Goal: Task Accomplishment & Management: Use online tool/utility

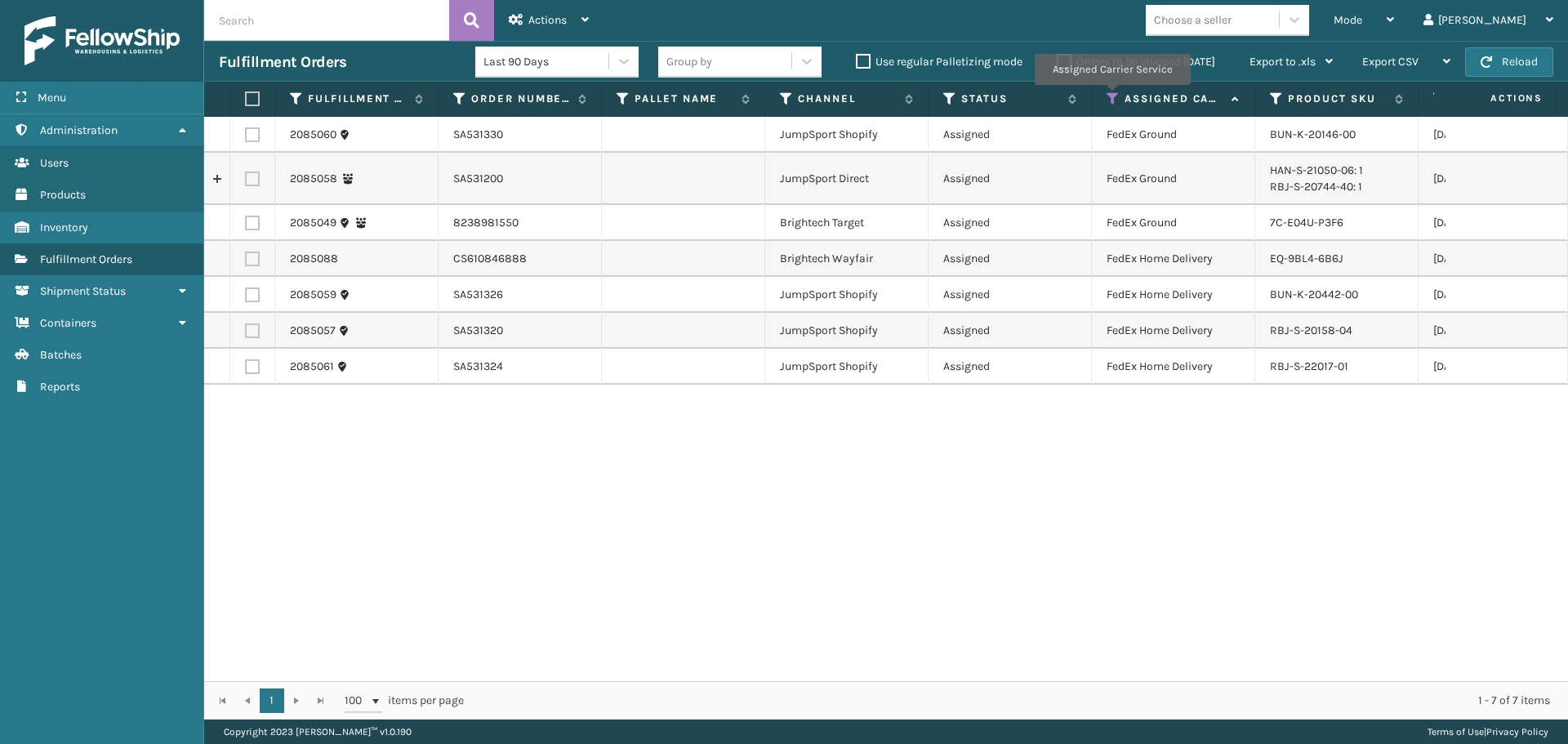
click at [1112, 96] on icon at bounding box center [1113, 99] width 13 height 15
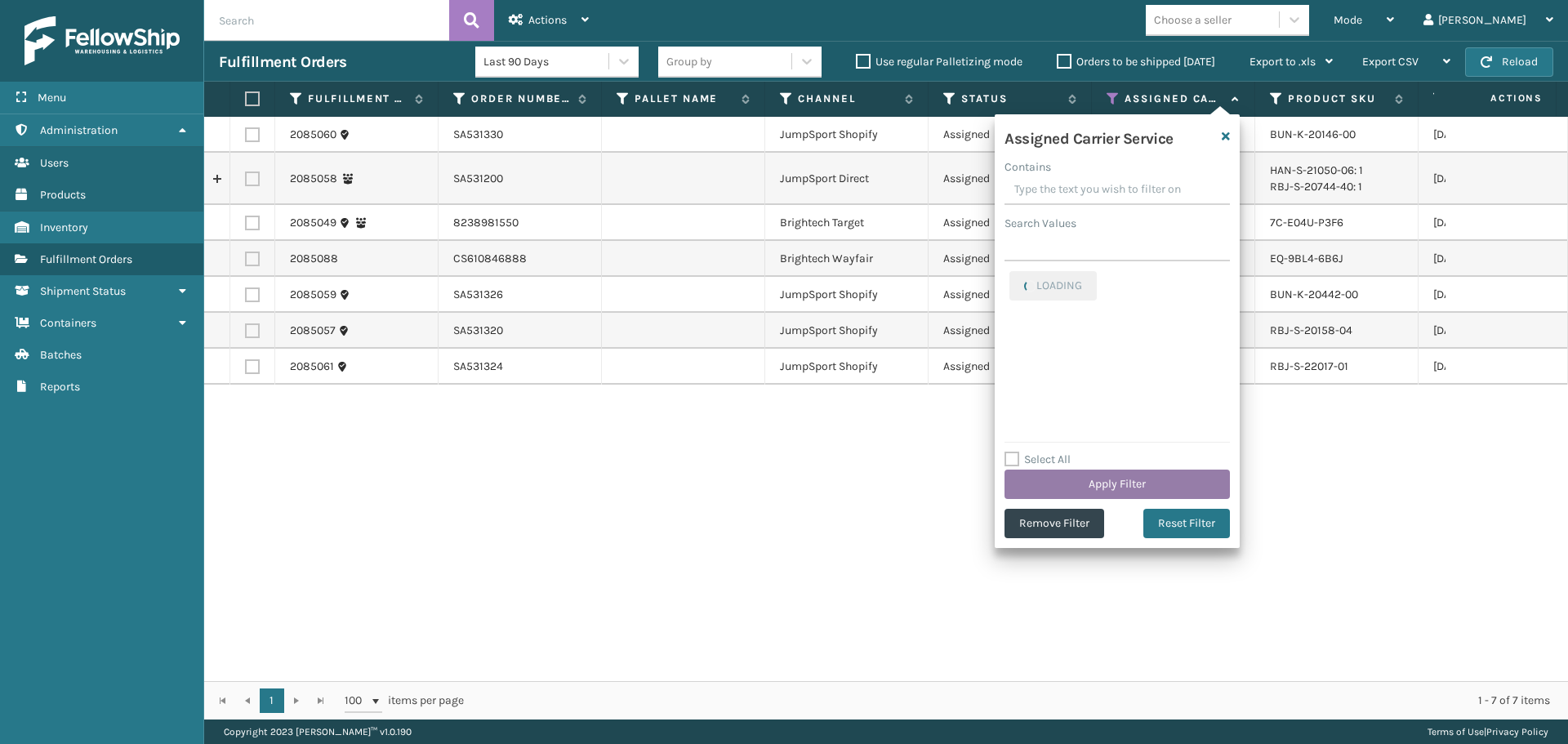
click at [1110, 484] on button "Apply Filter" at bounding box center [1117, 484] width 226 height 29
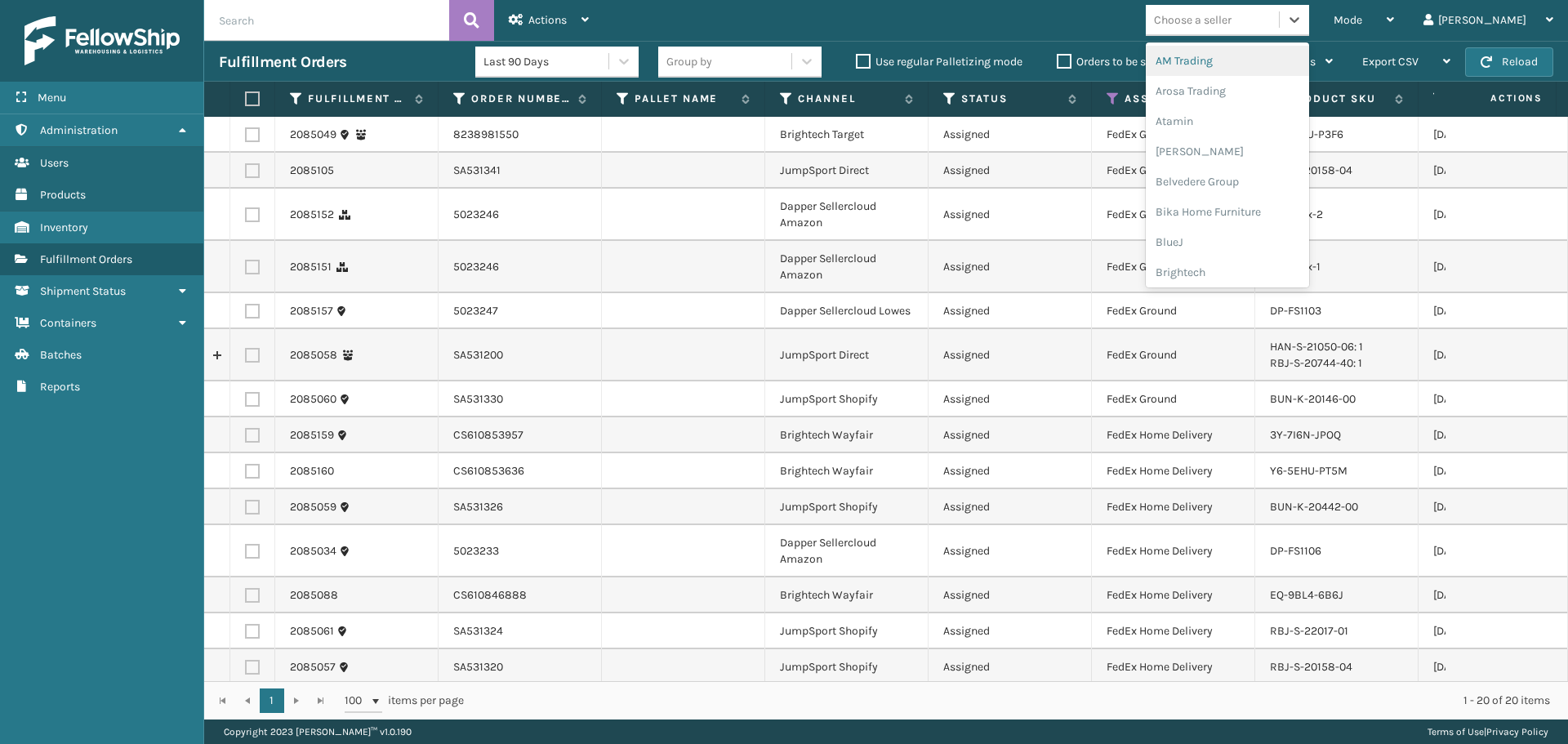
click at [1232, 18] on div "Choose a seller" at bounding box center [1193, 20] width 77 height 17
click at [1258, 276] on div "Brightech" at bounding box center [1227, 273] width 163 height 30
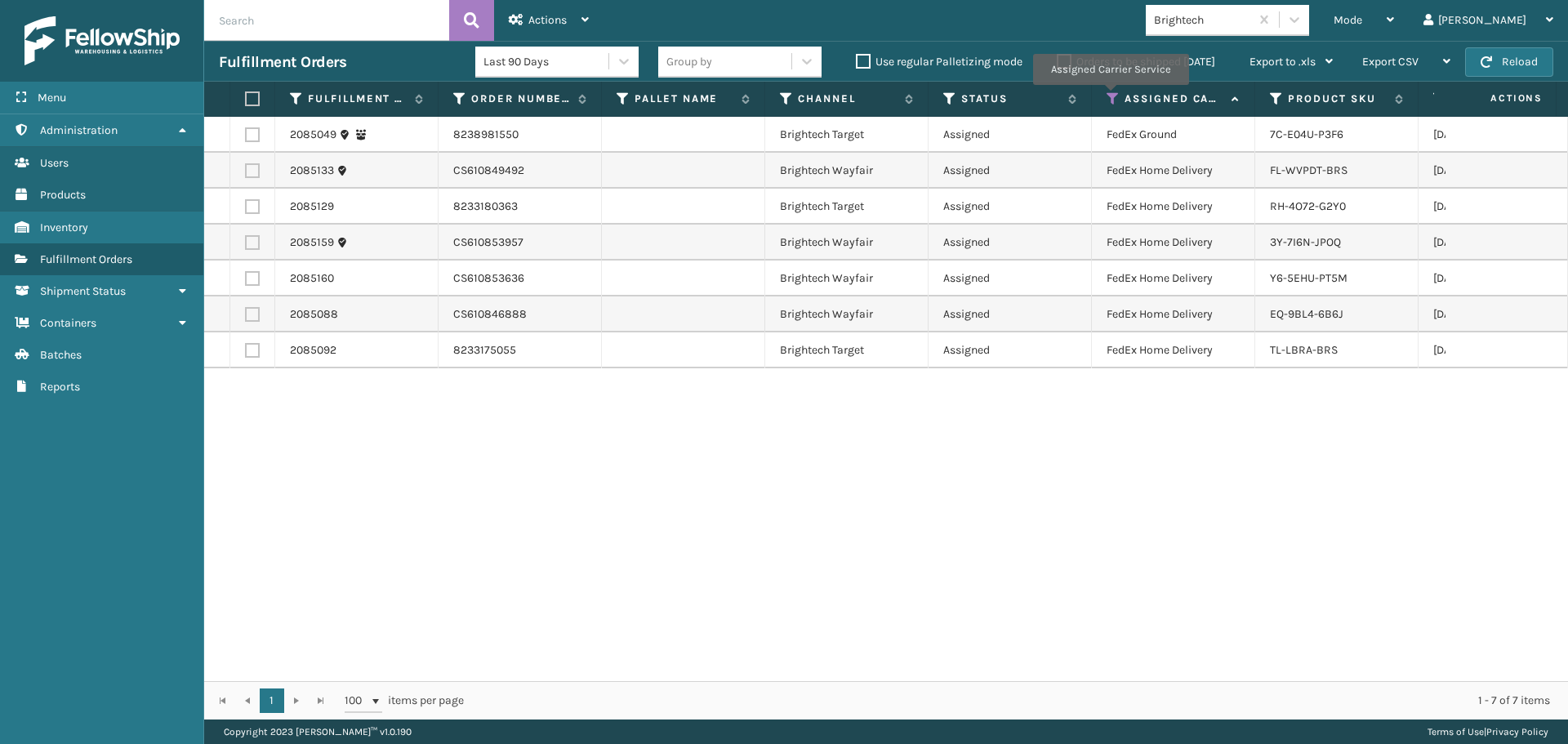
click at [1110, 96] on icon at bounding box center [1113, 99] width 13 height 15
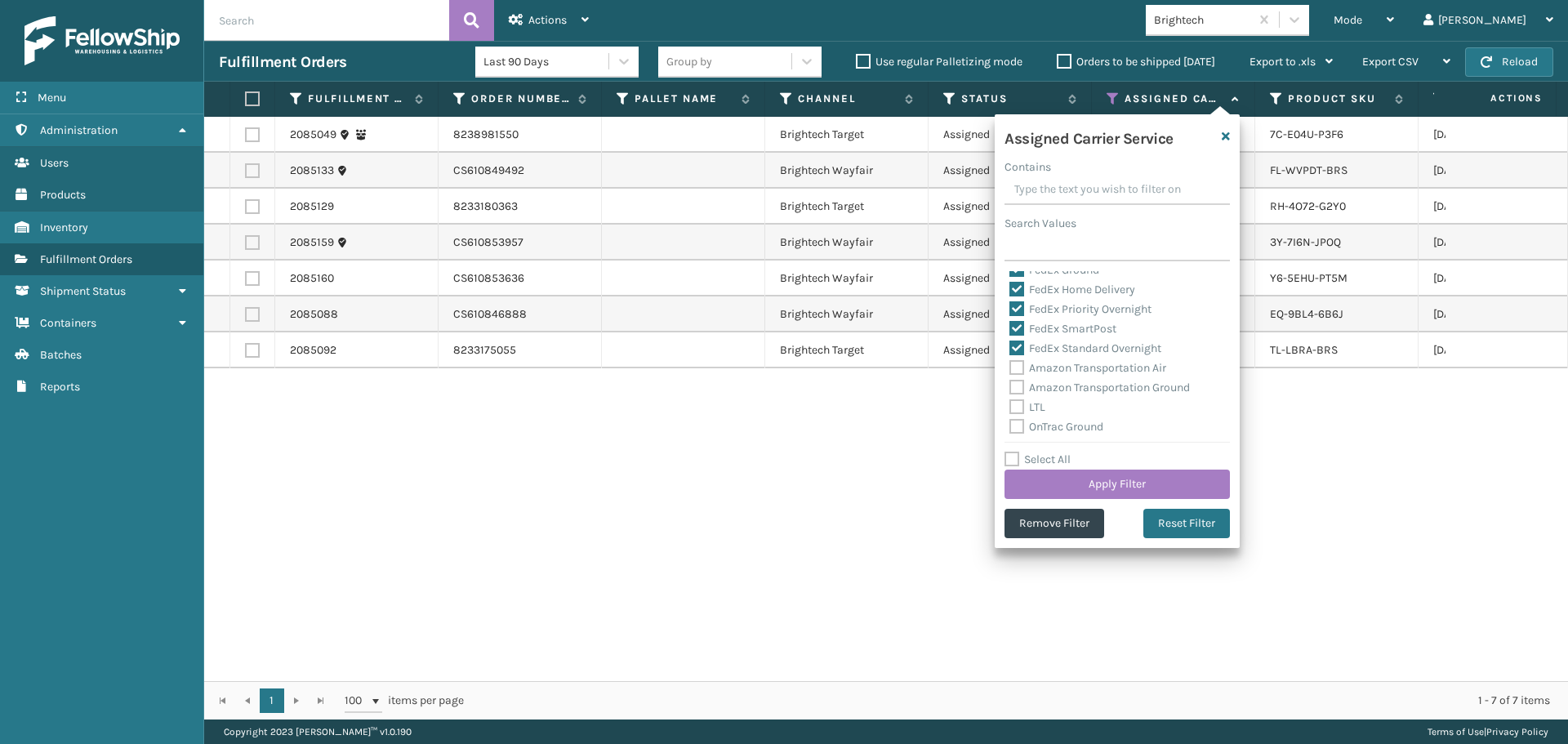
scroll to position [327, 0]
click at [1080, 292] on label "UPS 2nd Day Air A.M." at bounding box center [1071, 287] width 125 height 14
click at [1010, 288] on input "UPS 2nd Day Air A.M." at bounding box center [1009, 282] width 1 height 10
checkbox input "true"
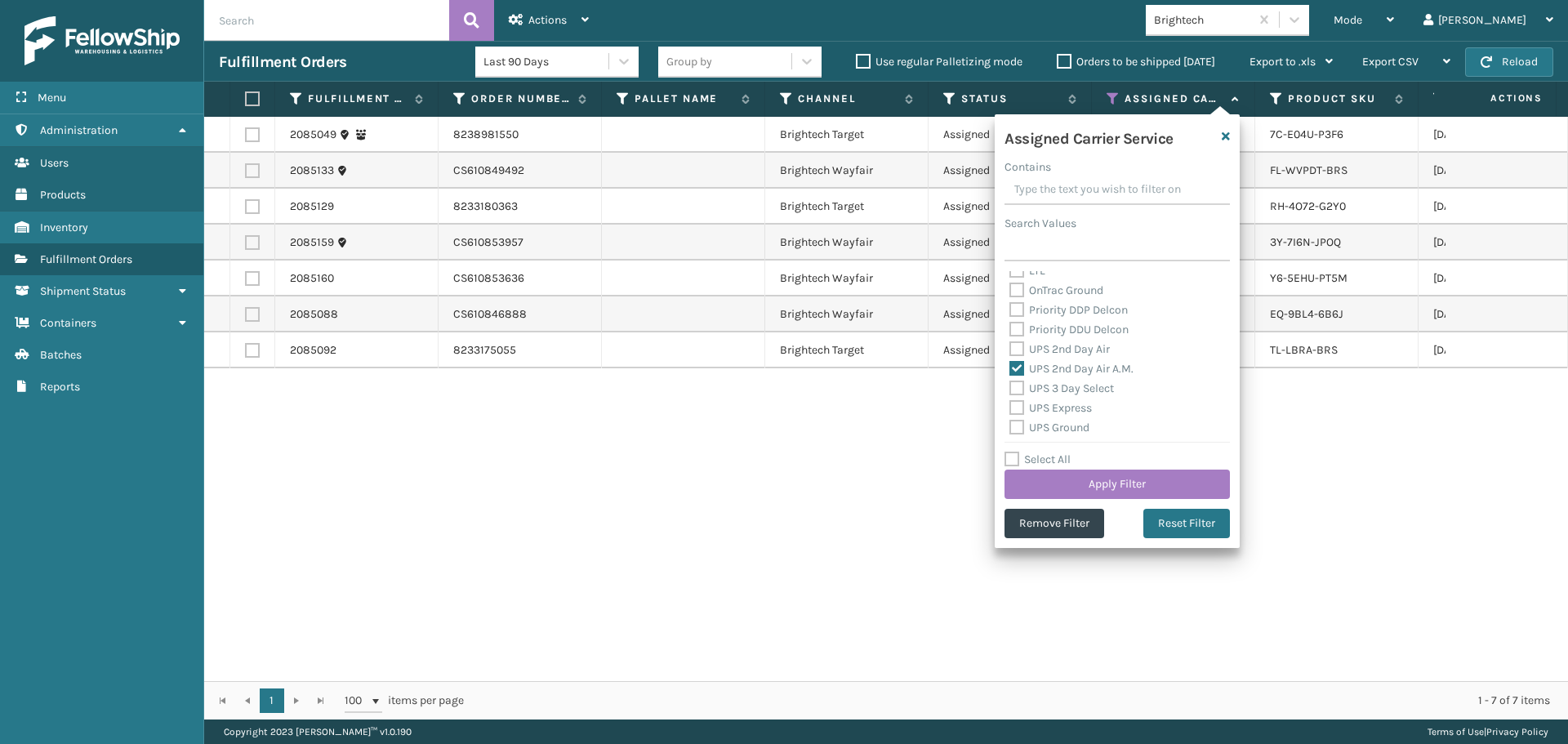
click at [1088, 347] on label "UPS 2nd Day Air" at bounding box center [1059, 349] width 100 height 14
click at [1010, 347] on input "UPS 2nd Day Air" at bounding box center [1009, 345] width 1 height 10
checkbox input "true"
click at [1085, 391] on label "UPS 3 Day Select" at bounding box center [1061, 388] width 105 height 14
click at [1010, 390] on input "UPS 3 Day Select" at bounding box center [1009, 383] width 1 height 10
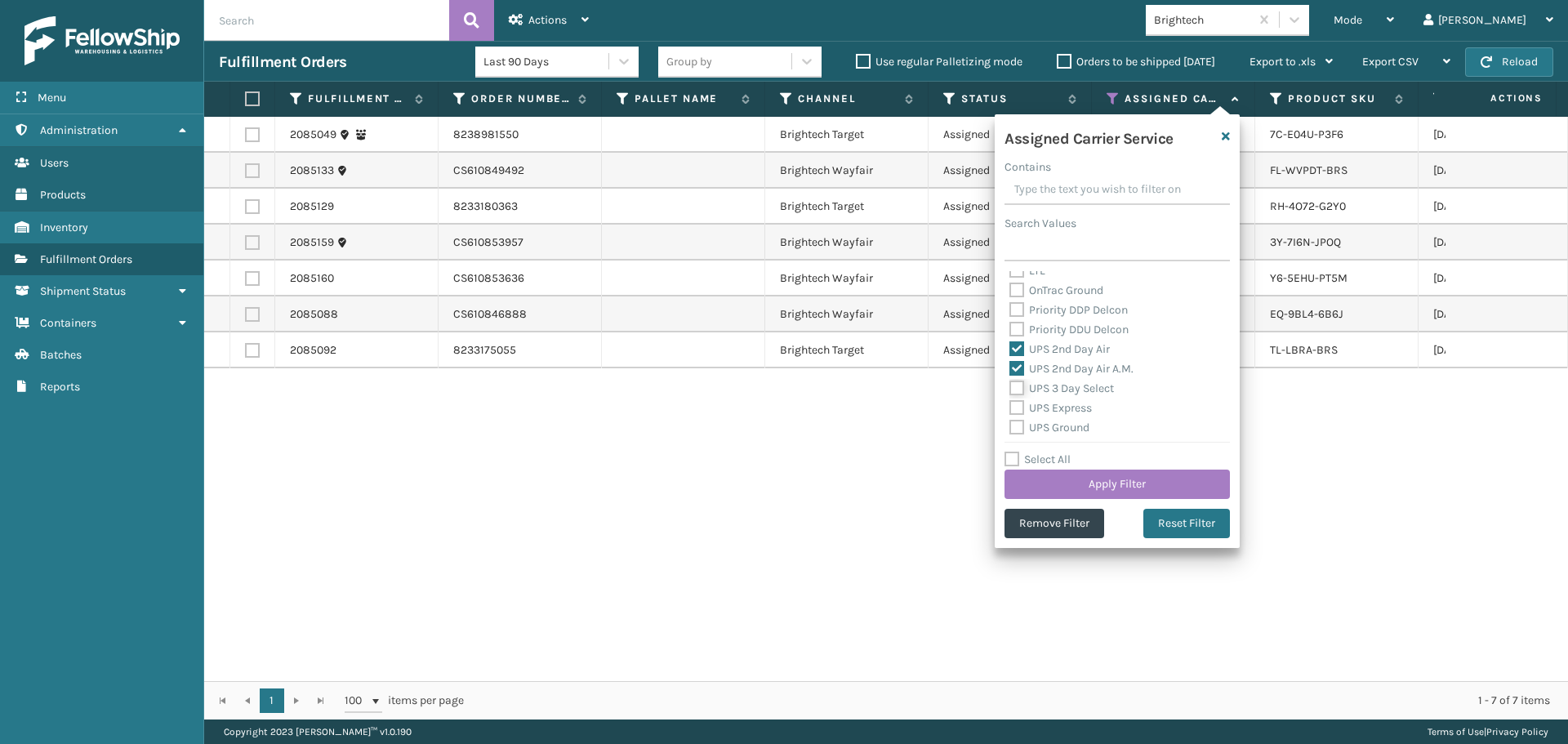
checkbox input "true"
click at [1072, 410] on label "UPS Express" at bounding box center [1050, 408] width 82 height 14
click at [1010, 410] on input "UPS Express" at bounding box center [1009, 403] width 1 height 10
checkbox input "true"
click at [1075, 427] on label "UPS Ground" at bounding box center [1049, 428] width 80 height 14
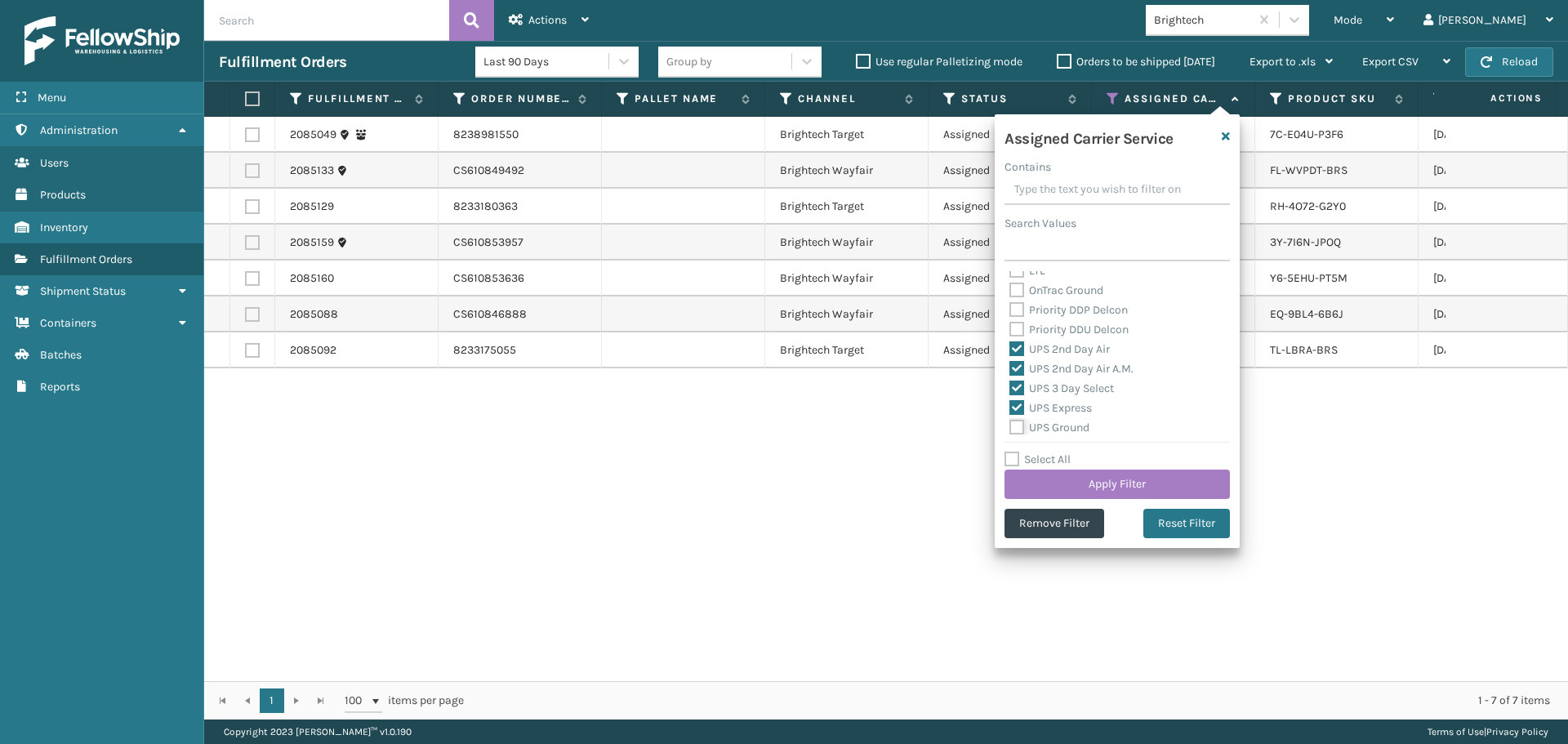
click at [1010, 427] on input "UPS Ground" at bounding box center [1009, 423] width 1 height 10
checkbox input "true"
click at [1055, 364] on label "UPS Next Day Air" at bounding box center [1061, 365] width 105 height 14
click at [1010, 364] on input "UPS Next Day Air" at bounding box center [1009, 361] width 1 height 10
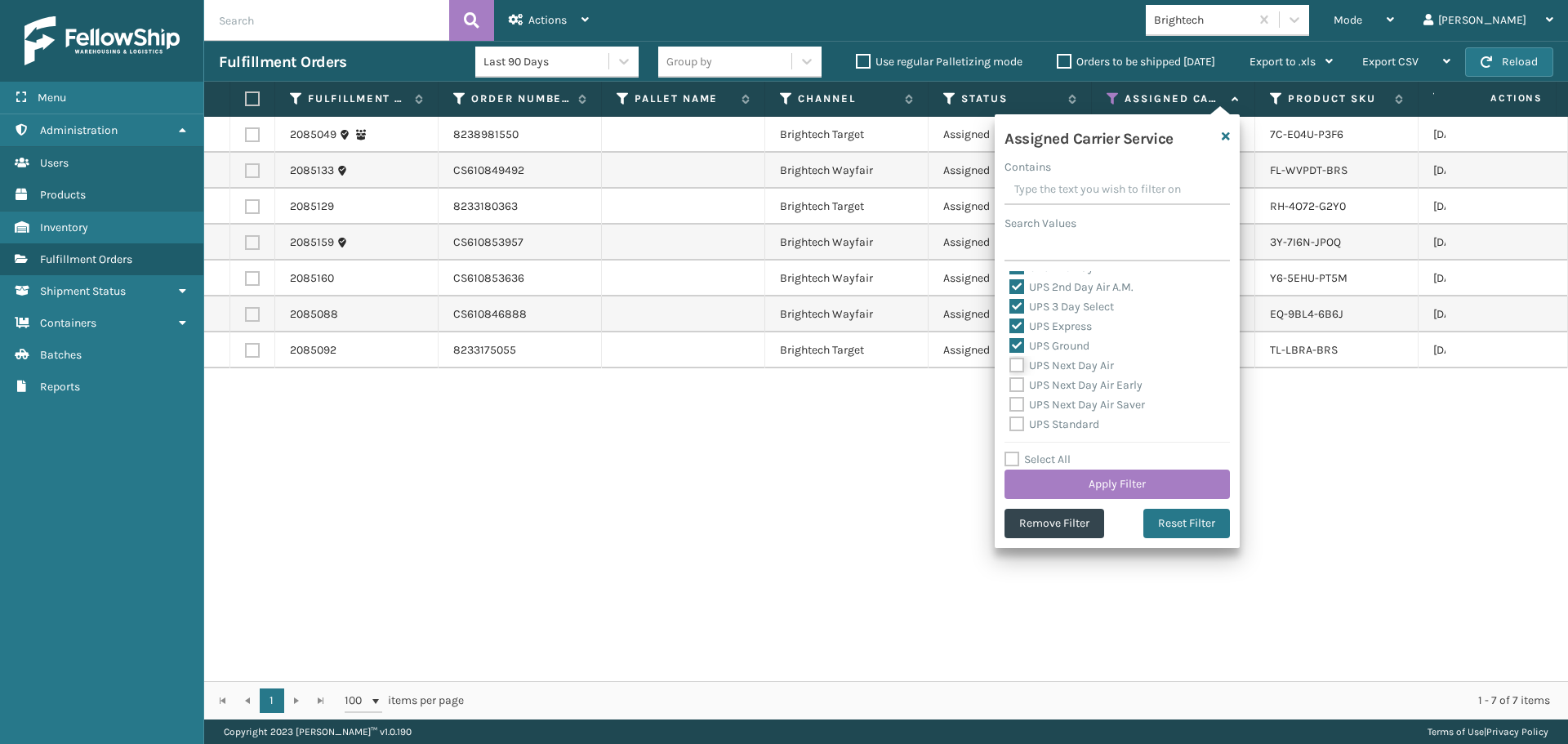
checkbox input "true"
click at [1058, 385] on label "UPS Next Day Air Early" at bounding box center [1075, 385] width 133 height 14
click at [1010, 385] on input "UPS Next Day Air Early" at bounding box center [1009, 380] width 1 height 10
checkbox input "true"
click at [1069, 403] on label "UPS Next Day Air Saver" at bounding box center [1077, 404] width 136 height 14
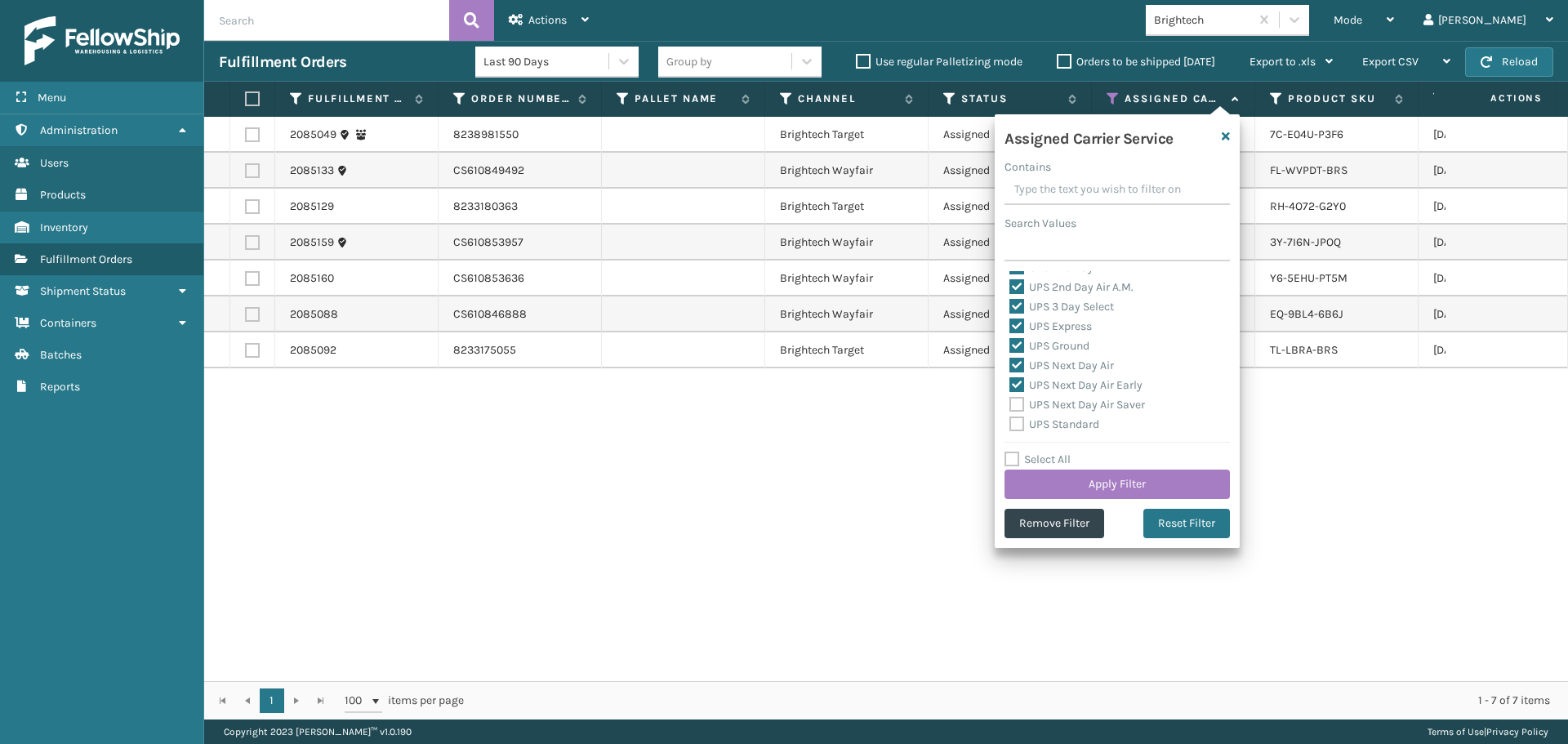
click at [1010, 403] on input "UPS Next Day Air Saver" at bounding box center [1009, 400] width 1 height 10
checkbox input "true"
click at [1070, 424] on label "UPS Standard" at bounding box center [1054, 424] width 90 height 14
click at [1010, 424] on input "UPS Standard" at bounding box center [1009, 420] width 1 height 10
checkbox input "true"
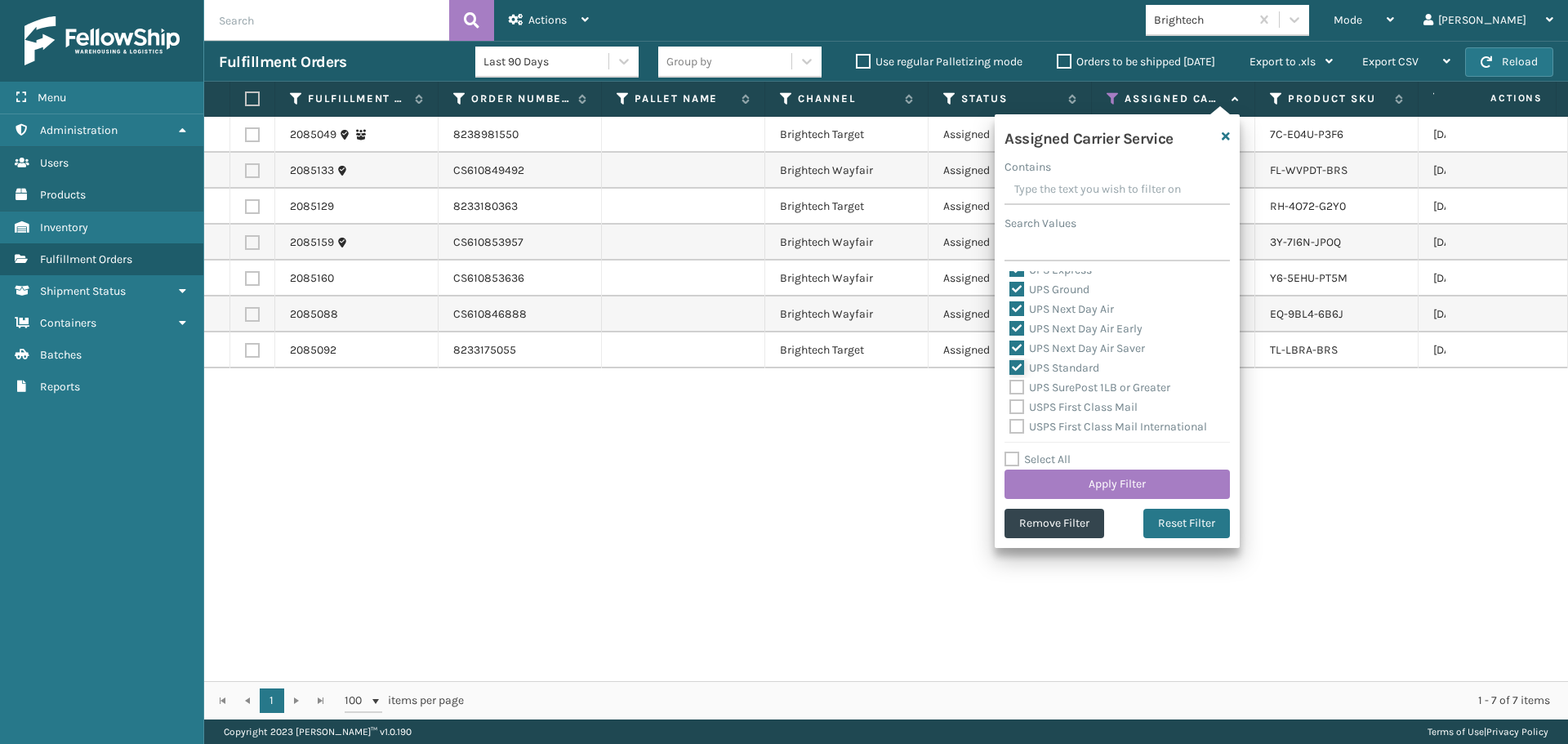
scroll to position [409, 0]
click at [1054, 368] on label "UPS SurePost 1LB or Greater" at bounding box center [1089, 362] width 160 height 14
click at [1010, 364] on input "UPS SurePost 1LB or Greater" at bounding box center [1009, 358] width 1 height 10
checkbox input "true"
click at [1097, 482] on button "Apply Filter" at bounding box center [1117, 484] width 226 height 29
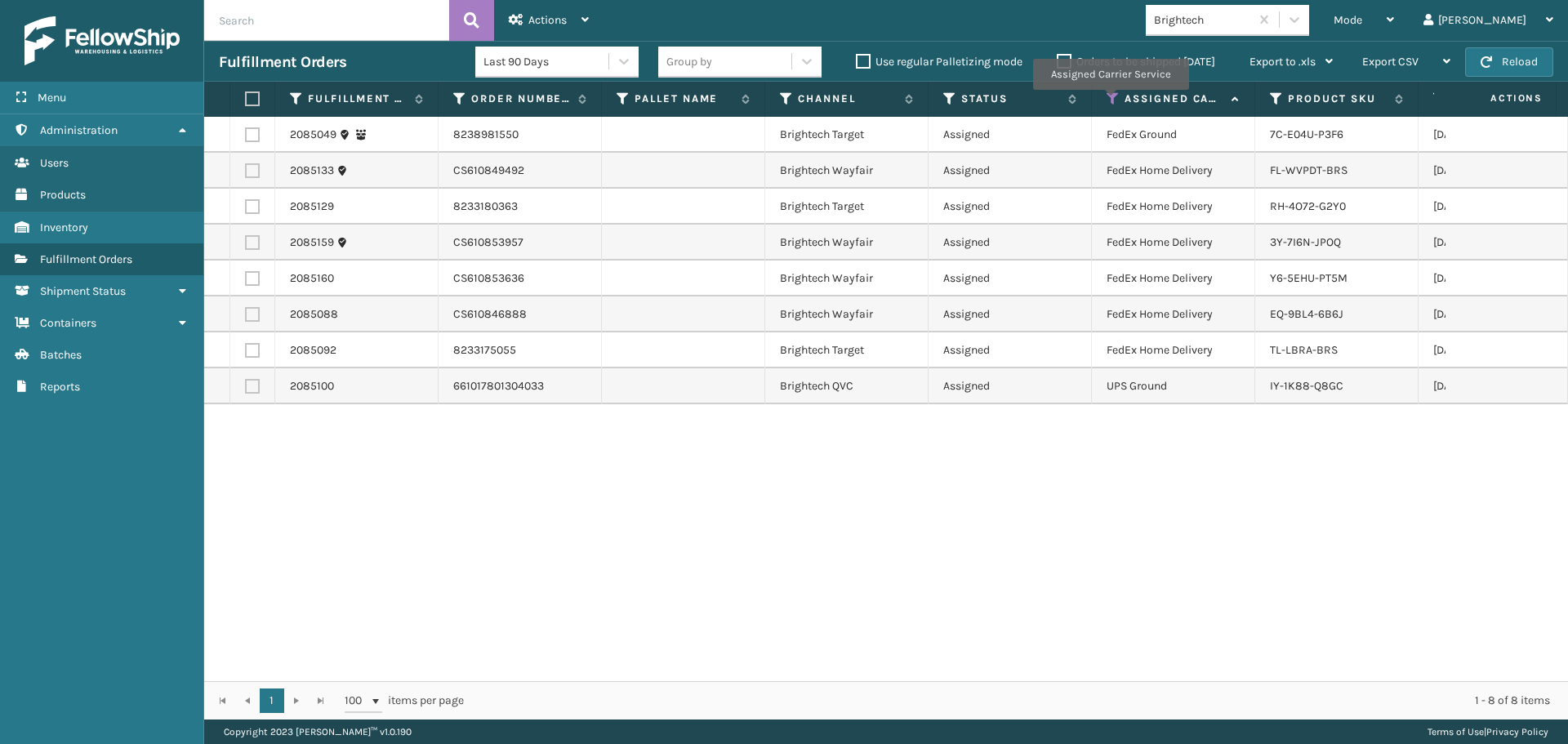
click at [1110, 101] on icon at bounding box center [1113, 99] width 13 height 15
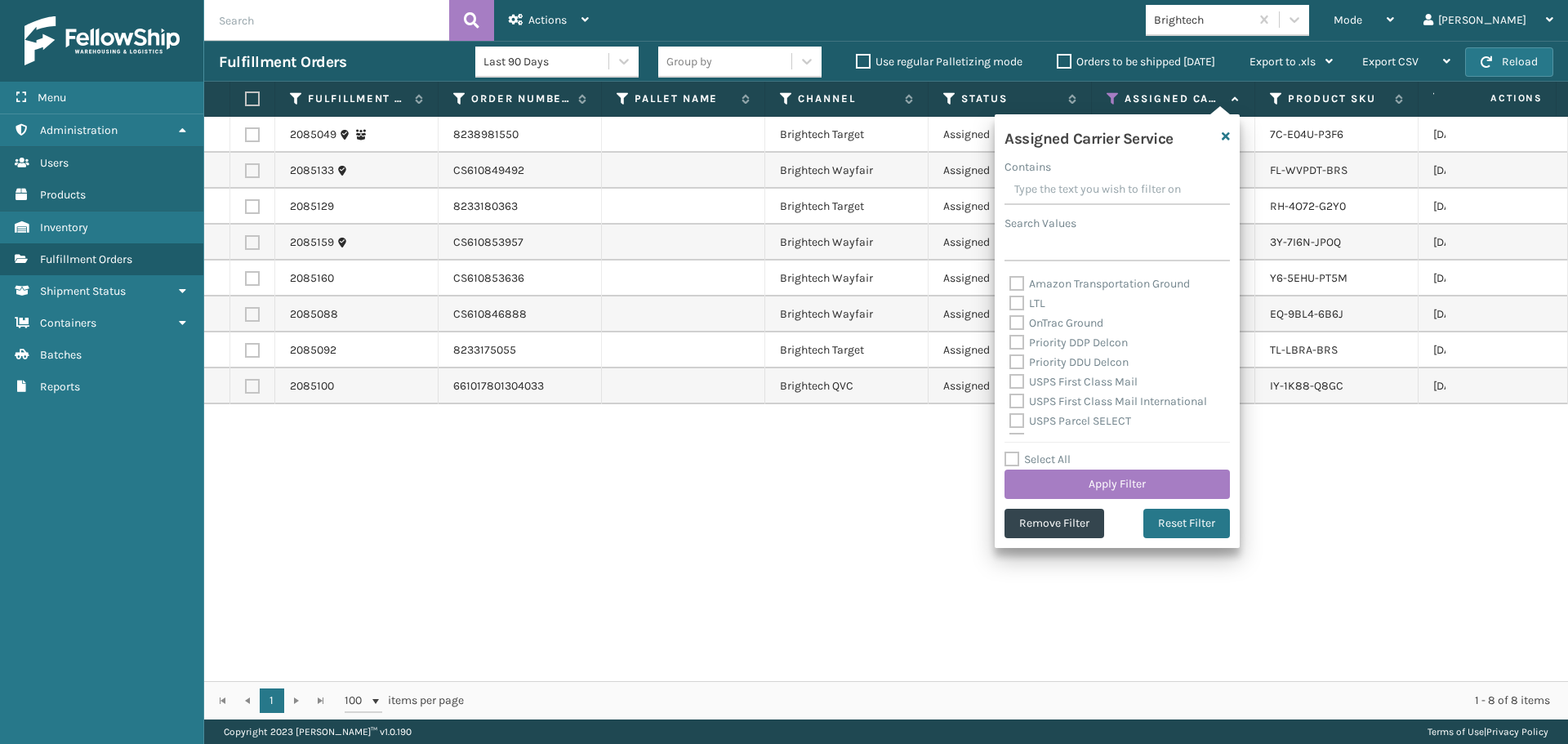
click at [1034, 459] on label "Select All" at bounding box center [1037, 459] width 66 height 14
click at [1034, 452] on input "Select All" at bounding box center [1127, 451] width 245 height 2
checkbox input "true"
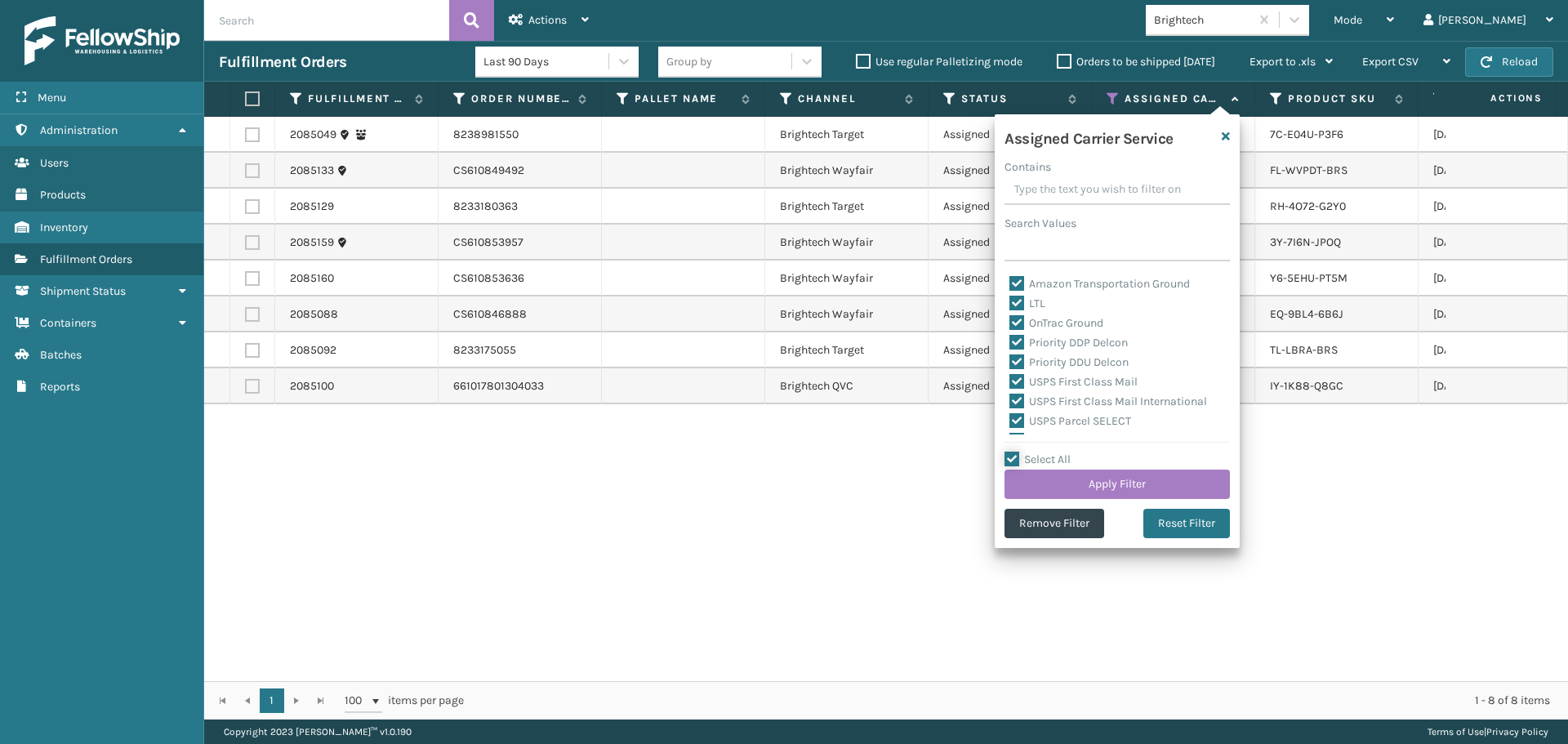
checkbox input "true"
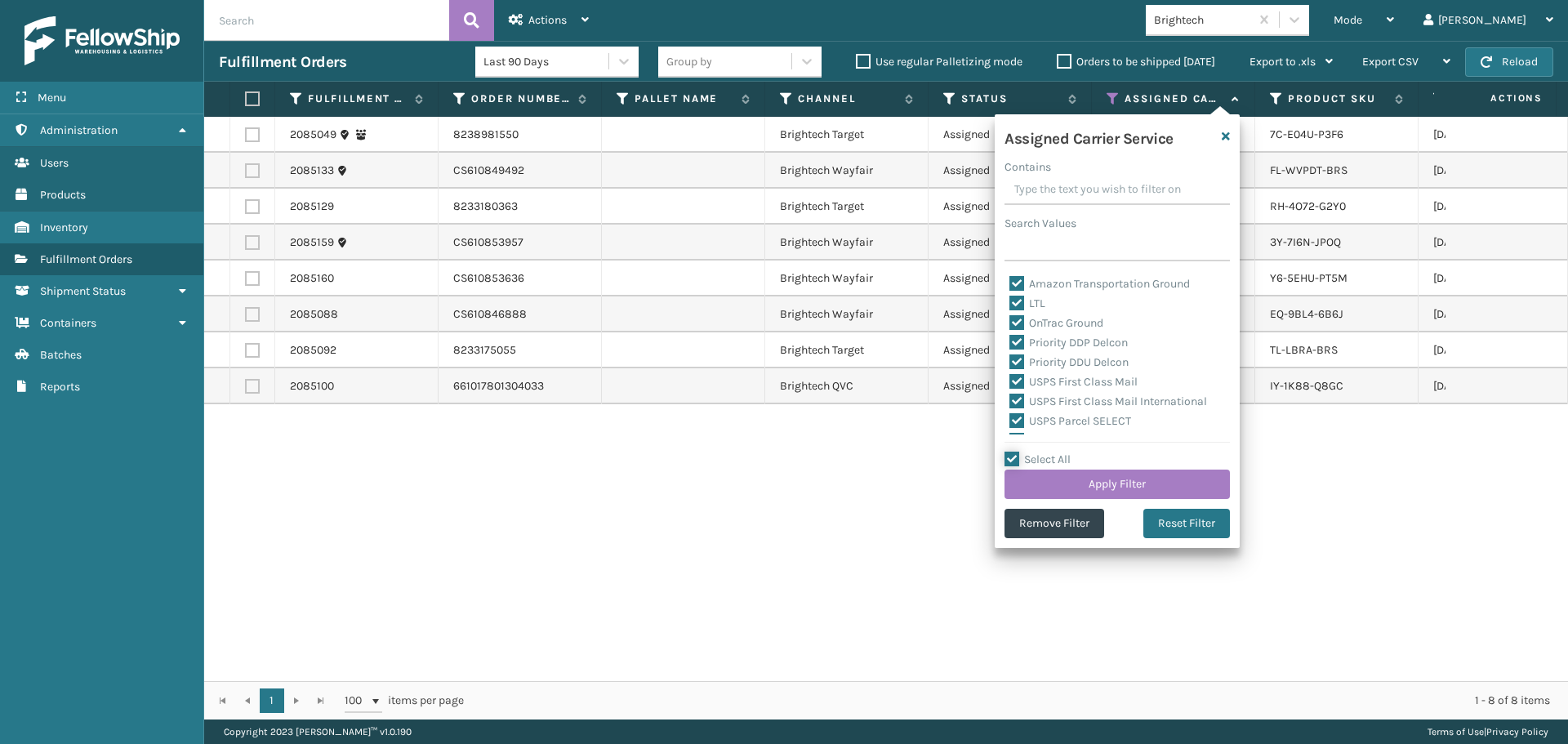
checkbox input "true"
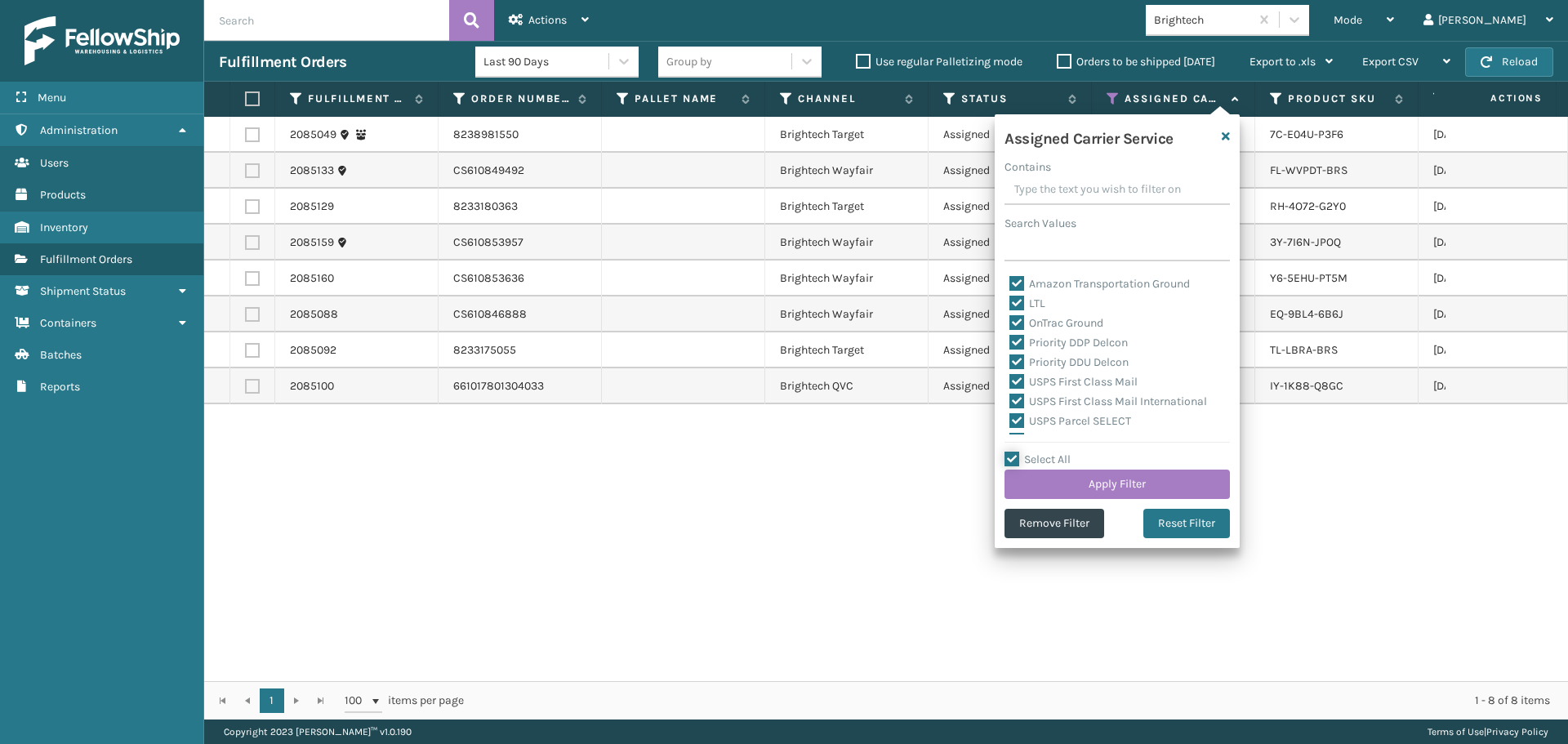
checkbox input "true"
click at [1034, 459] on label "Select All" at bounding box center [1037, 459] width 66 height 14
click at [1034, 452] on input "Select All" at bounding box center [1127, 451] width 245 height 2
checkbox input "false"
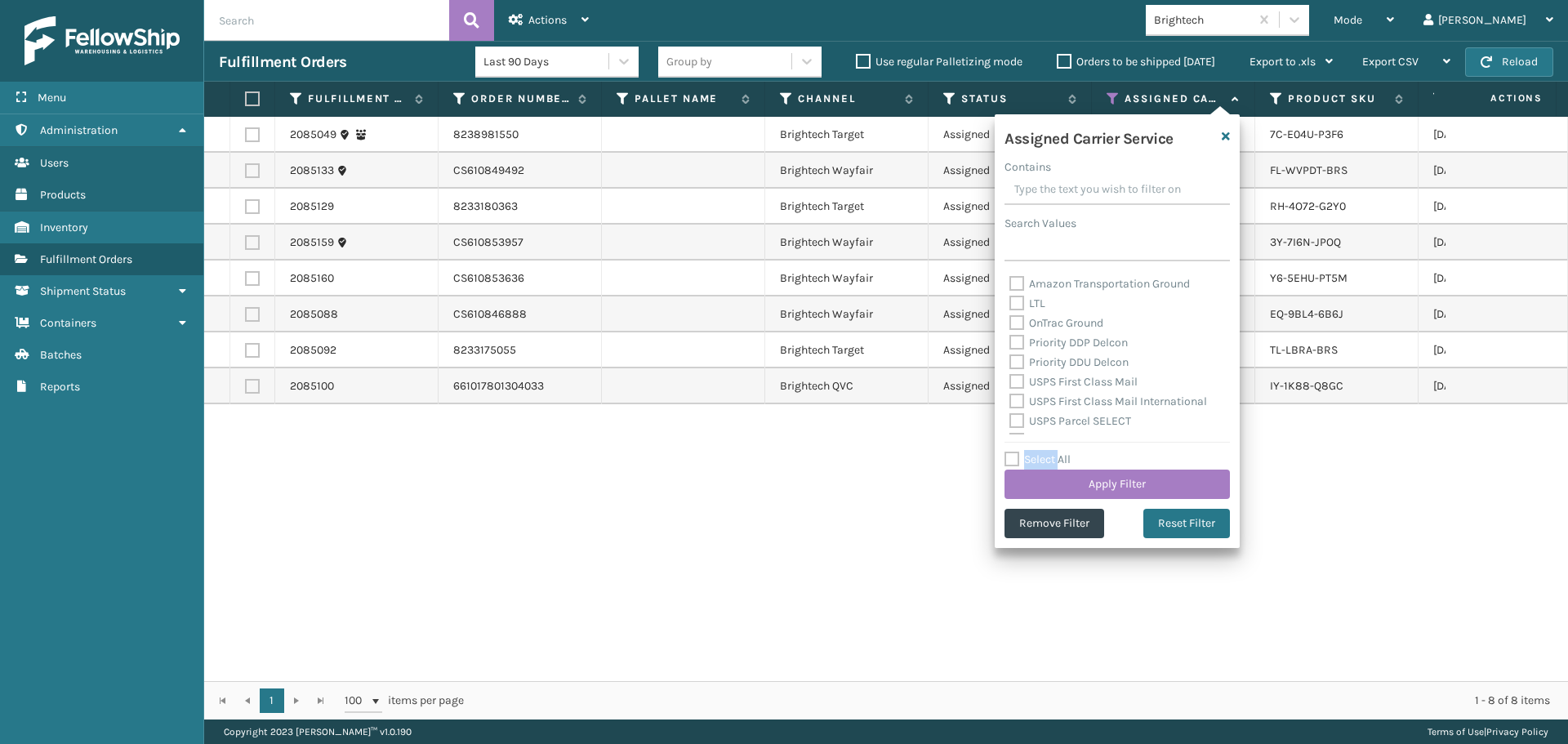
checkbox input "false"
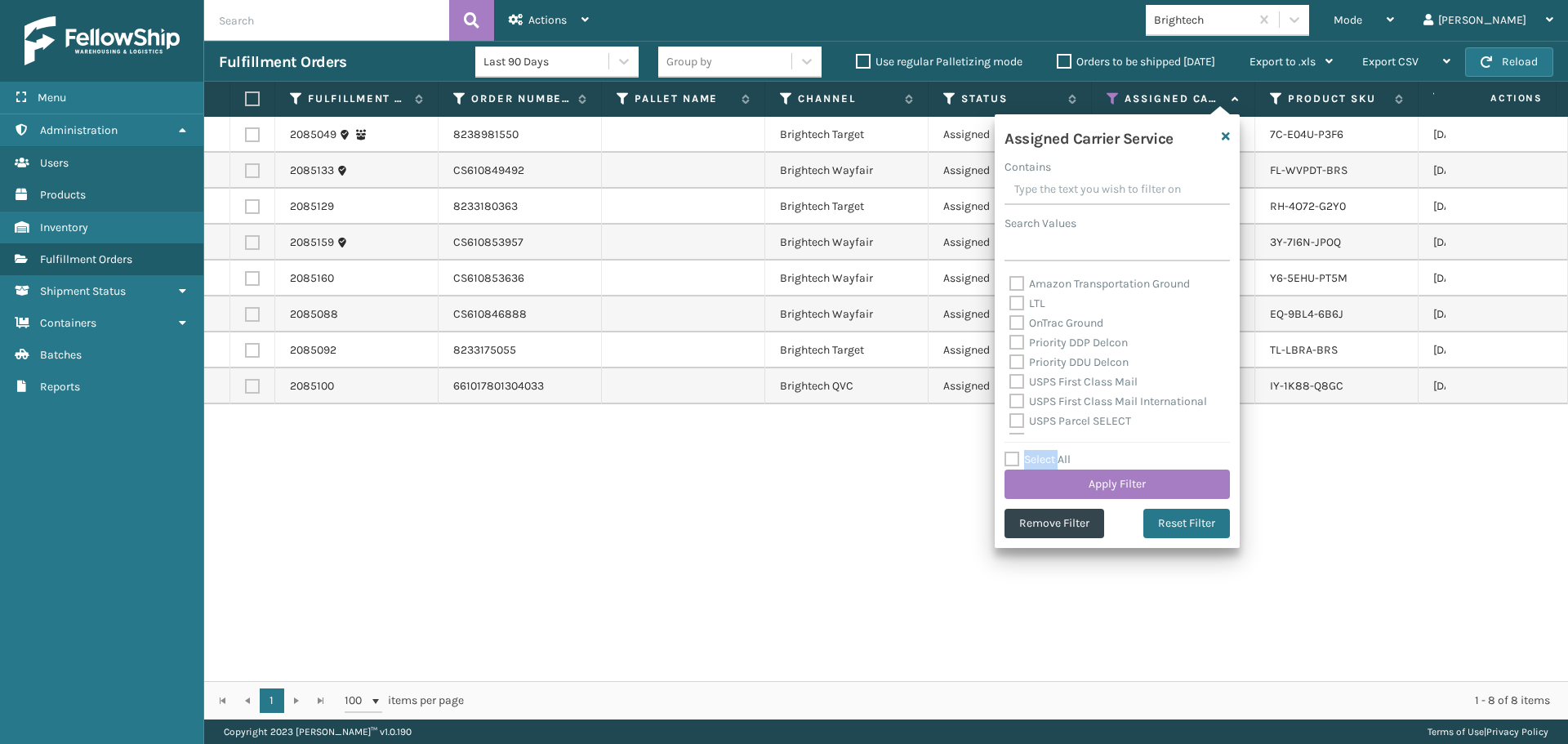
checkbox input "false"
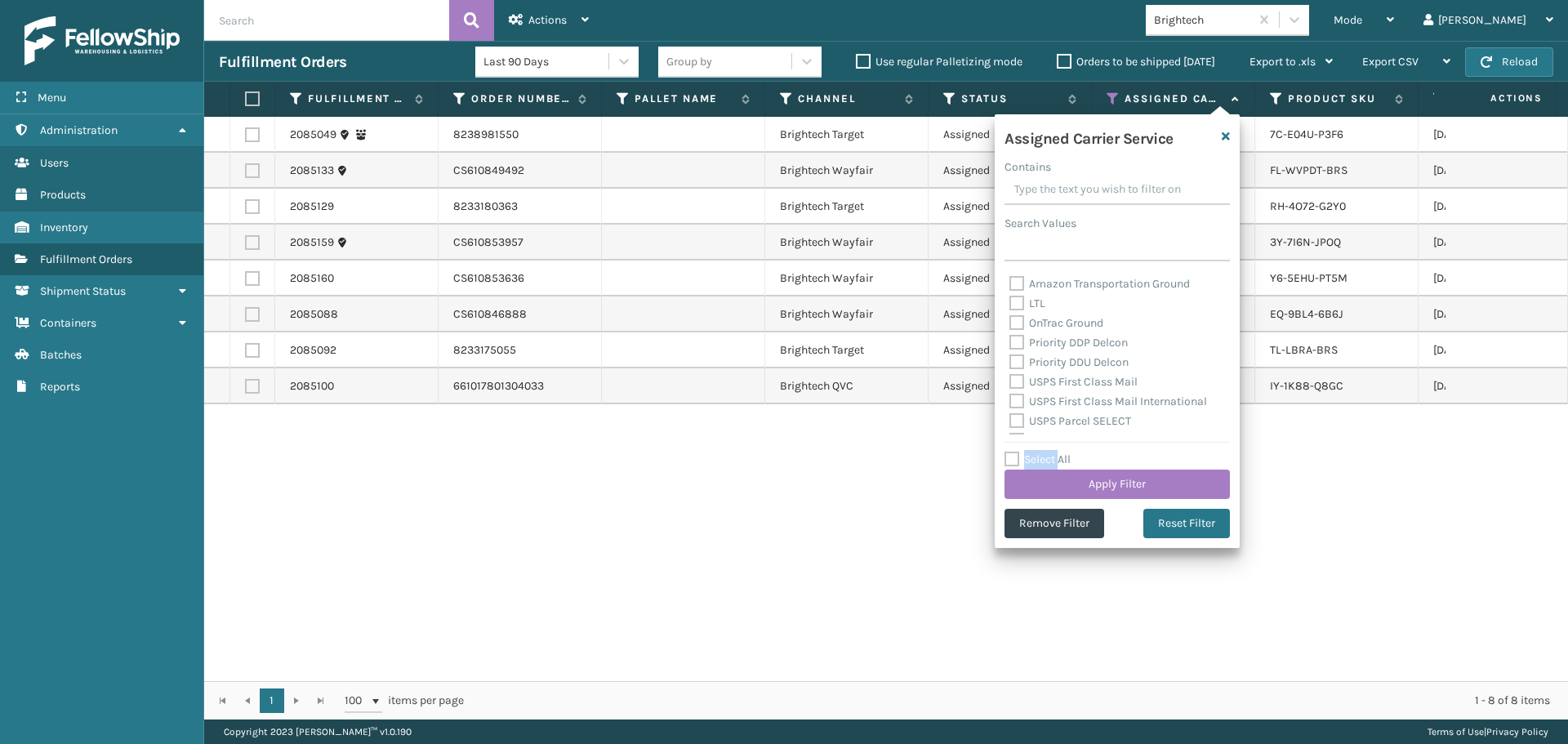
checkbox input "false"
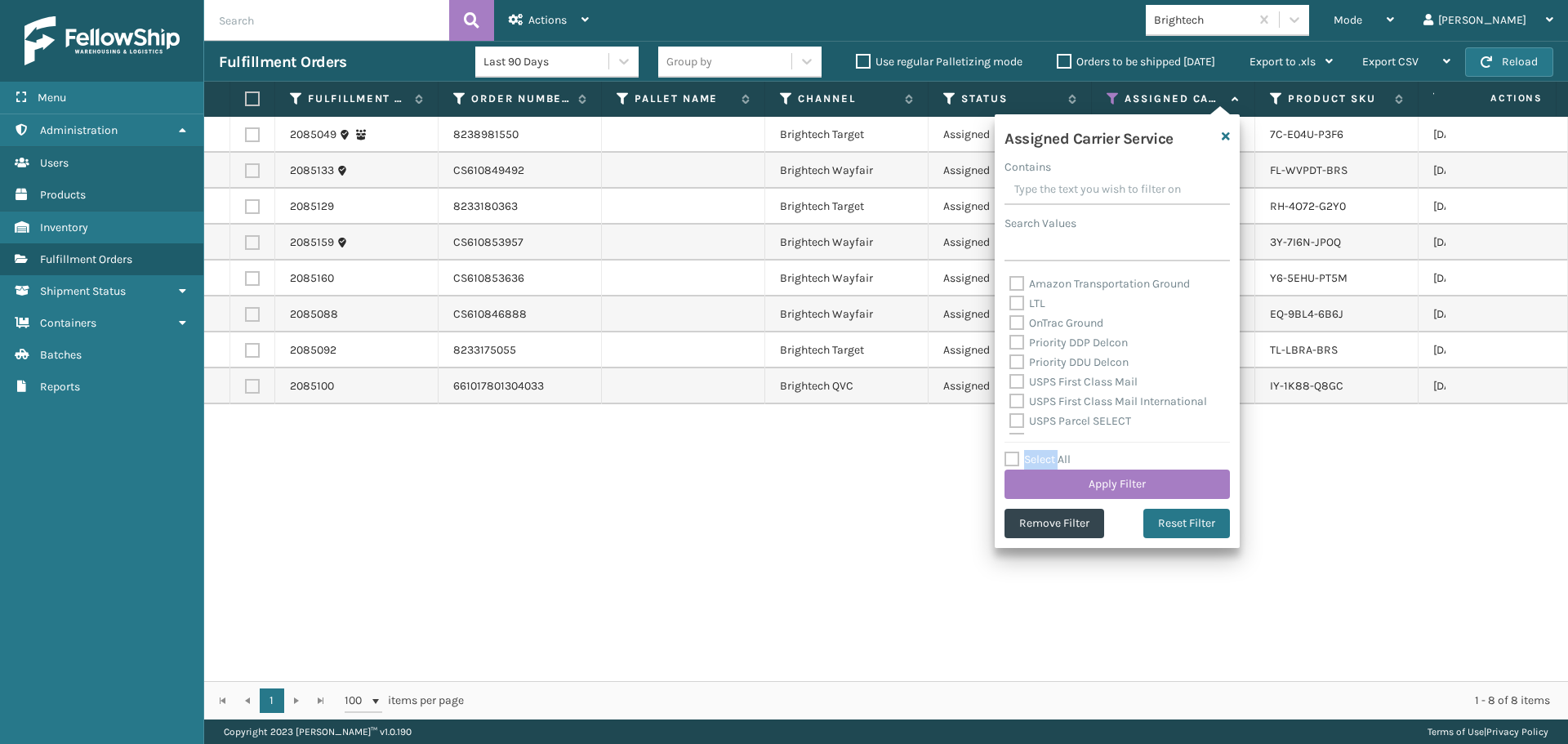
checkbox input "false"
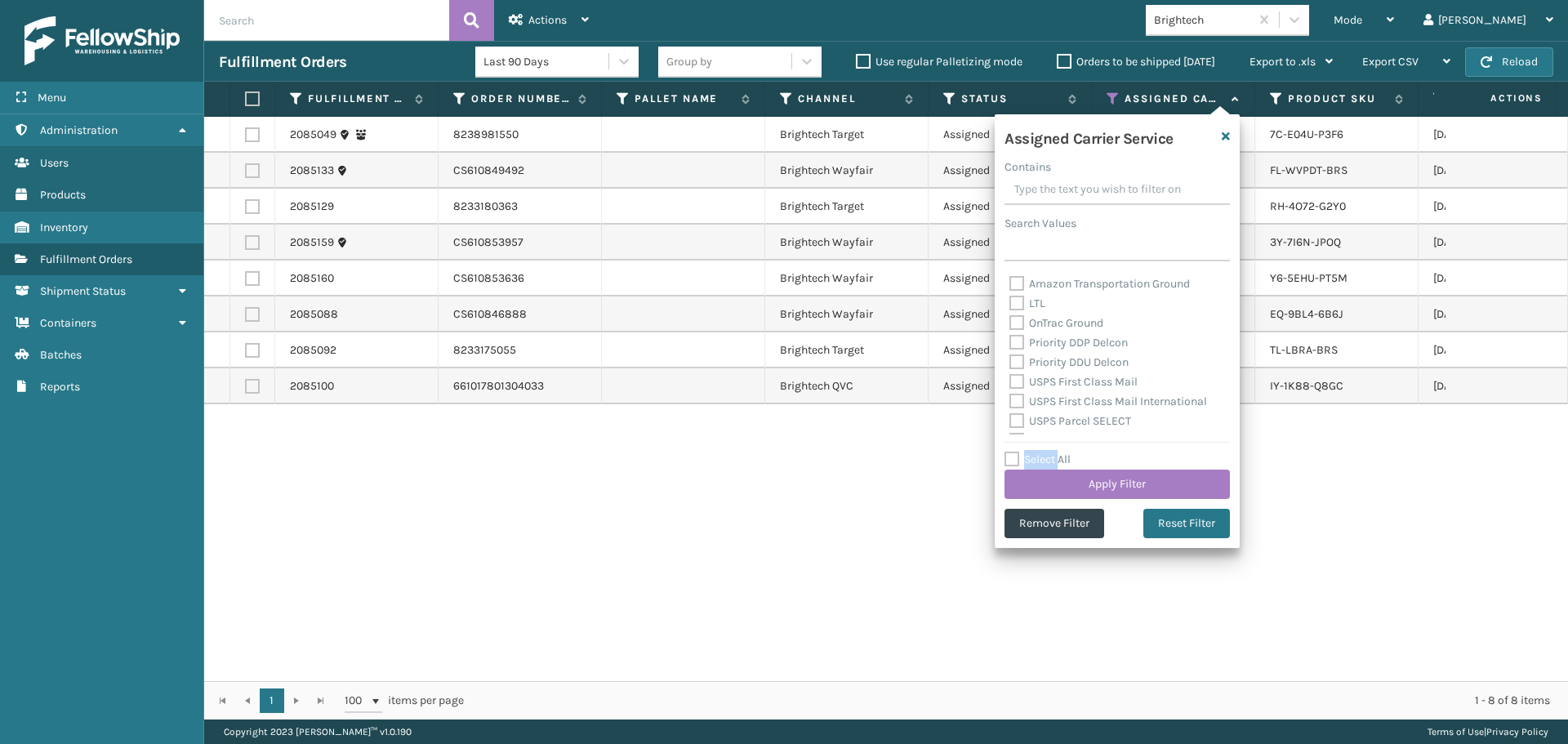
checkbox input "false"
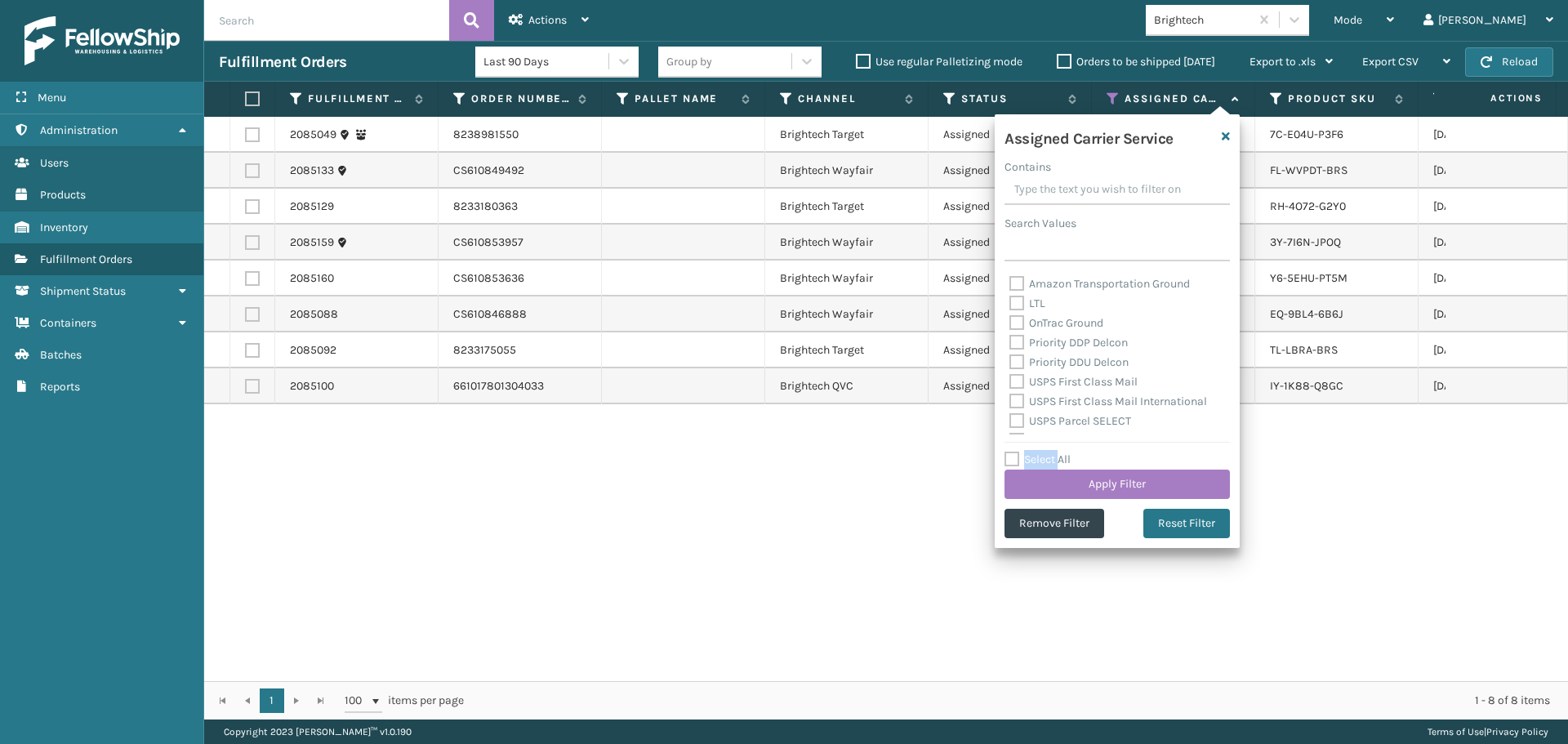
checkbox input "false"
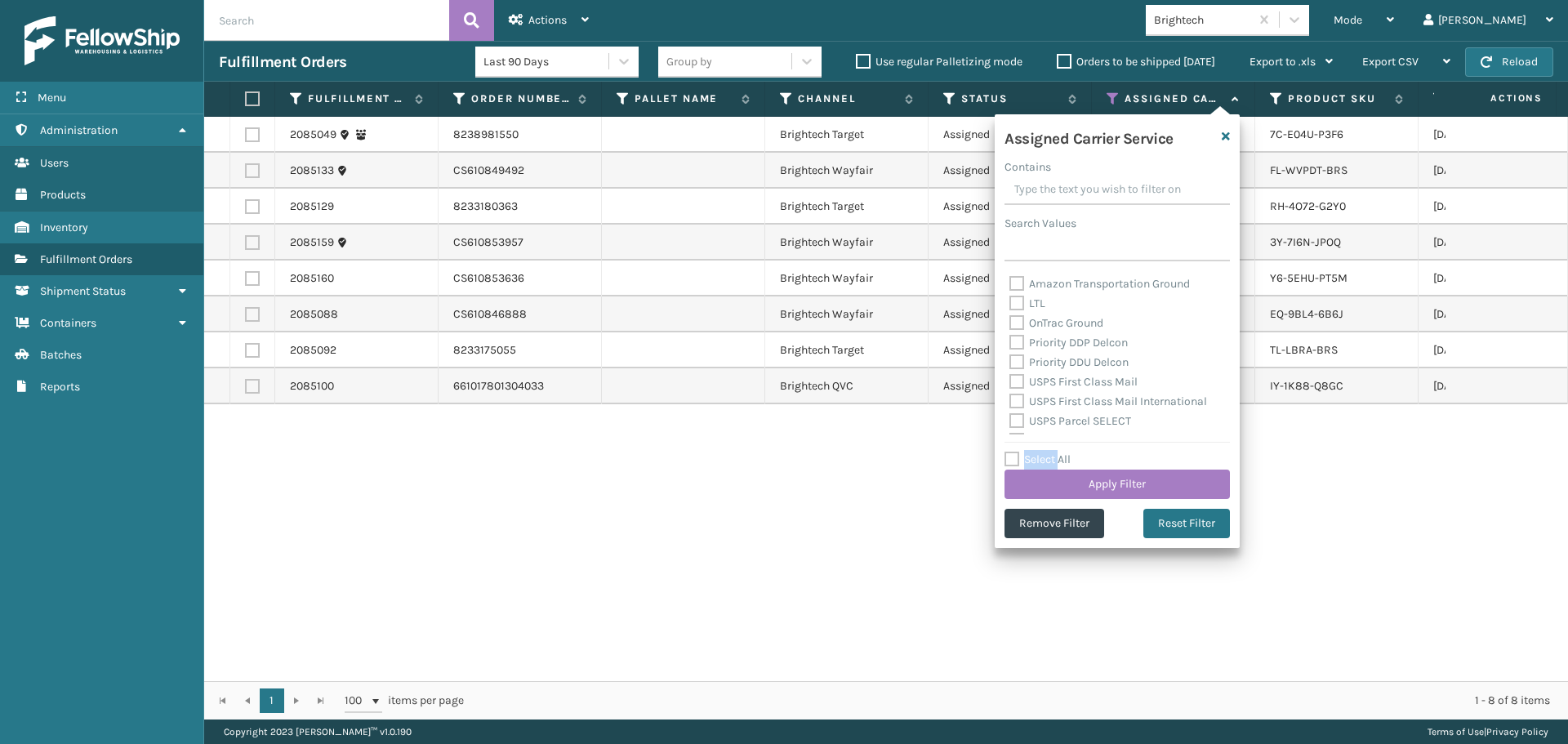
checkbox input "false"
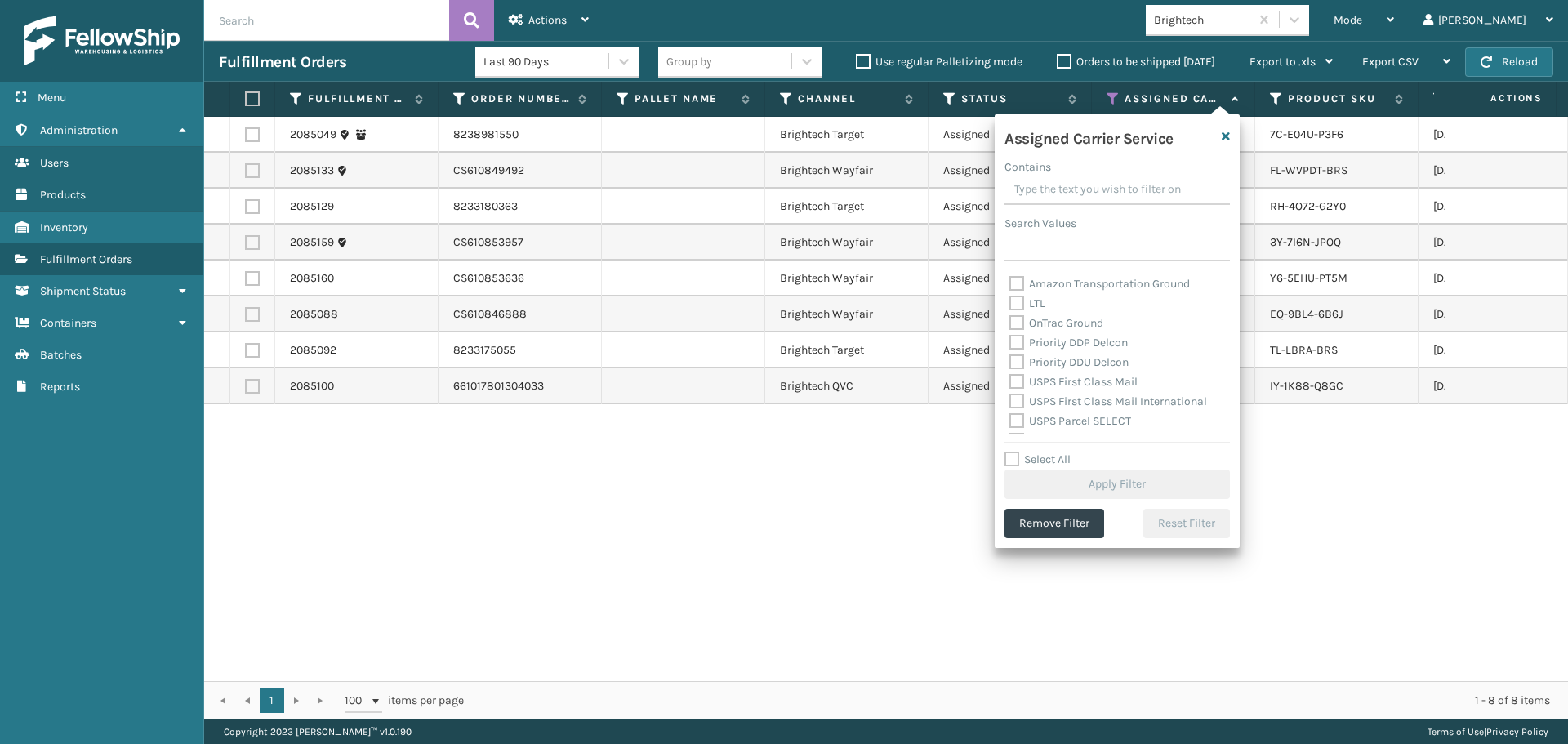
click at [1039, 382] on label "USPS First Class Mail" at bounding box center [1073, 381] width 128 height 14
click at [1010, 382] on input "USPS First Class Mail" at bounding box center [1009, 378] width 1 height 10
checkbox input "true"
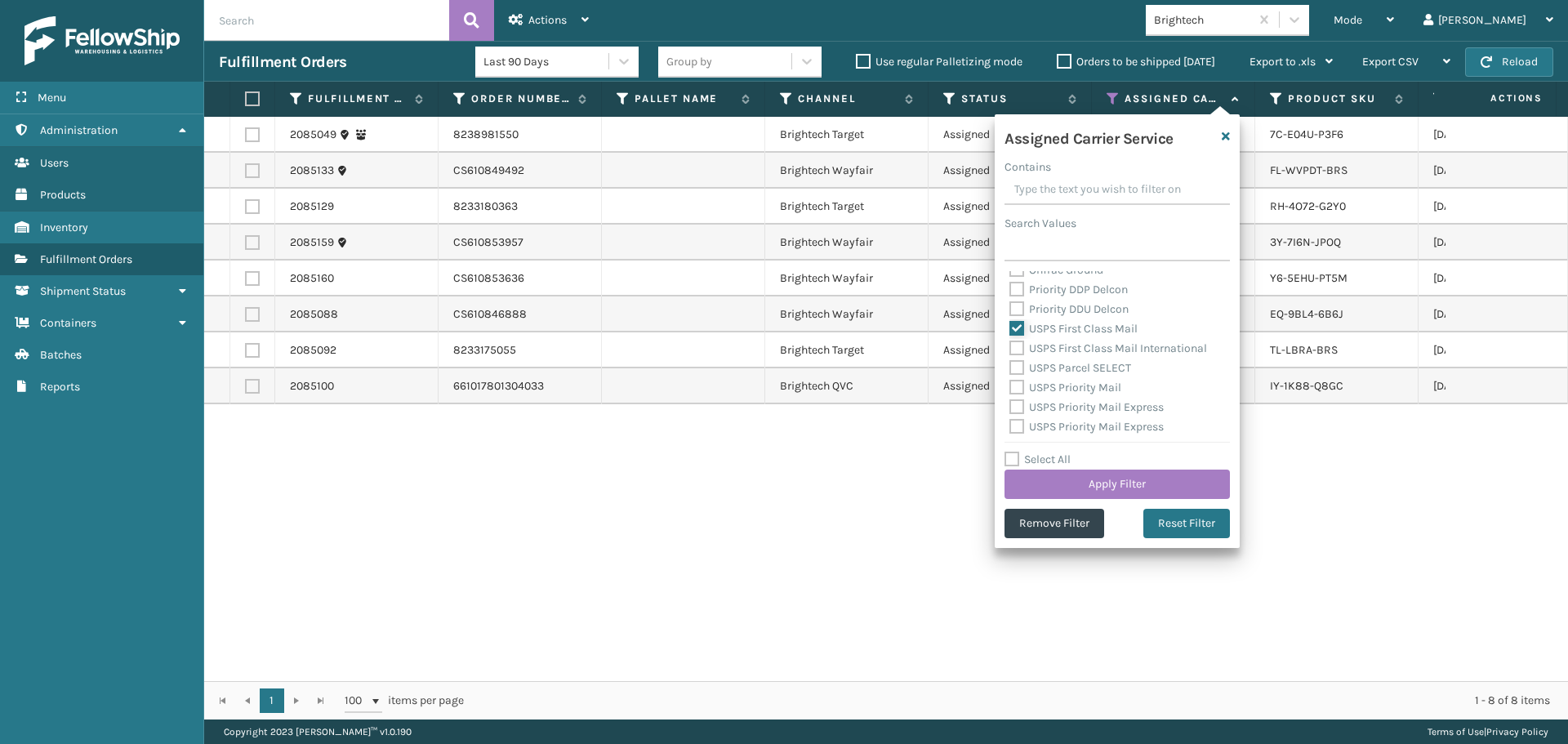
scroll to position [490, 0]
click at [1028, 321] on label "USPS First Class Mail International" at bounding box center [1107, 319] width 197 height 14
click at [1010, 321] on input "USPS First Class Mail International" at bounding box center [1009, 315] width 1 height 10
checkbox input "true"
click at [1021, 343] on label "USPS Parcel SELECT" at bounding box center [1070, 339] width 122 height 14
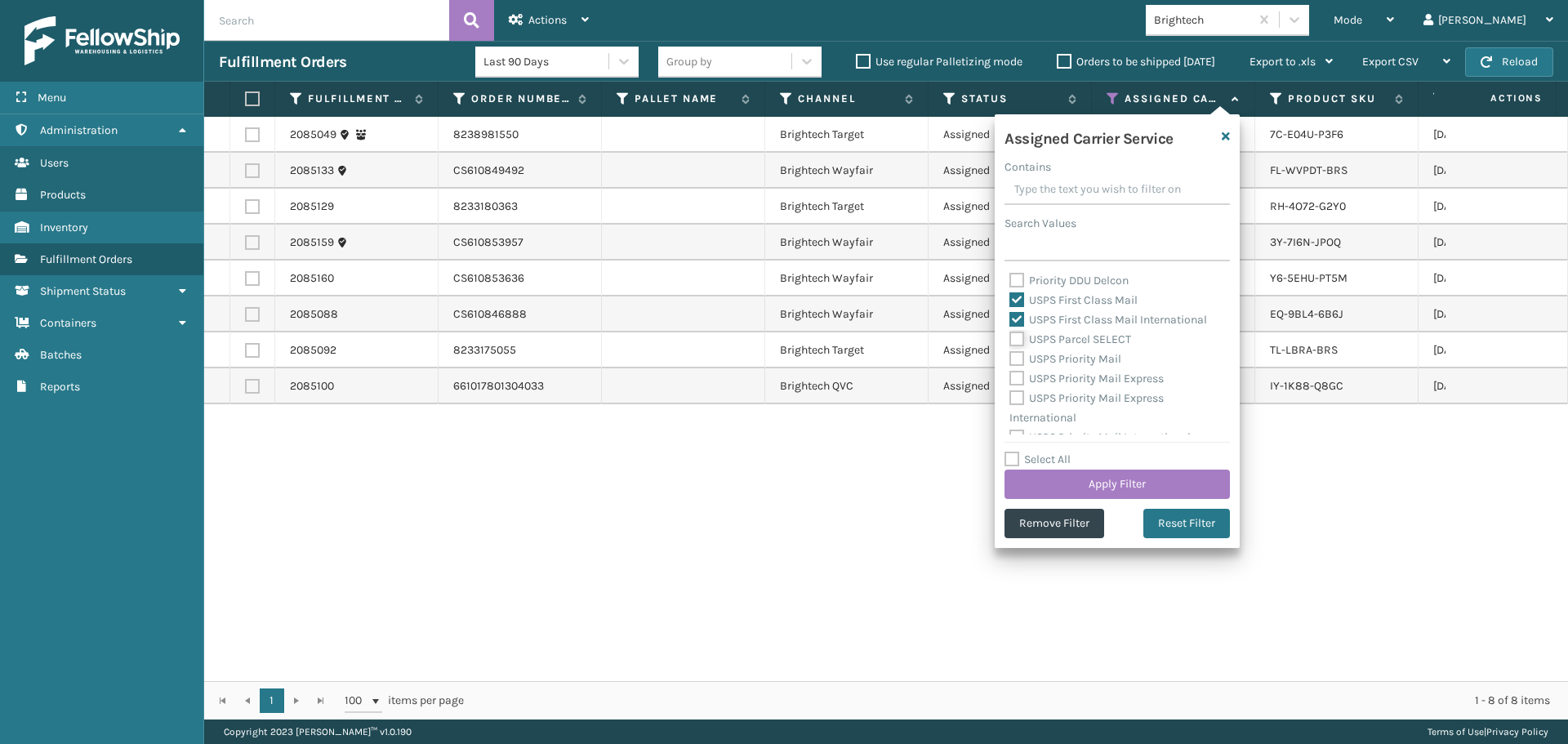
click at [1010, 341] on input "USPS Parcel SELECT" at bounding box center [1009, 335] width 1 height 10
checkbox input "true"
click at [1025, 363] on label "USPS Priority Mail" at bounding box center [1065, 359] width 112 height 14
click at [1010, 361] on input "USPS Priority Mail" at bounding box center [1009, 354] width 1 height 10
checkbox input "true"
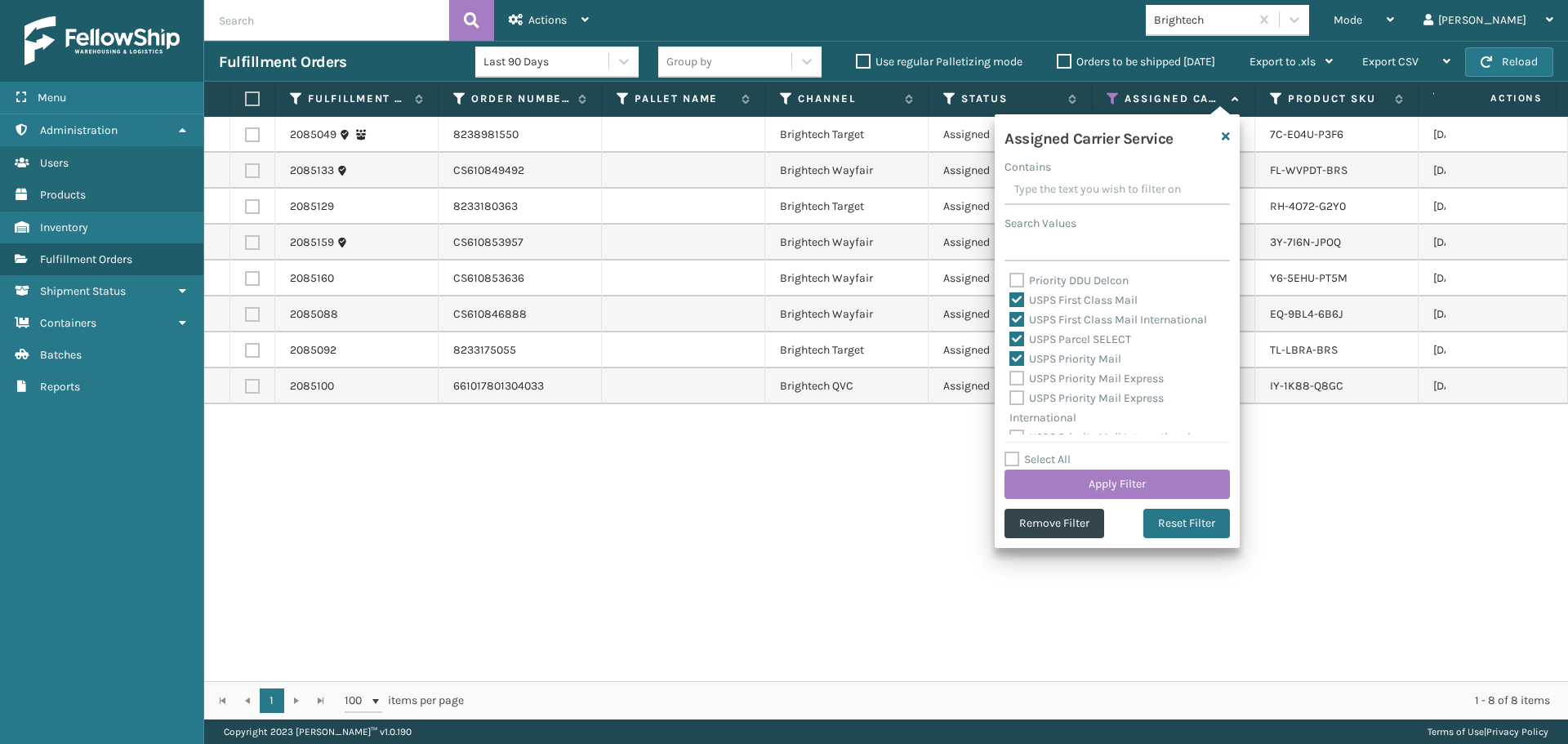
click at [1026, 376] on label "USPS Priority Mail Express" at bounding box center [1087, 379] width 155 height 14
click at [1010, 376] on input "USPS Priority Mail Express" at bounding box center [1009, 374] width 1 height 10
checkbox input "true"
click at [1026, 396] on label "USPS Priority Mail Express International" at bounding box center [1087, 407] width 155 height 33
click at [1010, 396] on input "USPS Priority Mail Express International" at bounding box center [1009, 394] width 1 height 10
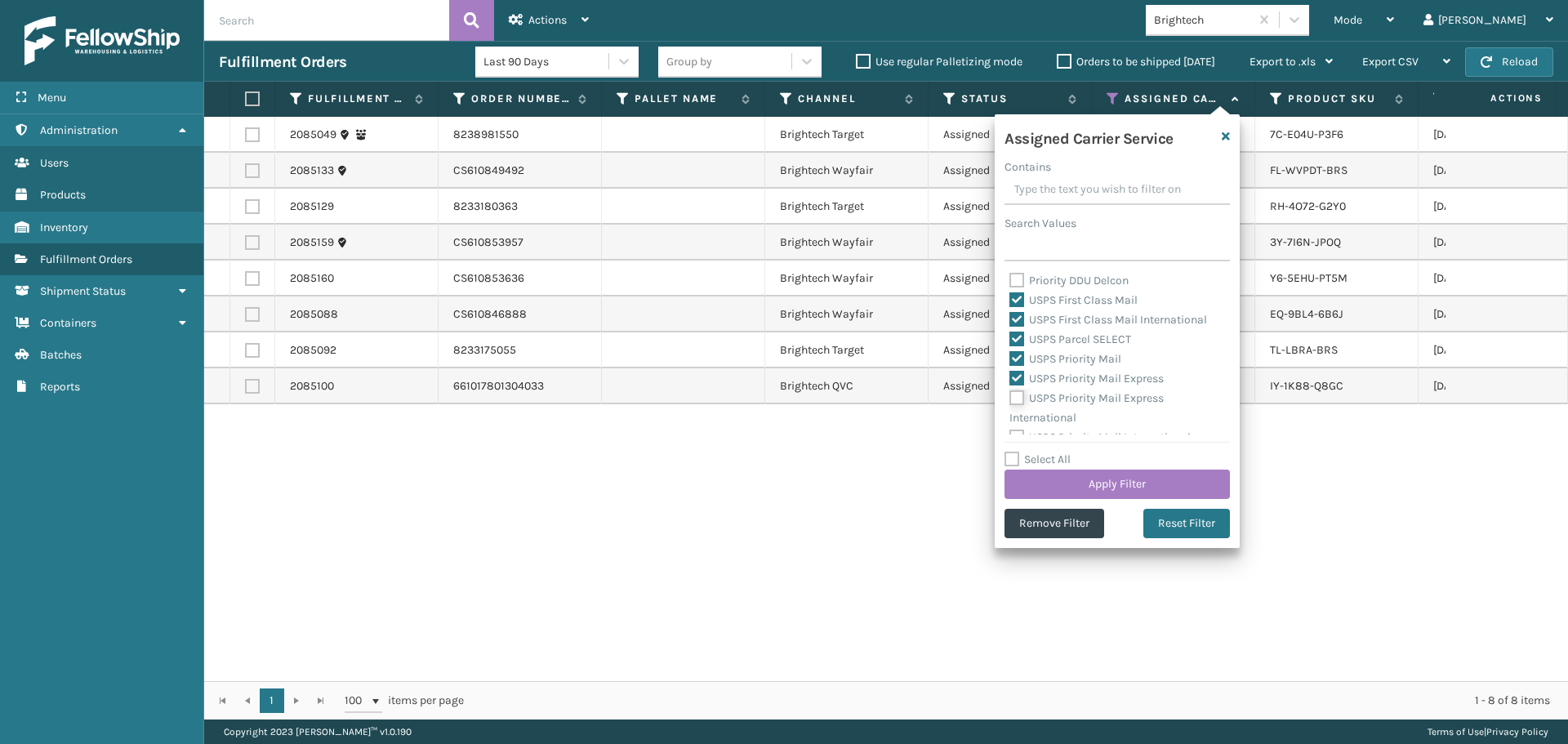
checkbox input "true"
click at [1090, 333] on div "UPS SurePost 1LB or Greater" at bounding box center [1117, 327] width 215 height 20
click at [1056, 311] on label "UPS Standard" at bounding box center [1054, 307] width 90 height 14
click at [1010, 308] on input "UPS Standard" at bounding box center [1009, 302] width 1 height 10
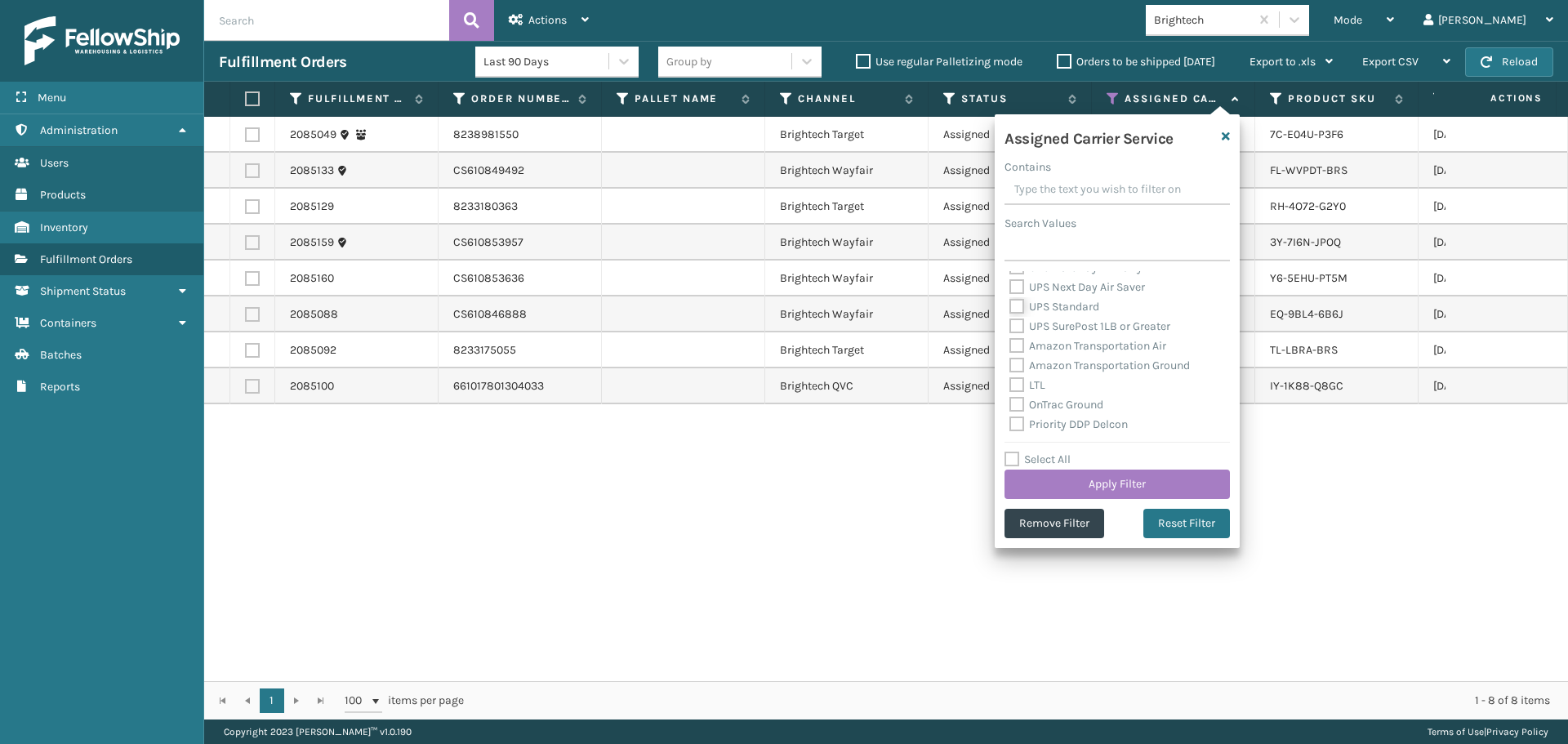
checkbox input "true"
click at [1054, 327] on label "UPS SurePost 1LB or Greater" at bounding box center [1089, 326] width 160 height 14
click at [1010, 327] on input "UPS SurePost 1LB or Greater" at bounding box center [1009, 322] width 1 height 10
checkbox input "true"
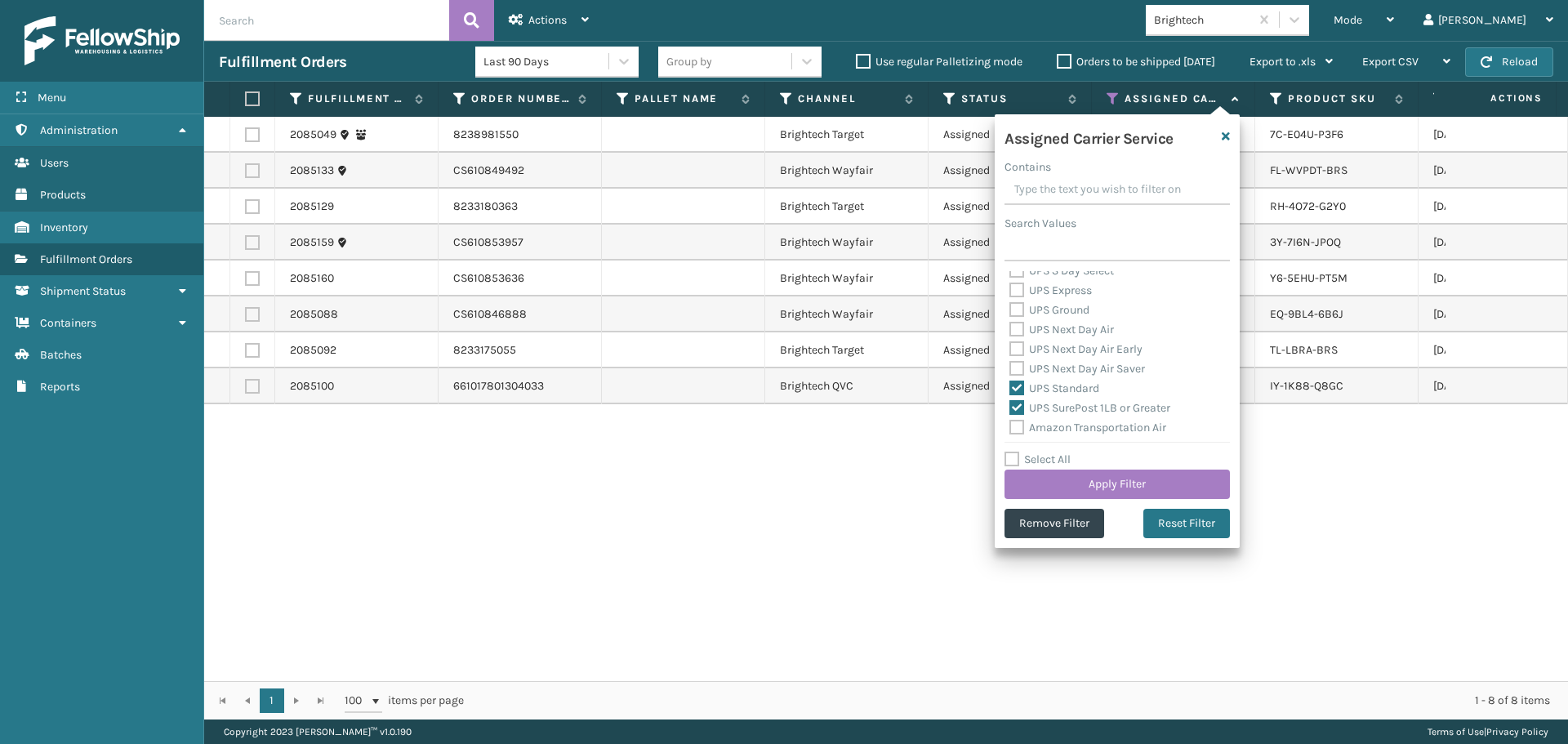
click at [1058, 367] on label "UPS Next Day Air Saver" at bounding box center [1077, 368] width 136 height 14
click at [1010, 367] on input "UPS Next Day Air Saver" at bounding box center [1009, 364] width 1 height 10
checkbox input "true"
click at [1055, 355] on label "UPS Next Day Air Early" at bounding box center [1075, 349] width 133 height 14
click at [1010, 350] on input "UPS Next Day Air Early" at bounding box center [1009, 345] width 1 height 10
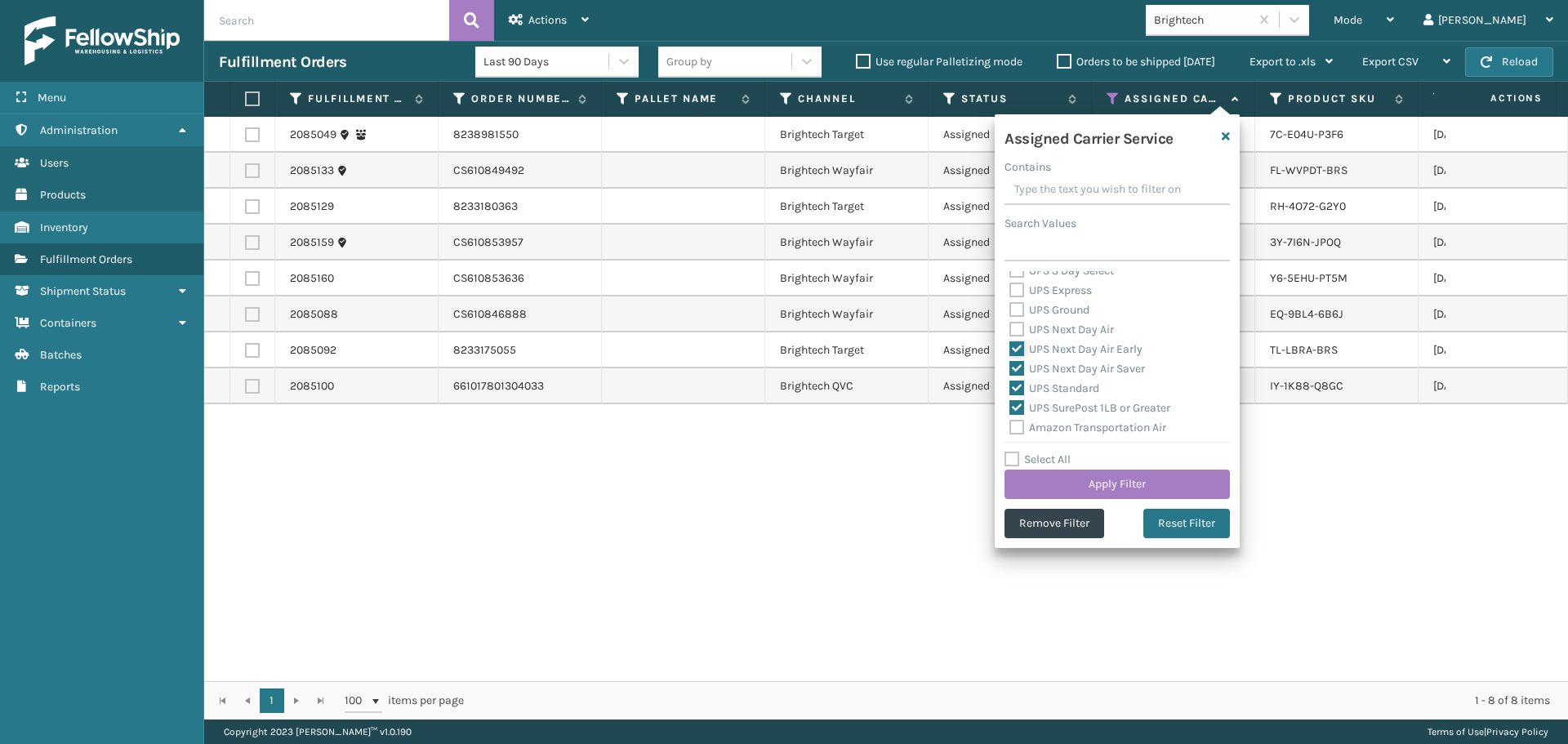
checkbox input "true"
click at [1052, 331] on label "UPS Next Day Air" at bounding box center [1061, 330] width 105 height 14
click at [1010, 330] on input "UPS Next Day Air" at bounding box center [1009, 325] width 1 height 10
checkbox input "true"
click at [1052, 317] on div "UPS Ground" at bounding box center [1117, 310] width 215 height 20
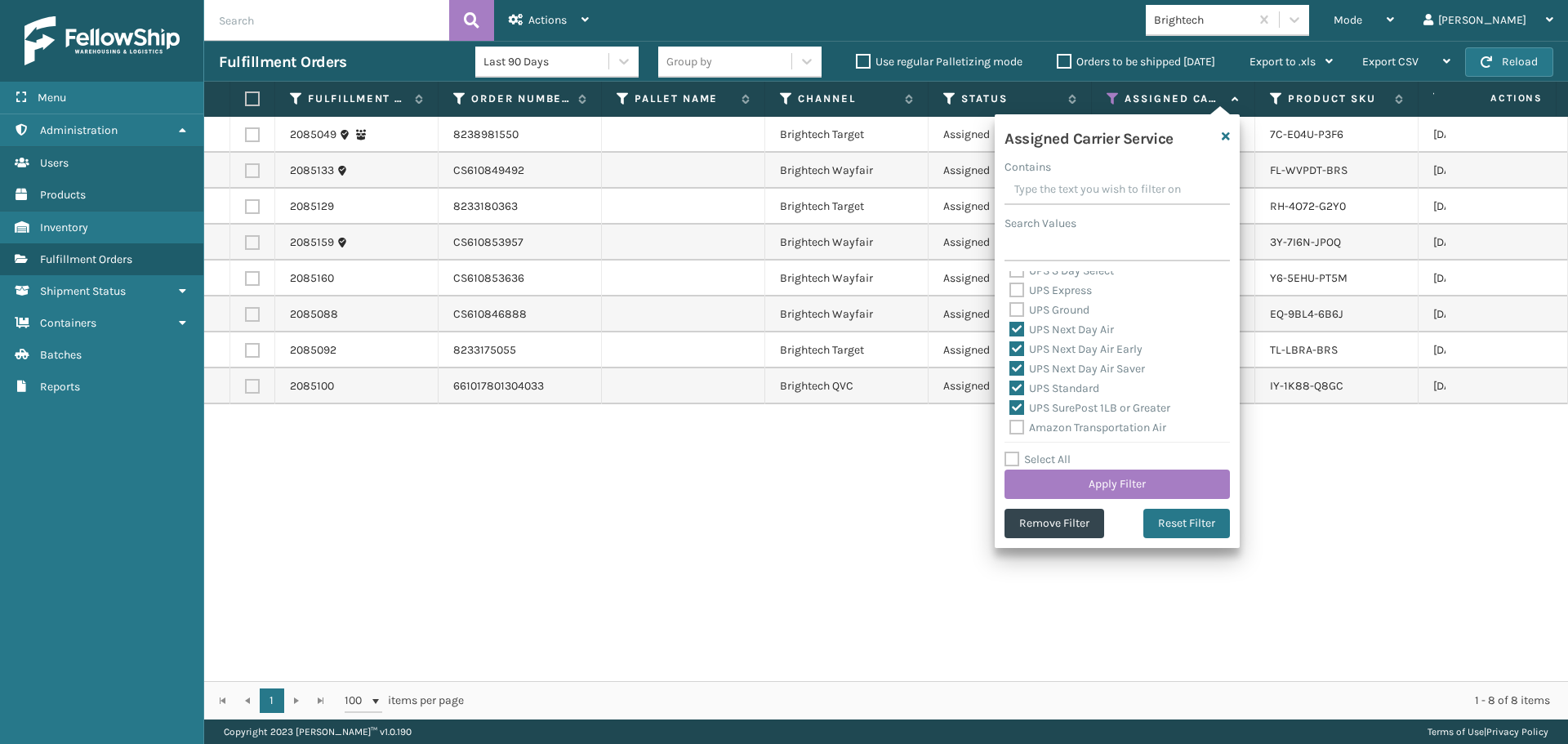
click at [1046, 289] on label "UPS Express" at bounding box center [1050, 290] width 82 height 14
click at [1010, 289] on input "UPS Express" at bounding box center [1009, 286] width 1 height 10
checkbox input "true"
click at [1041, 310] on label "UPS Ground" at bounding box center [1049, 310] width 80 height 14
click at [1010, 310] on input "UPS Ground" at bounding box center [1009, 305] width 1 height 10
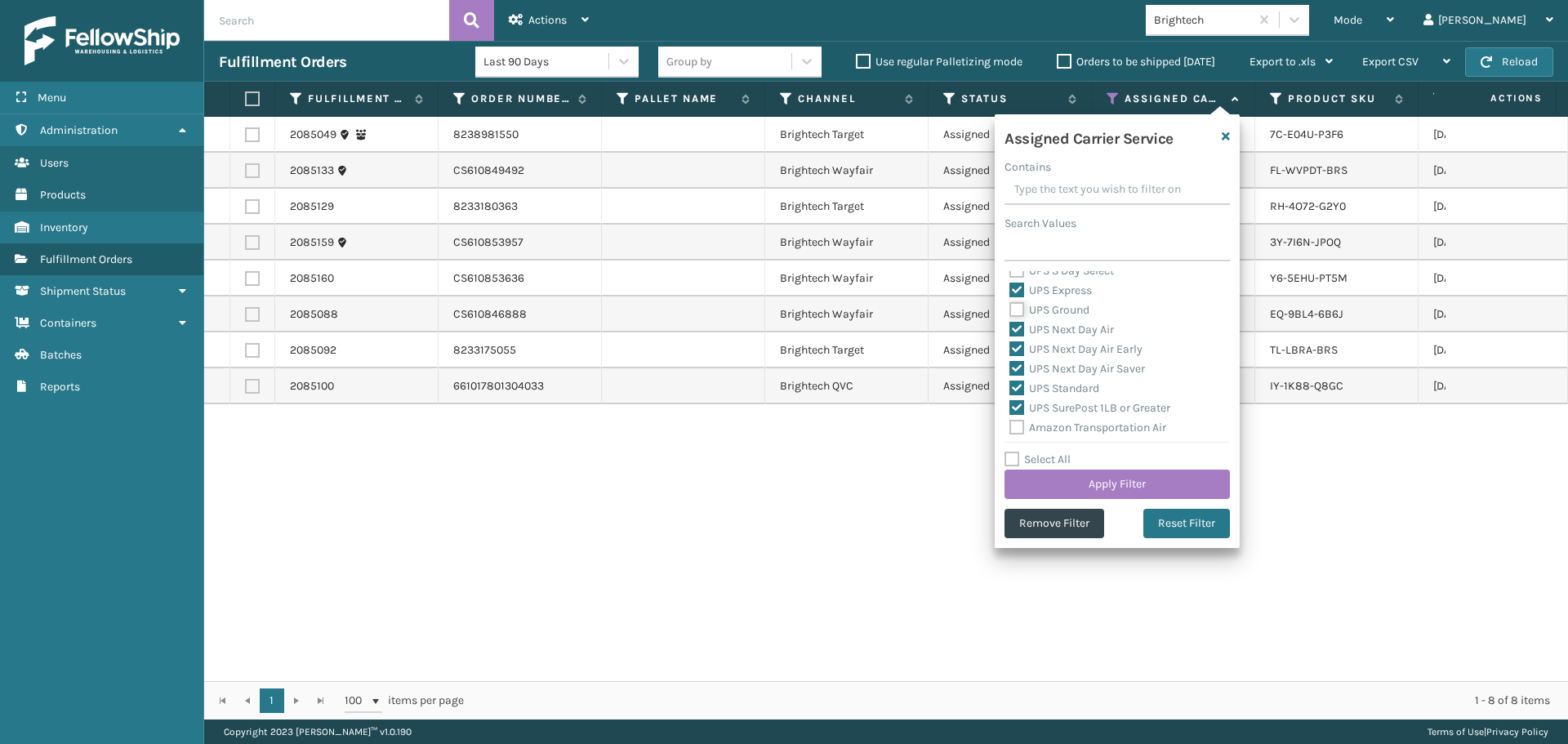
checkbox input "true"
click at [1060, 358] on label "UPS 3 Day Select" at bounding box center [1061, 352] width 105 height 14
click at [1010, 354] on input "UPS 3 Day Select" at bounding box center [1009, 347] width 1 height 10
checkbox input "true"
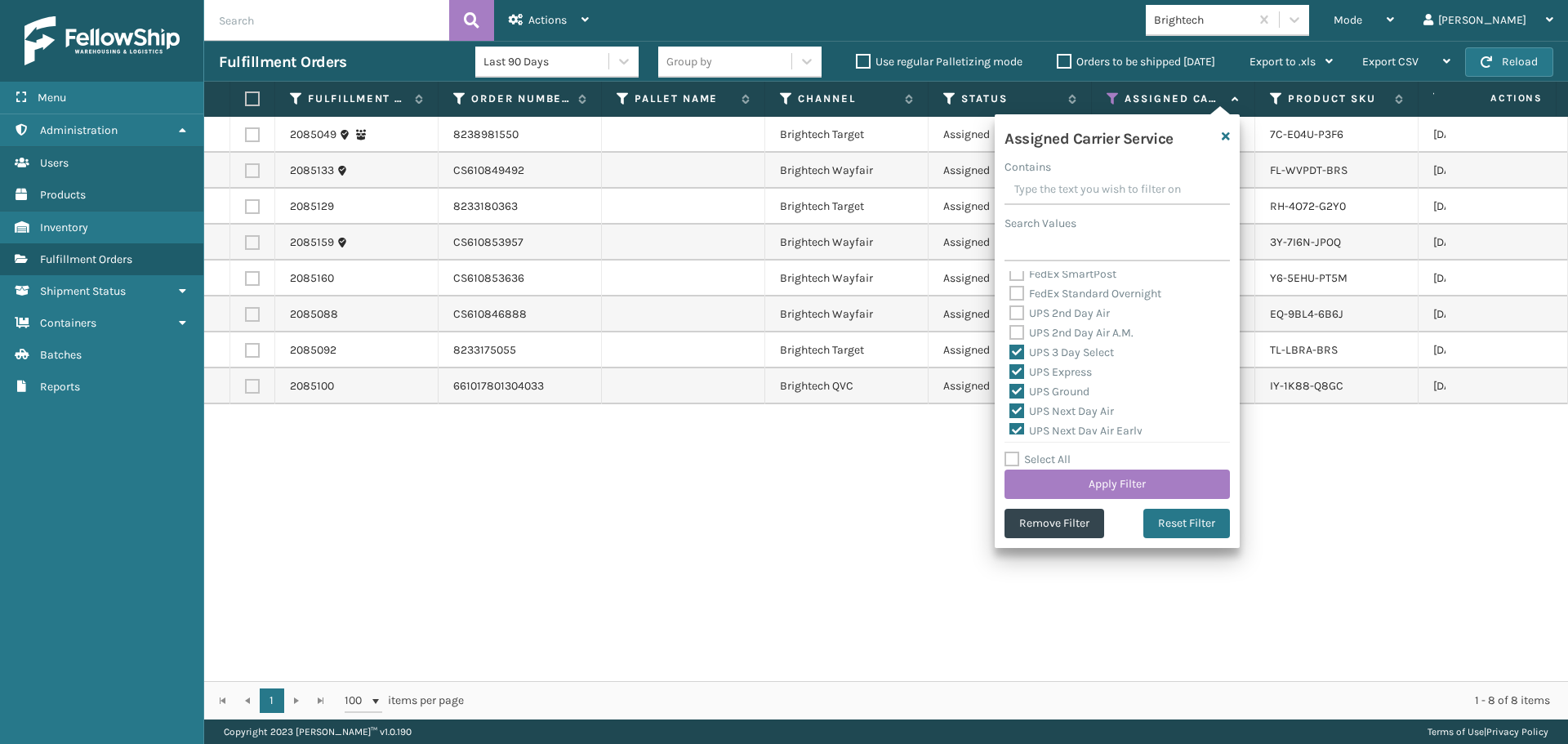
click at [1062, 336] on label "UPS 2nd Day Air A.M." at bounding box center [1071, 332] width 125 height 14
click at [1010, 334] on input "UPS 2nd Day Air A.M." at bounding box center [1009, 329] width 1 height 10
checkbox input "true"
click at [1059, 314] on label "UPS 2nd Day Air" at bounding box center [1059, 313] width 100 height 14
click at [1010, 314] on input "UPS 2nd Day Air" at bounding box center [1009, 309] width 1 height 10
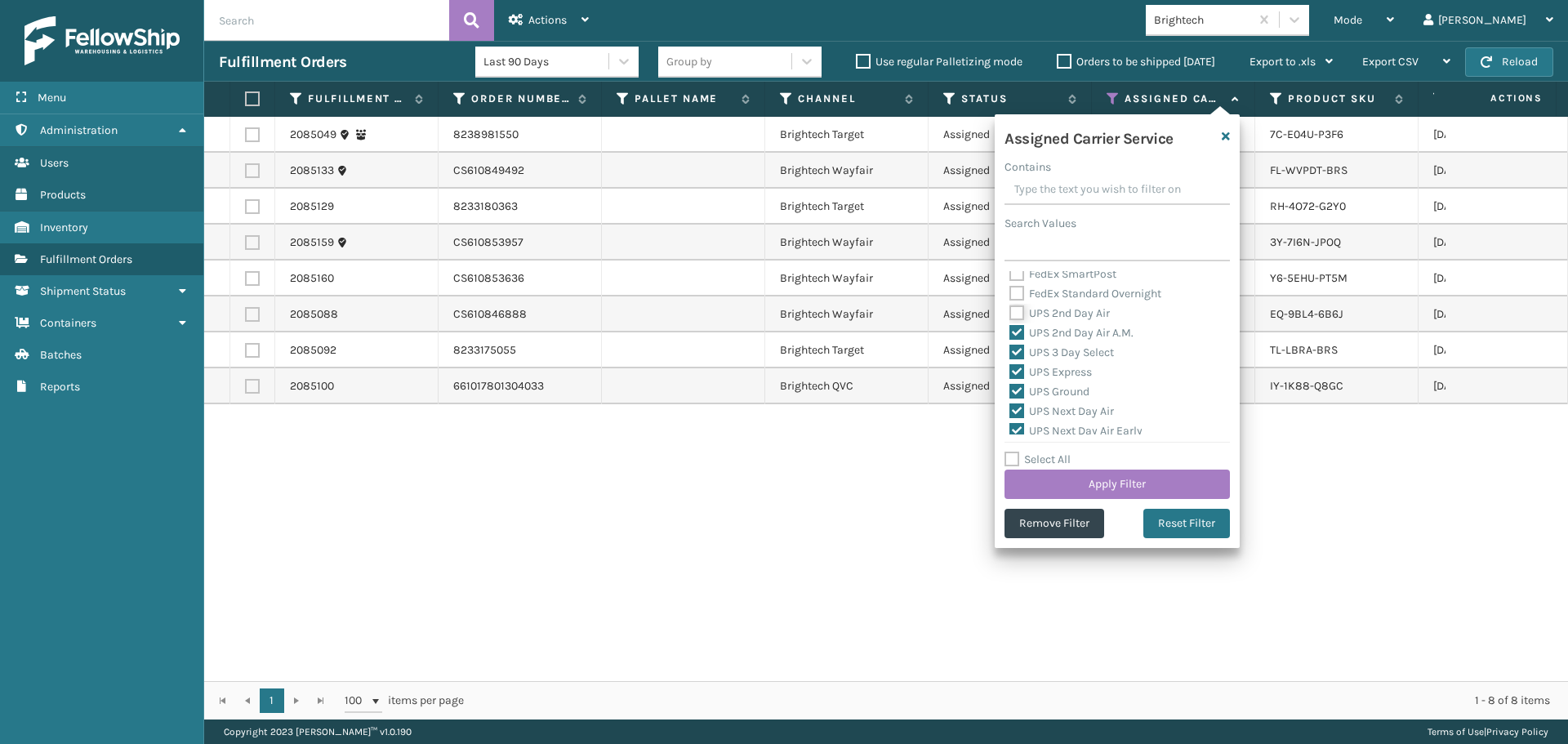
checkbox input "true"
click at [1021, 383] on label "USPS First Class Mail" at bounding box center [1073, 381] width 128 height 14
click at [1010, 383] on input "USPS First Class Mail" at bounding box center [1009, 378] width 1 height 10
click at [1012, 385] on label "USPS First Class Mail" at bounding box center [1073, 381] width 128 height 14
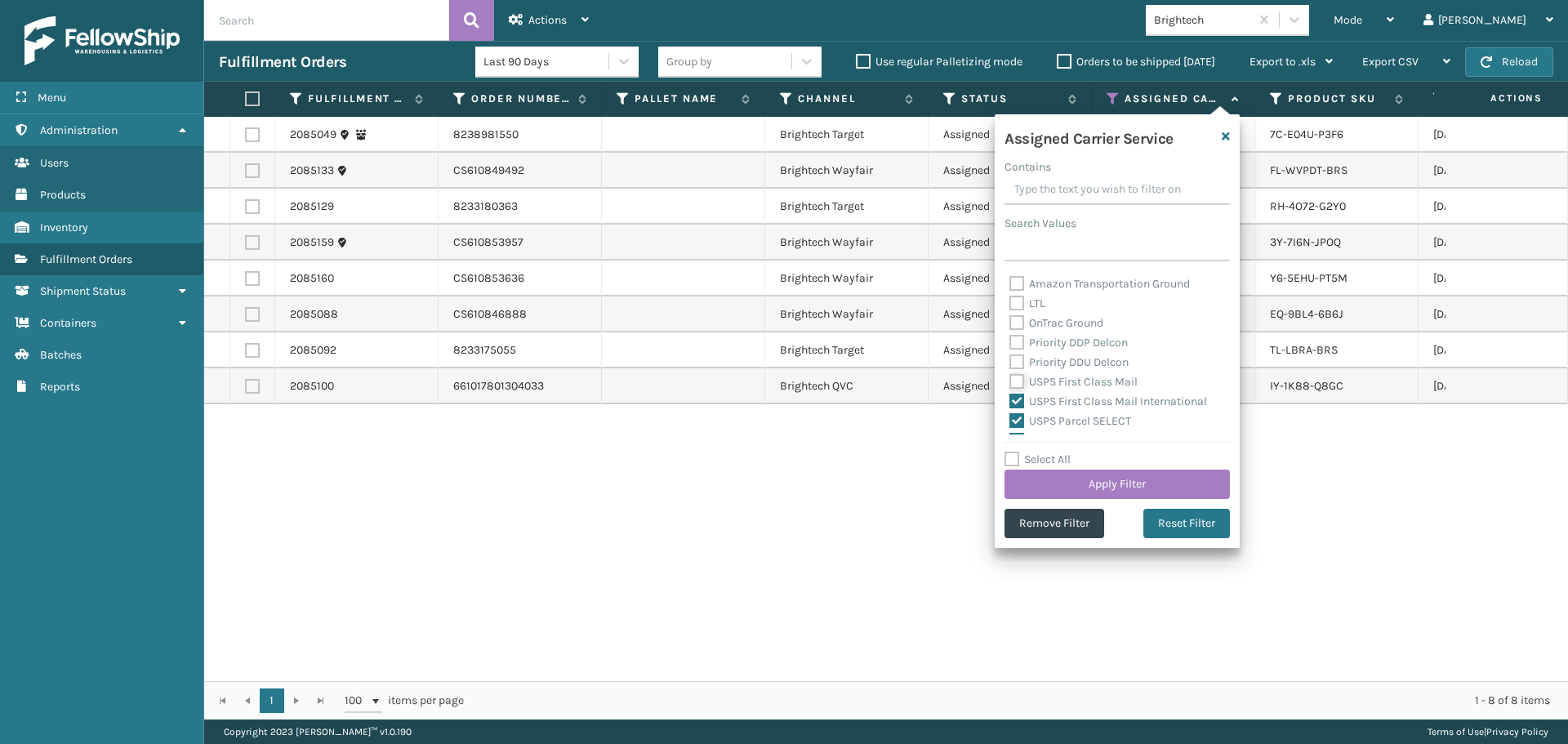
click at [1010, 383] on input "USPS First Class Mail" at bounding box center [1009, 378] width 1 height 10
checkbox input "true"
click at [1069, 482] on button "Apply Filter" at bounding box center [1117, 484] width 226 height 29
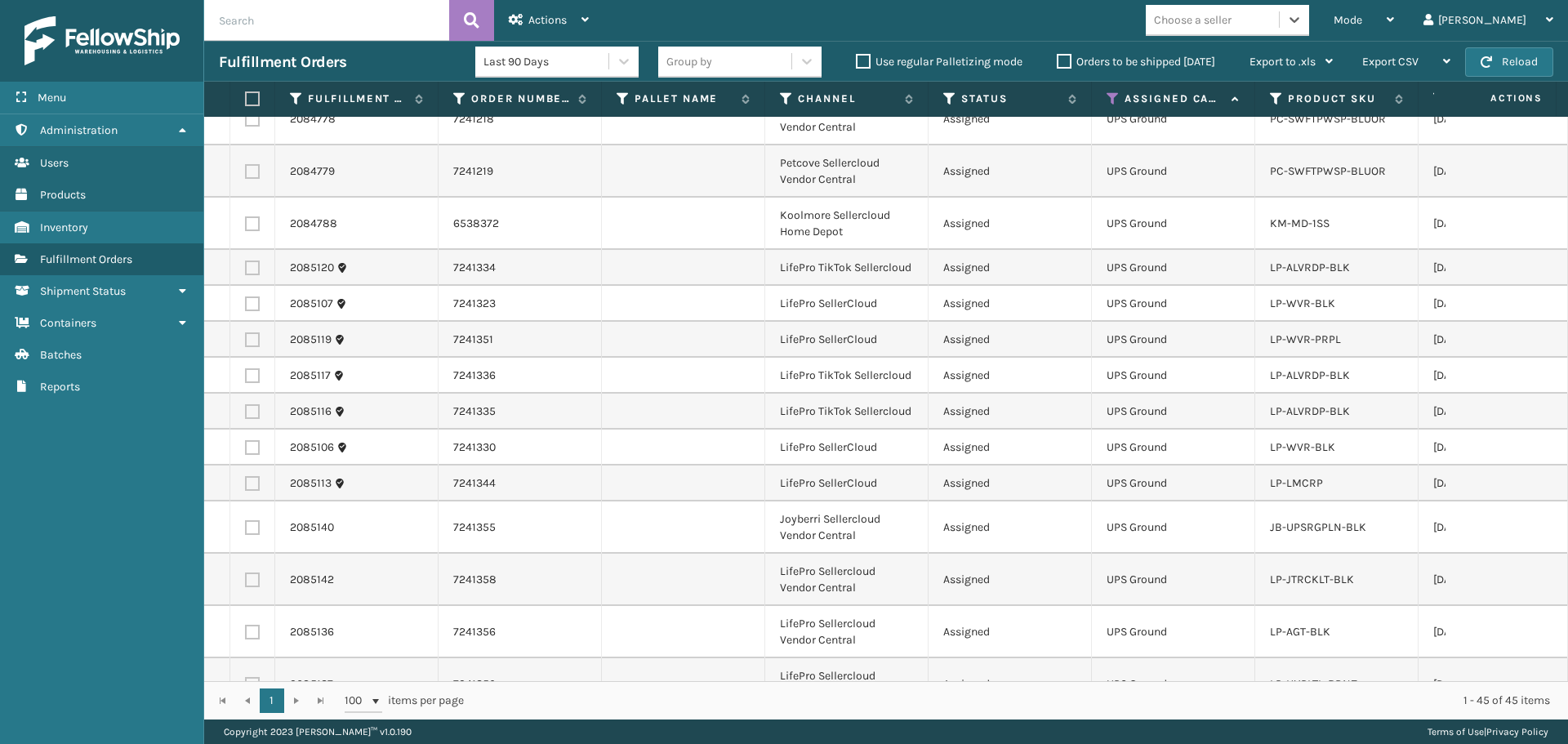
scroll to position [0, 0]
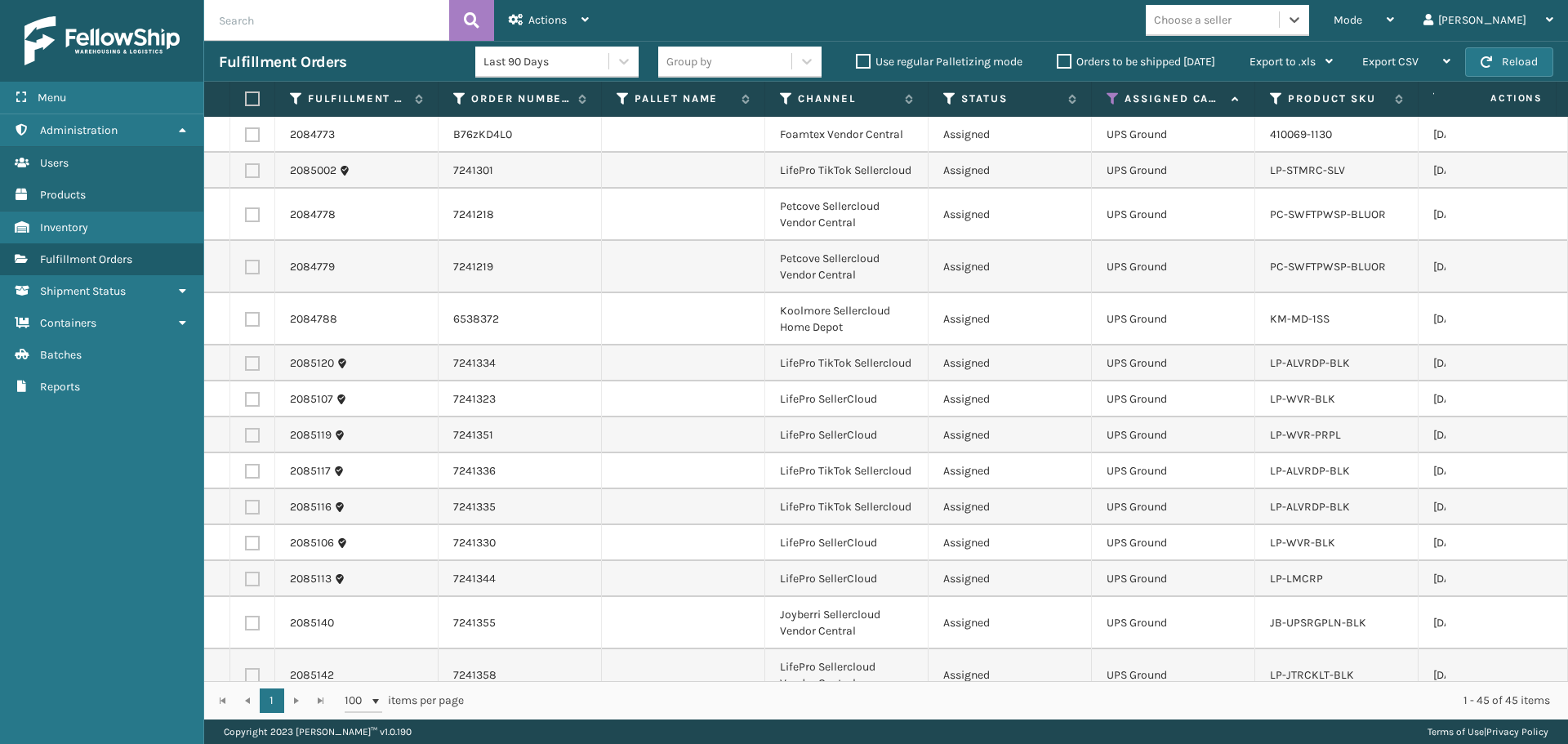
click at [1279, 28] on div "Choose a seller" at bounding box center [1212, 20] width 133 height 27
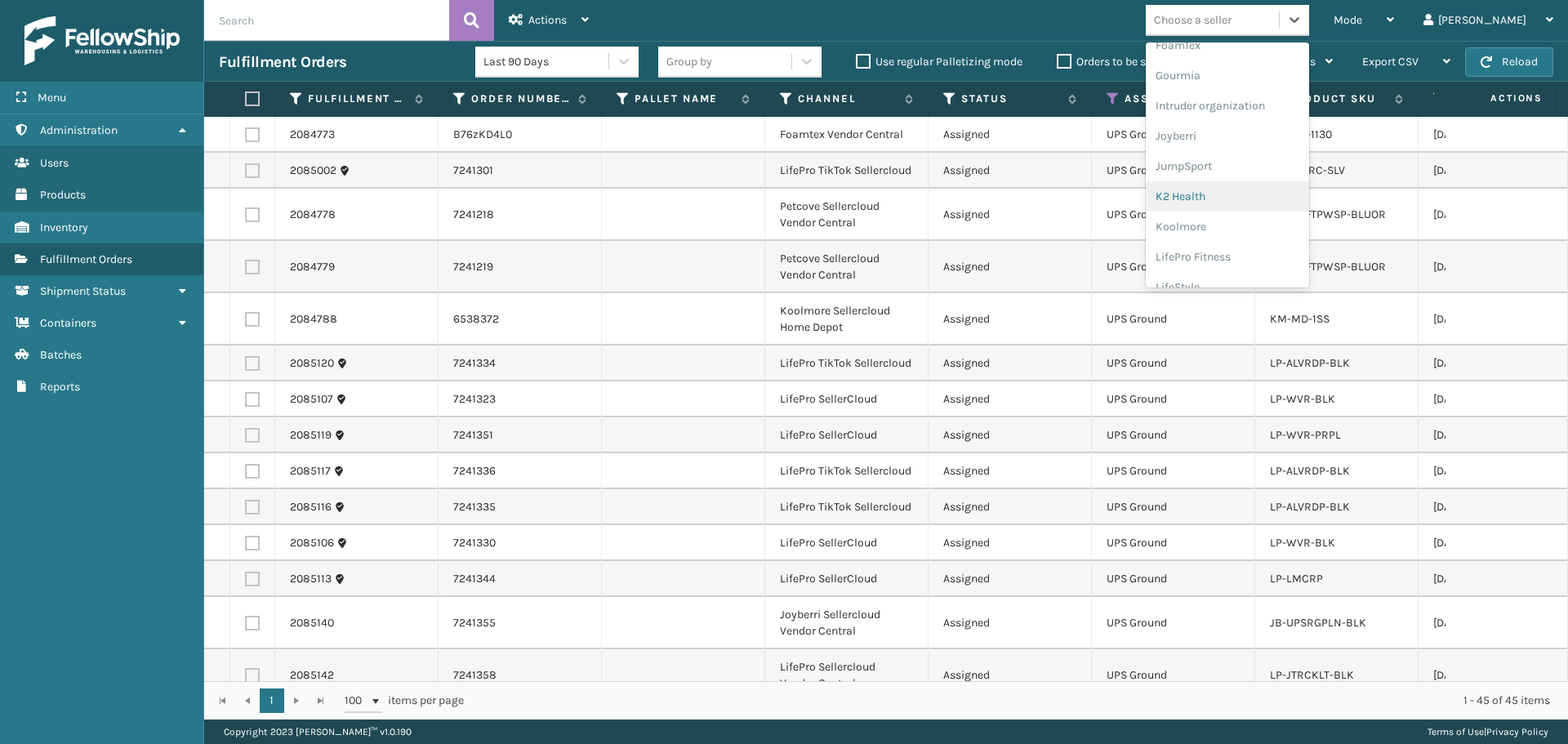
scroll to position [490, 0]
click at [1244, 177] on div "LifePro Fitness" at bounding box center [1227, 176] width 163 height 30
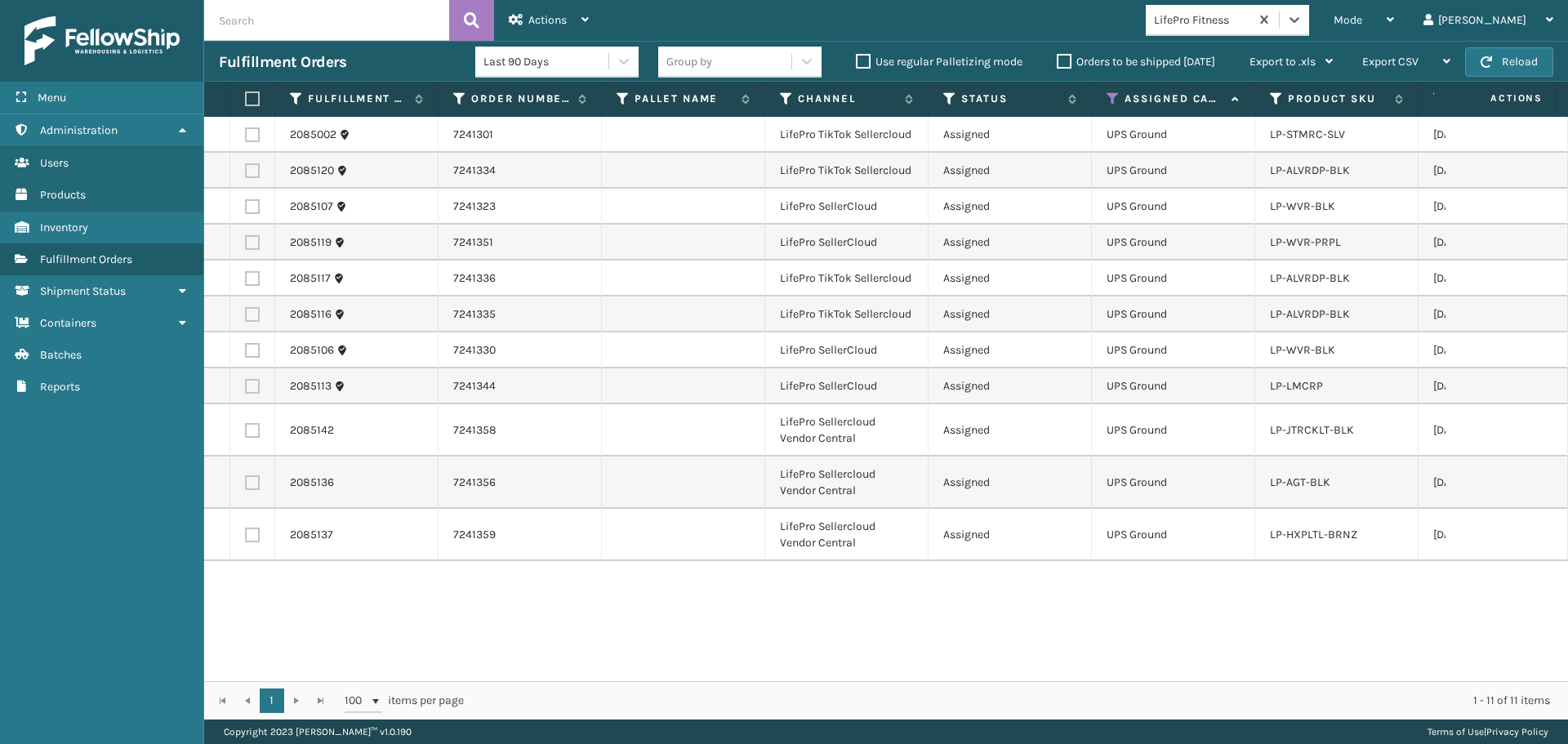
click at [254, 95] on label at bounding box center [250, 99] width 9 height 15
click at [245, 95] on input "checkbox" at bounding box center [245, 99] width 1 height 10
checkbox input "true"
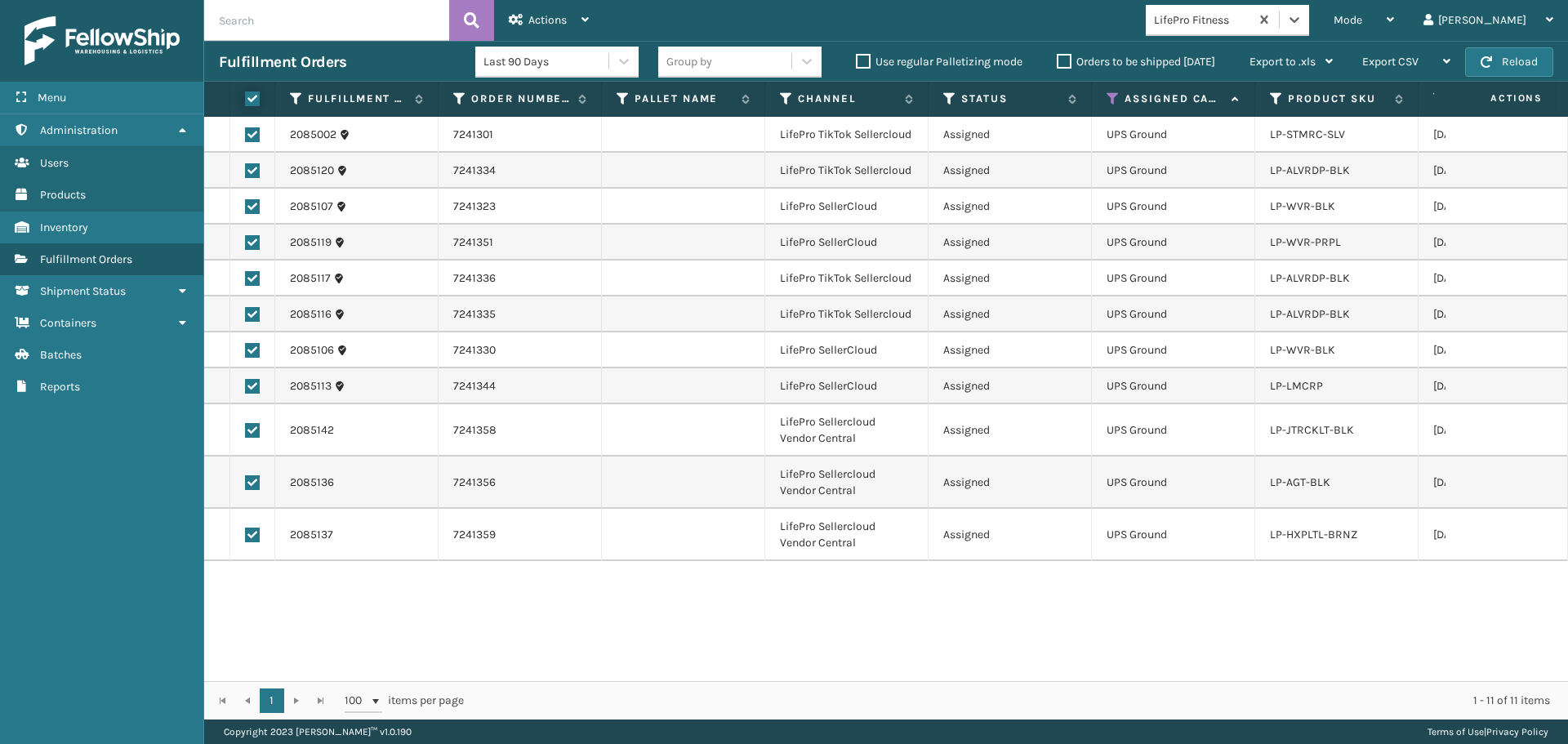
checkbox input "true"
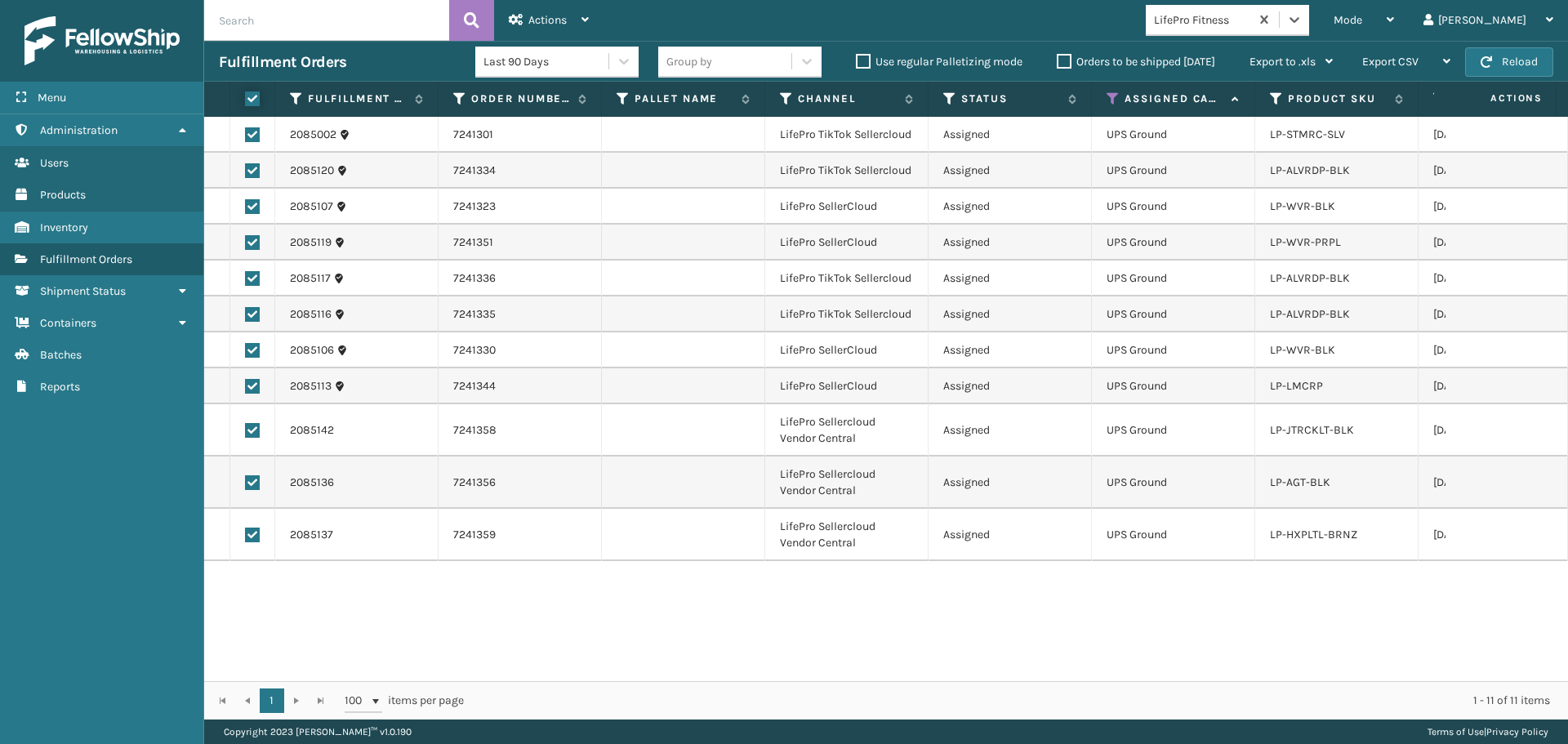
checkbox input "true"
click at [569, 11] on div "Actions" at bounding box center [548, 20] width 80 height 41
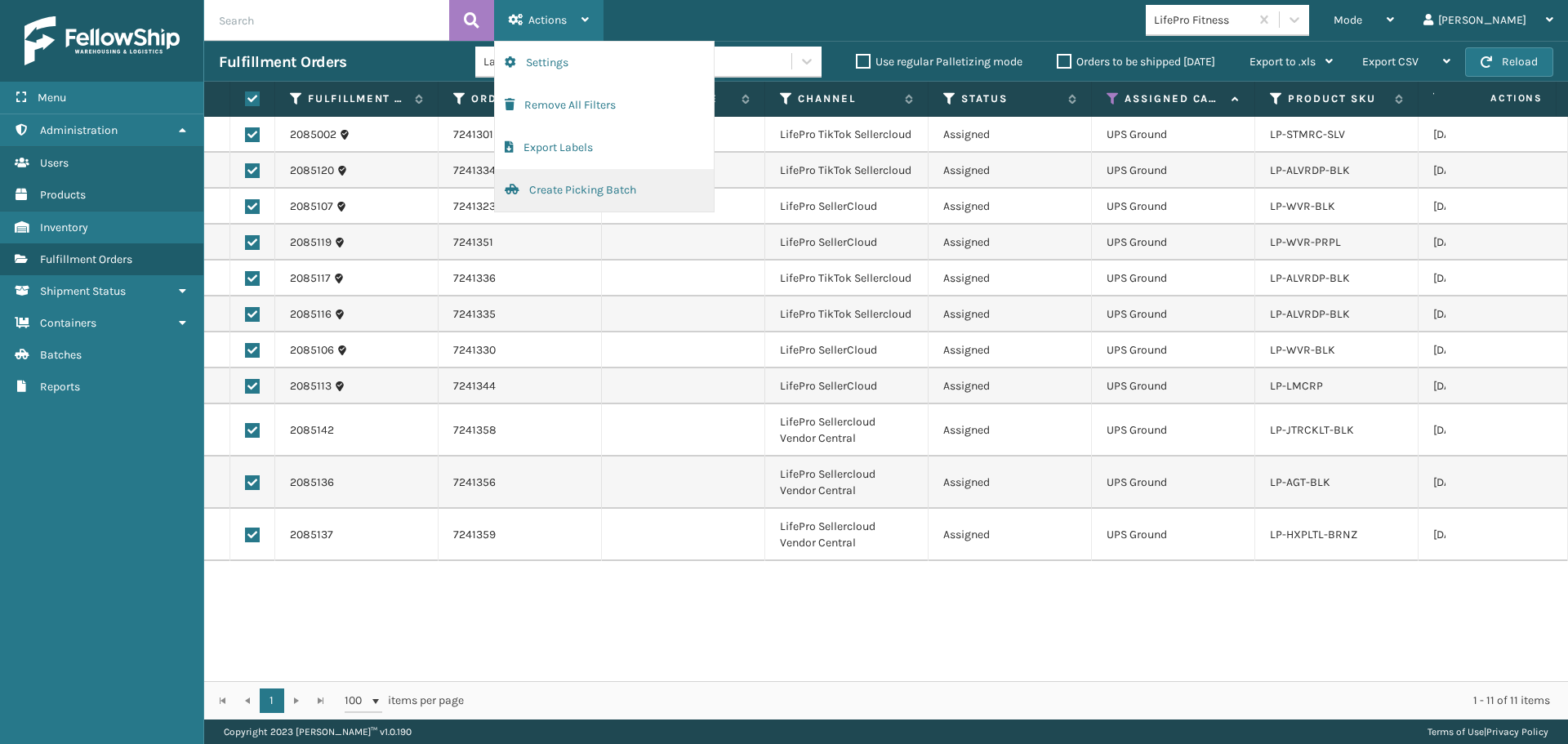
click at [590, 198] on button "Create Picking Batch" at bounding box center [604, 190] width 219 height 42
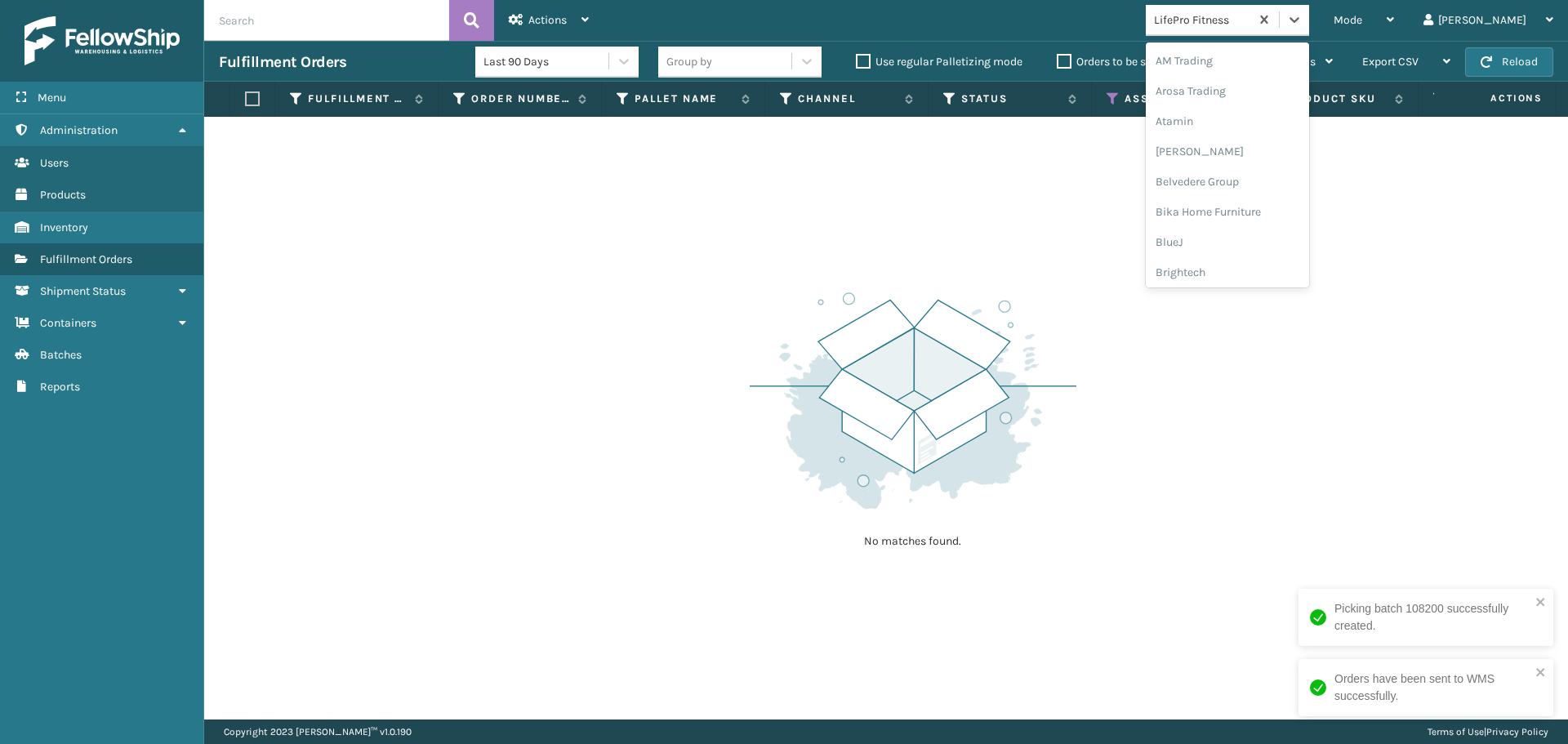
click at [1234, 8] on div "LifePro Fitness" at bounding box center [1198, 20] width 104 height 27
click at [1245, 276] on div "Brightech" at bounding box center [1227, 273] width 163 height 30
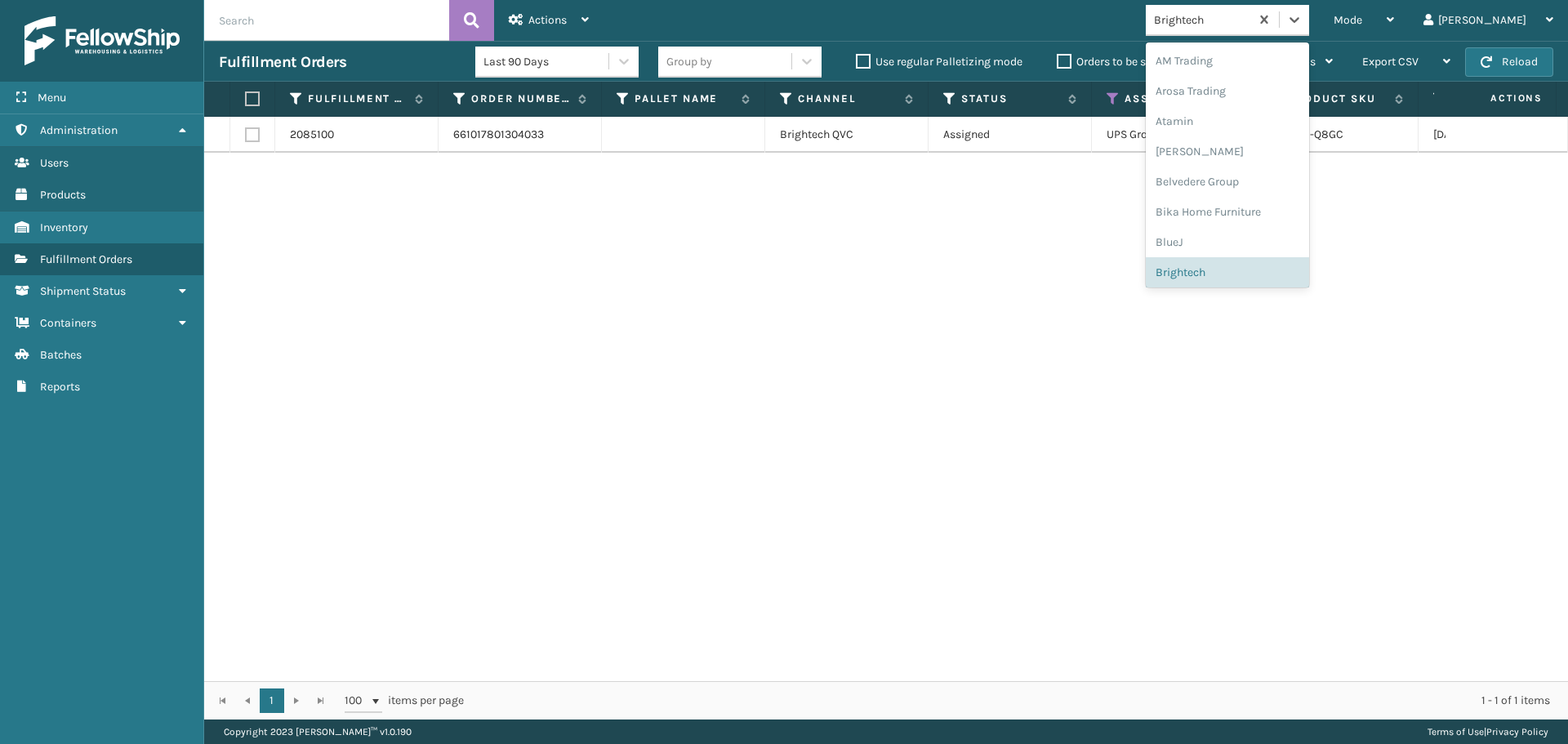
click at [1252, 20] on div "Brightech" at bounding box center [1203, 20] width 97 height 17
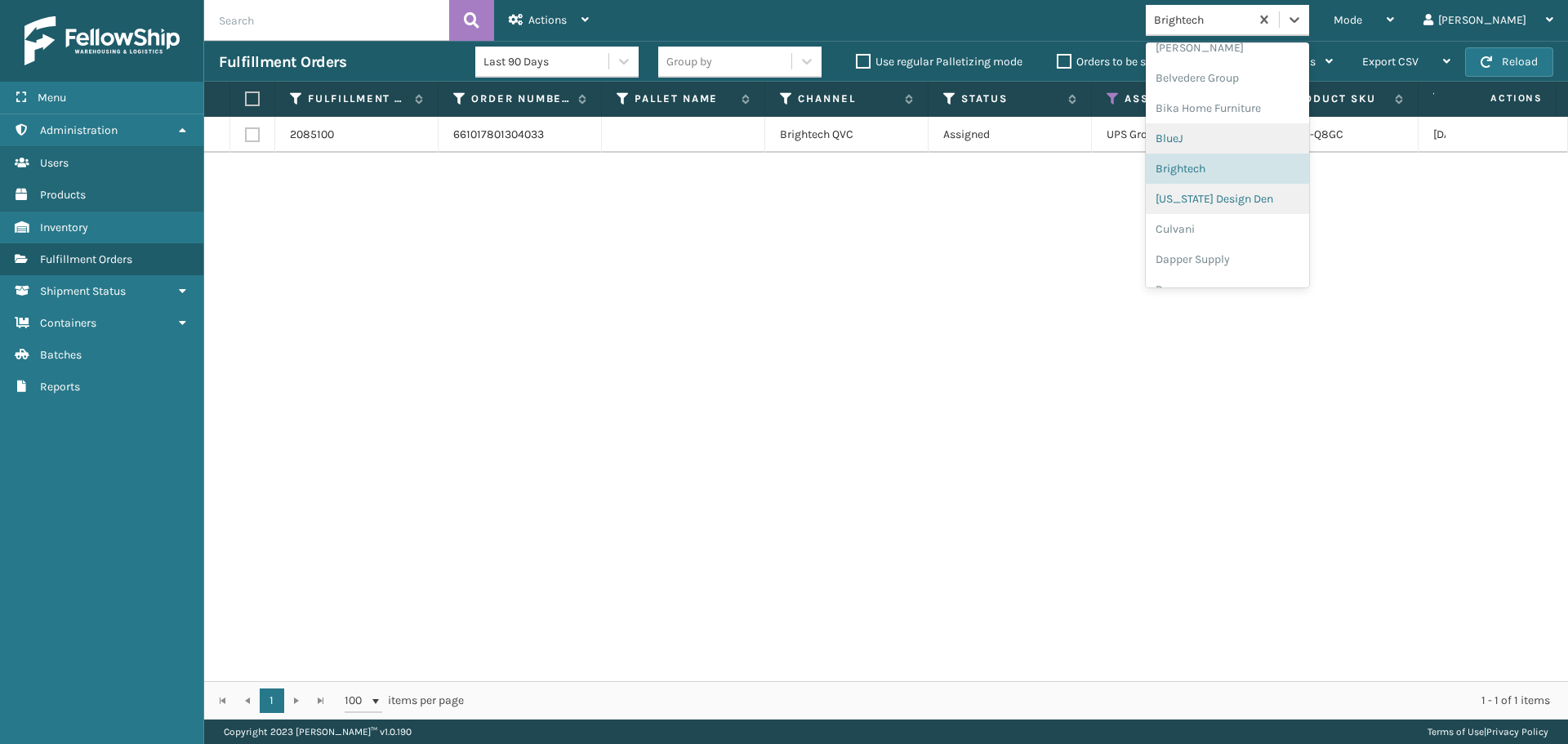
scroll to position [173, 0]
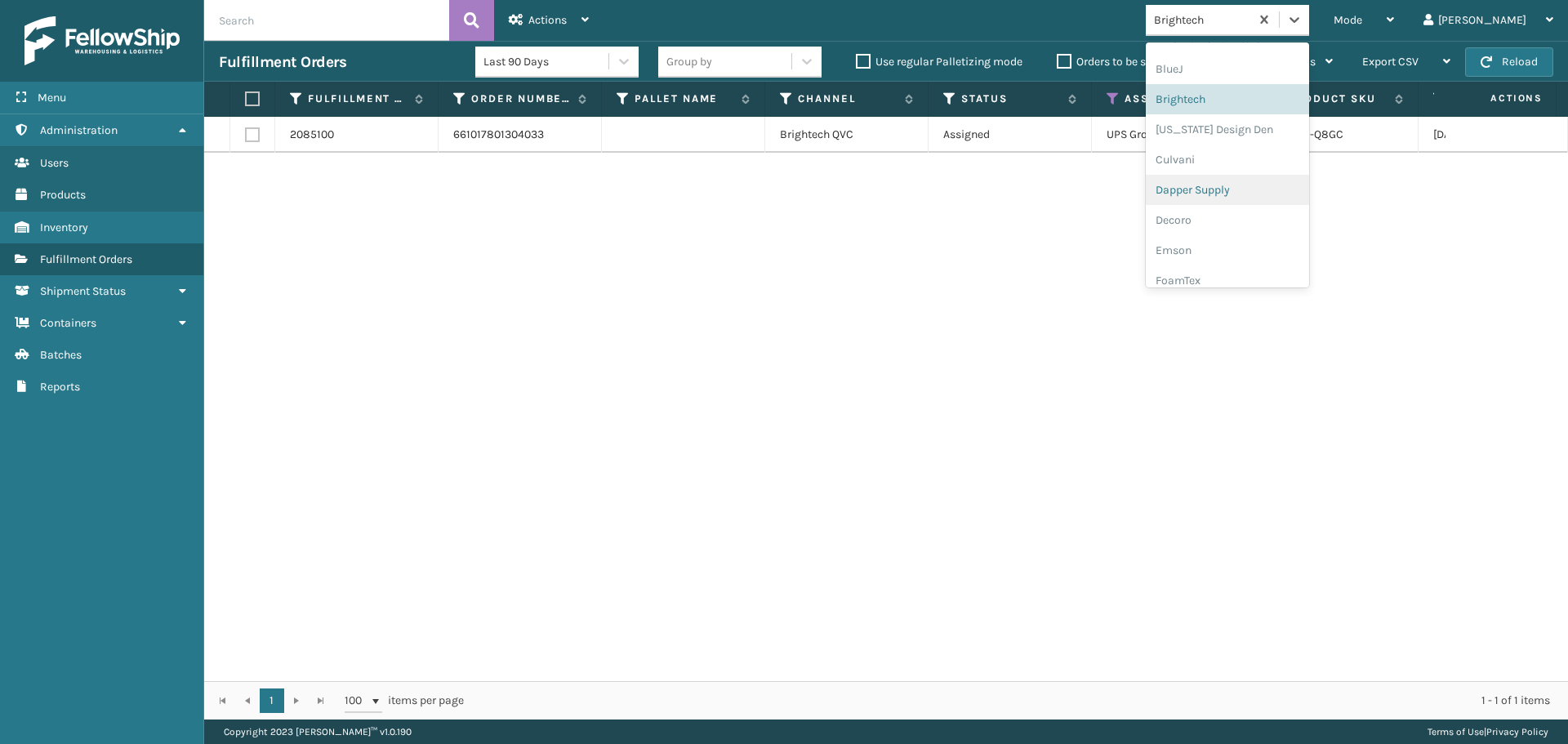
click at [1255, 200] on div "Dapper Supply" at bounding box center [1227, 190] width 163 height 30
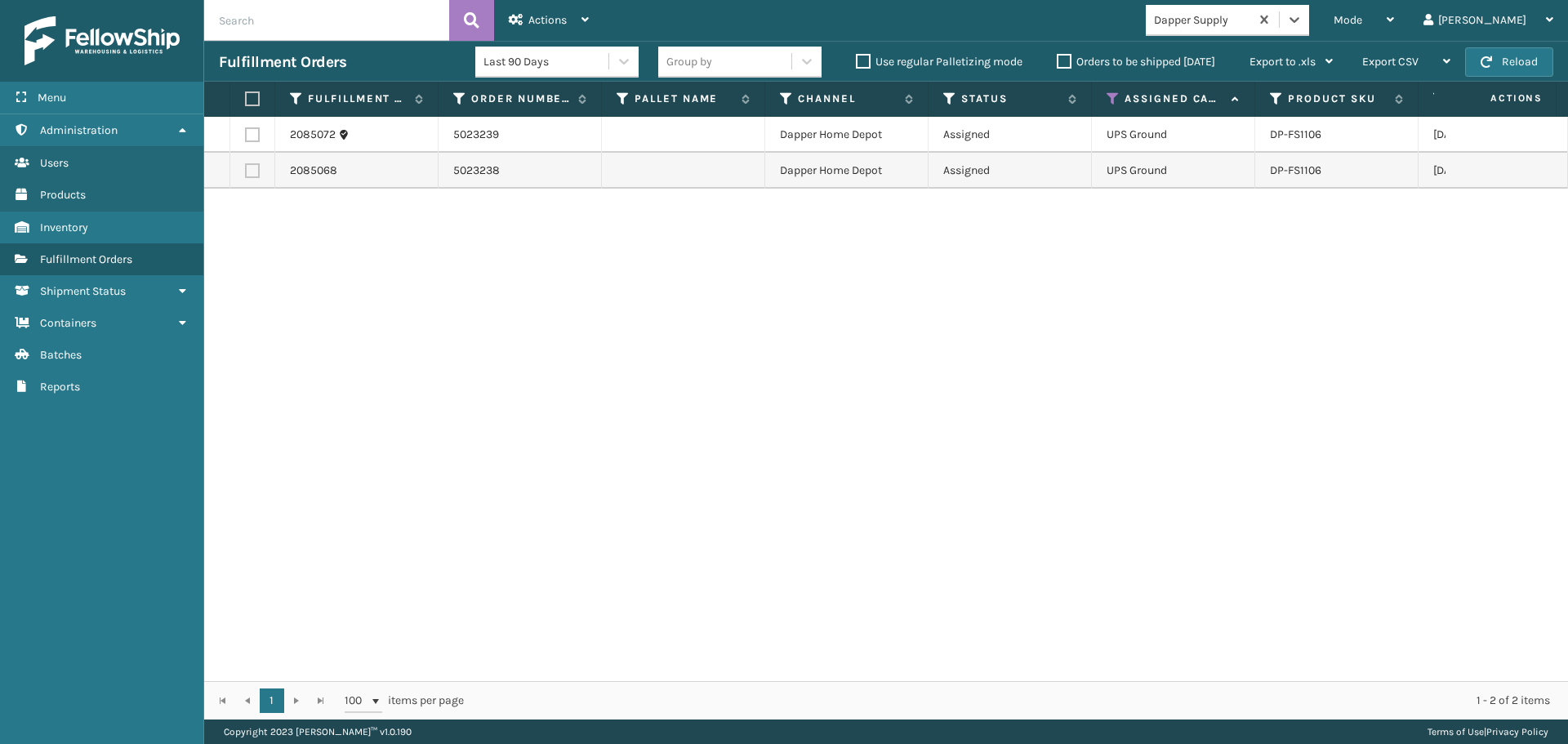
click at [250, 99] on label at bounding box center [250, 99] width 9 height 15
click at [245, 99] on input "checkbox" at bounding box center [245, 99] width 1 height 10
checkbox input "true"
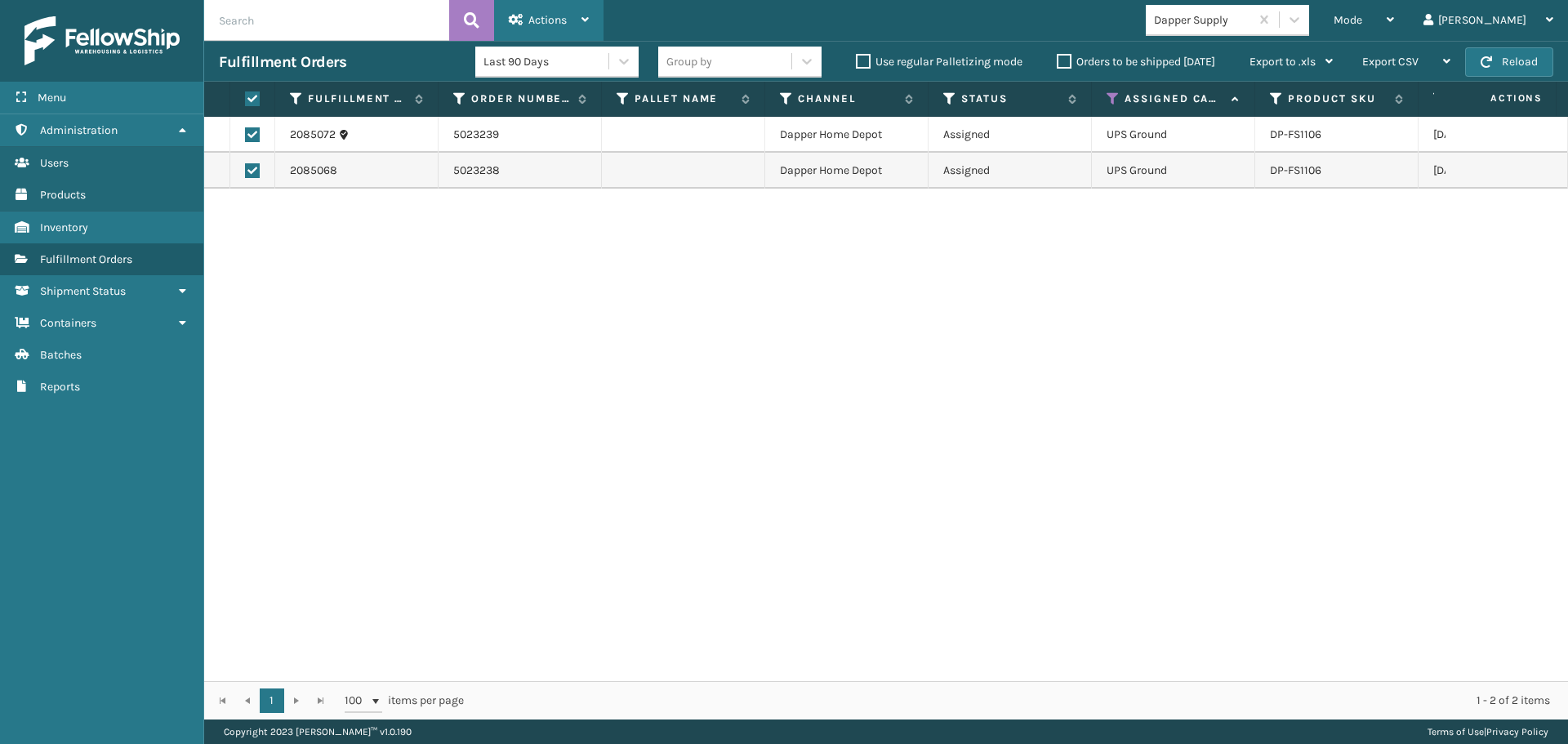
click at [518, 27] on div "Actions" at bounding box center [548, 20] width 80 height 41
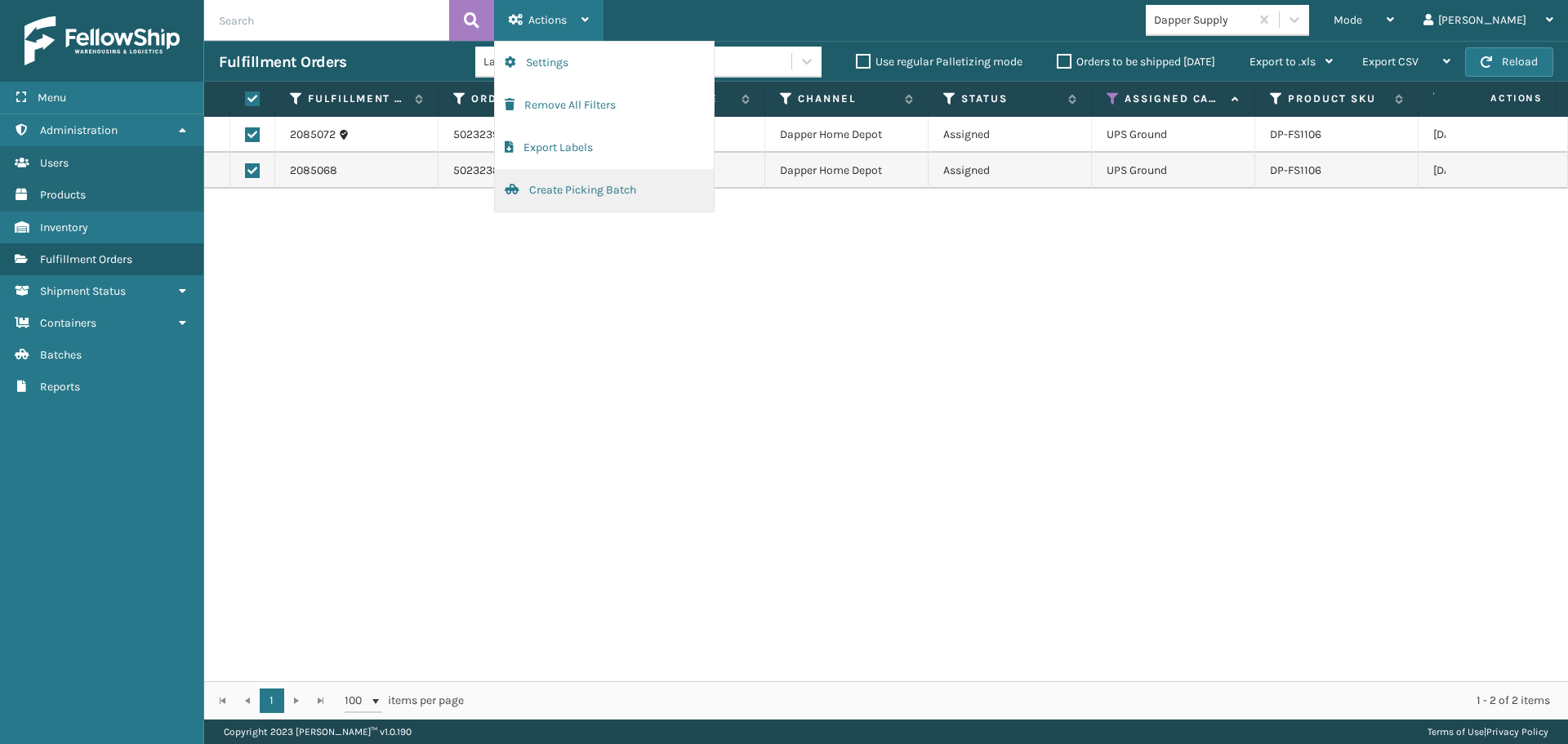
click at [590, 195] on button "Create Picking Batch" at bounding box center [604, 190] width 219 height 42
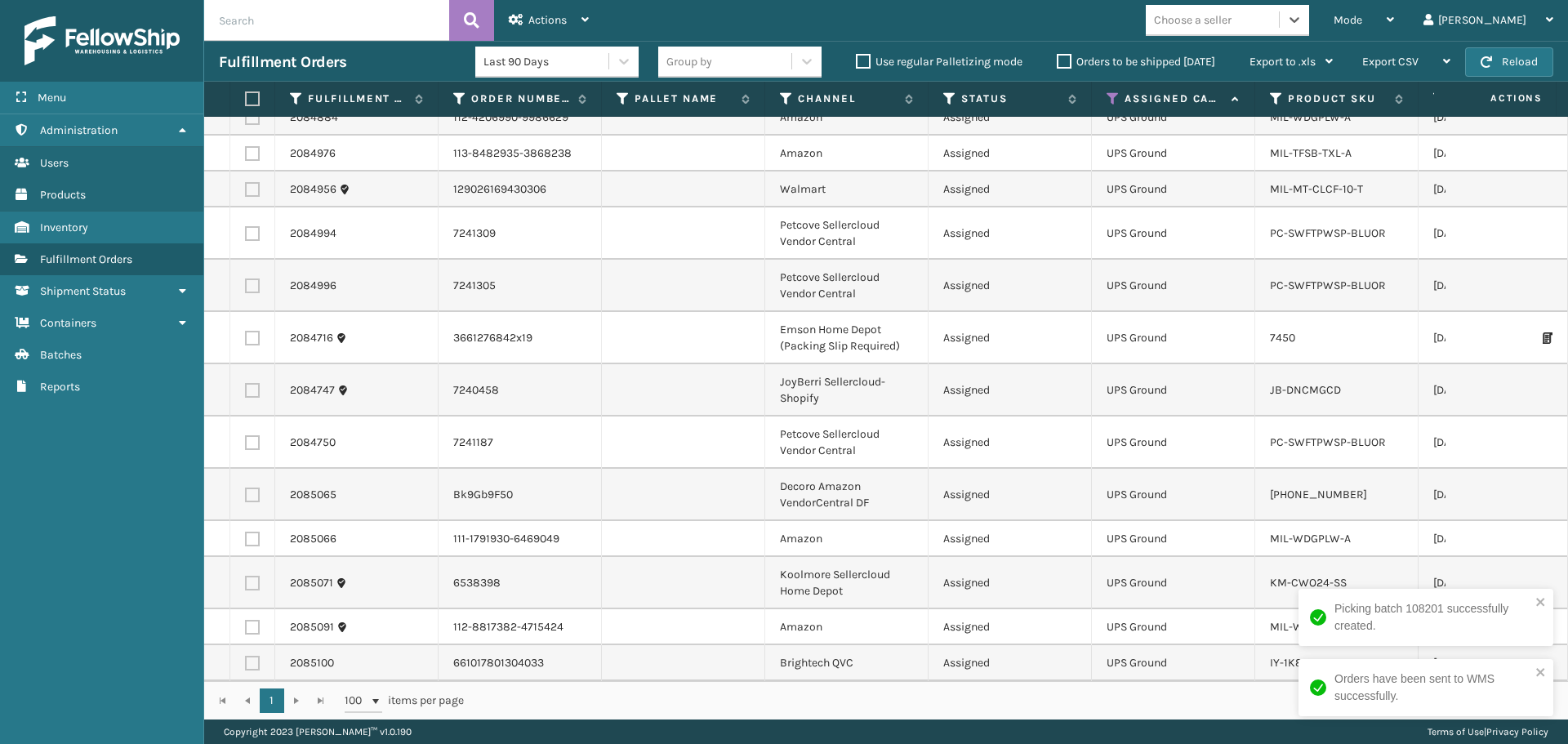
scroll to position [892, 0]
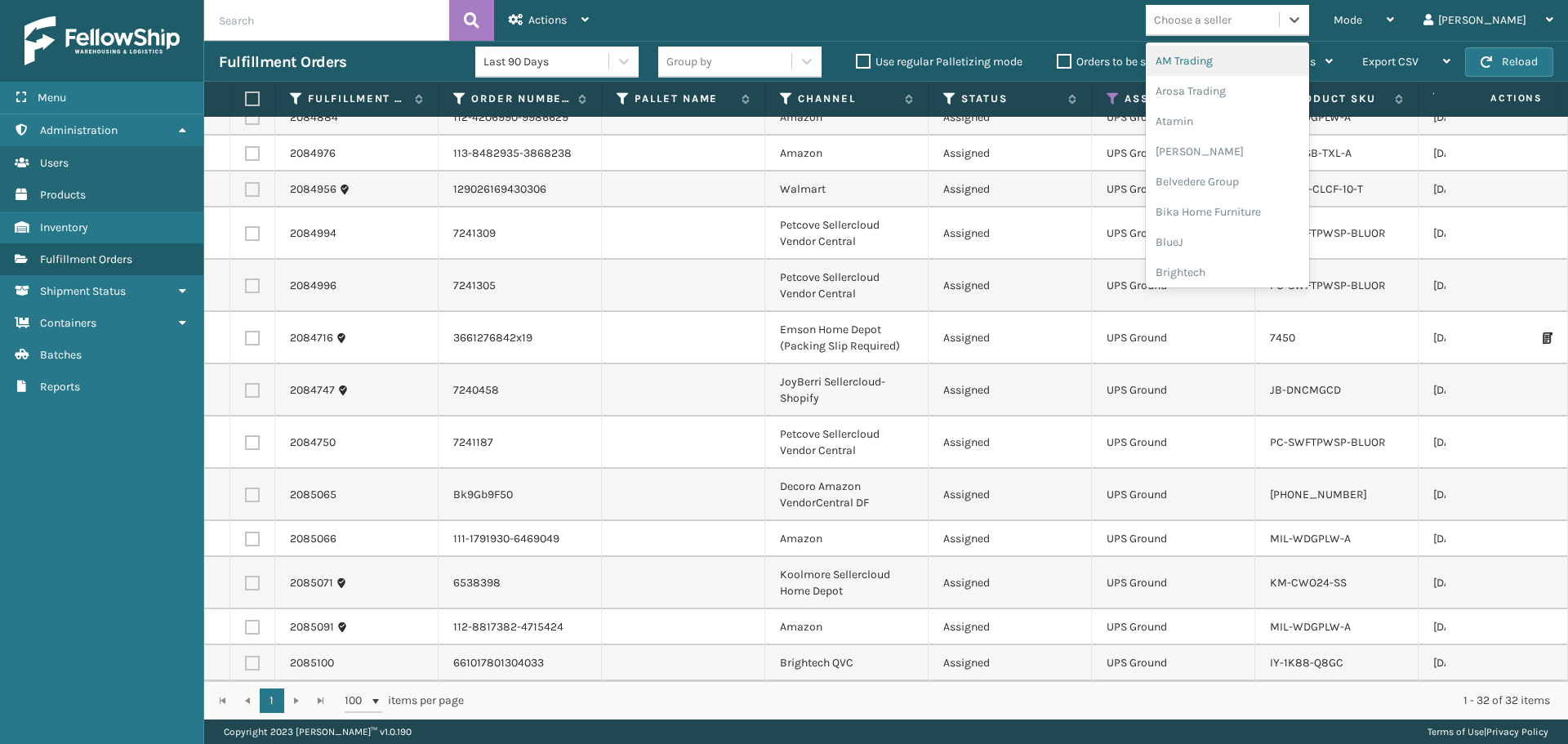
click at [1232, 16] on div "Choose a seller" at bounding box center [1193, 20] width 77 height 17
click at [1243, 135] on div "[PERSON_NAME] Brands" at bounding box center [1227, 136] width 163 height 30
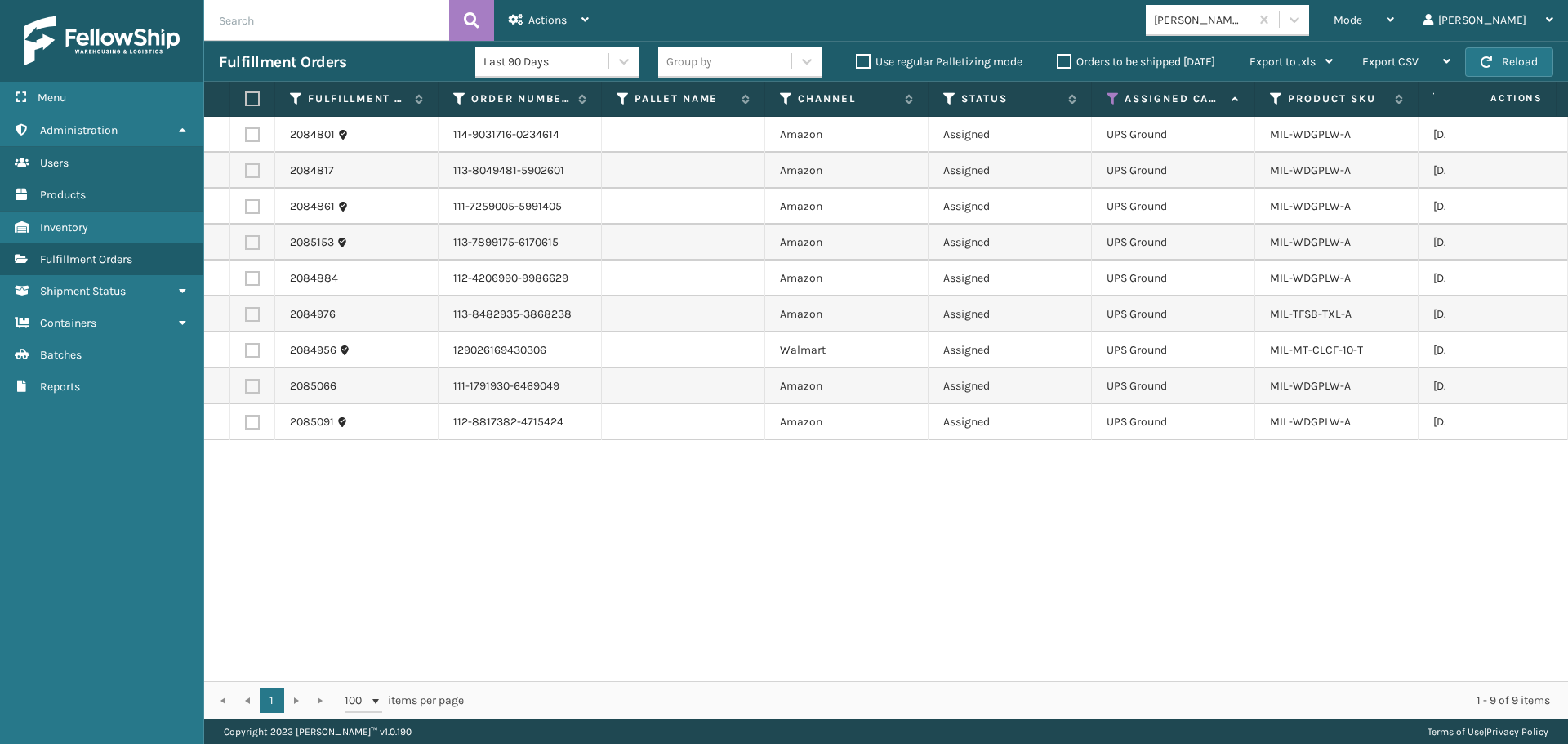
click at [255, 103] on label at bounding box center [250, 99] width 9 height 15
click at [245, 103] on input "checkbox" at bounding box center [245, 99] width 1 height 10
checkbox input "true"
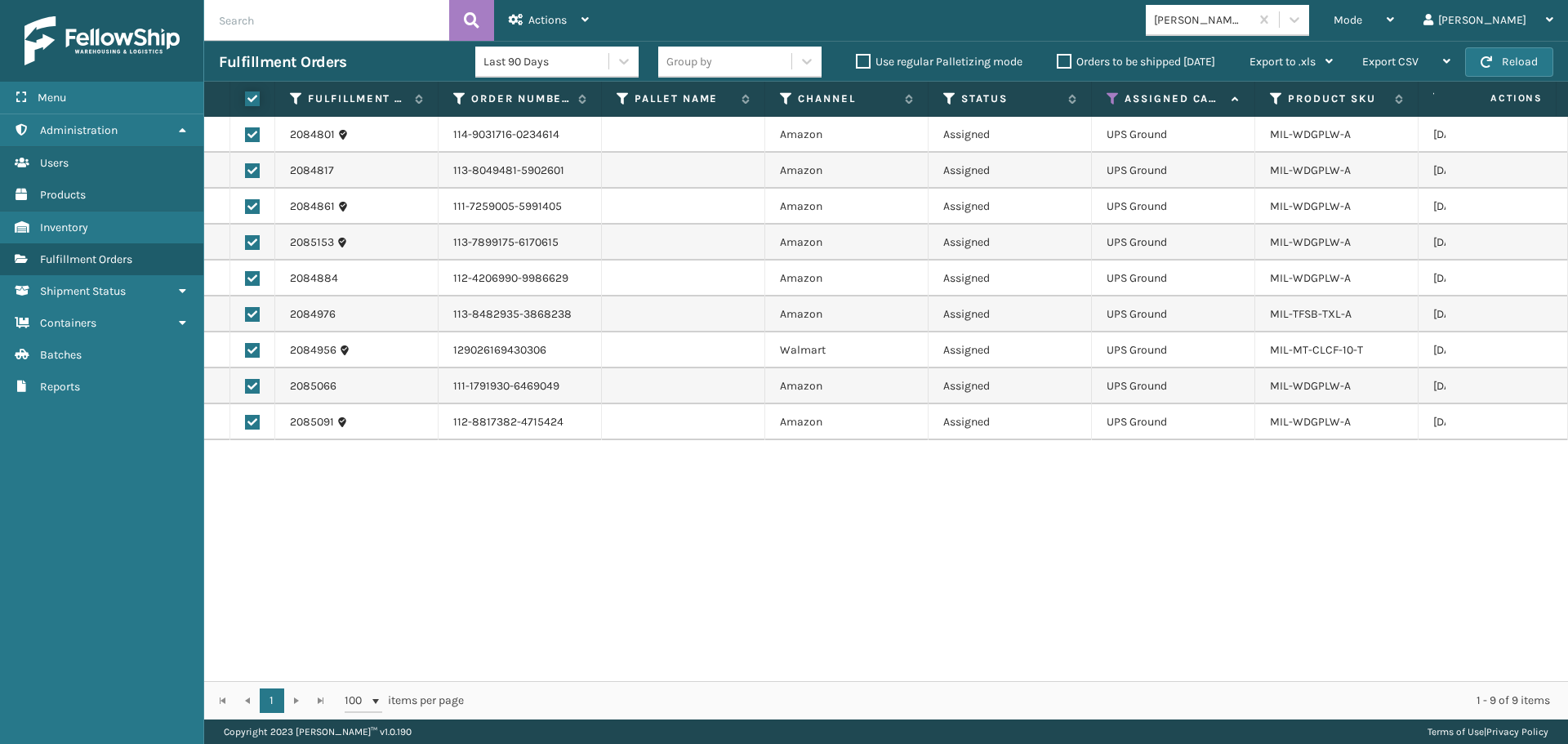
checkbox input "true"
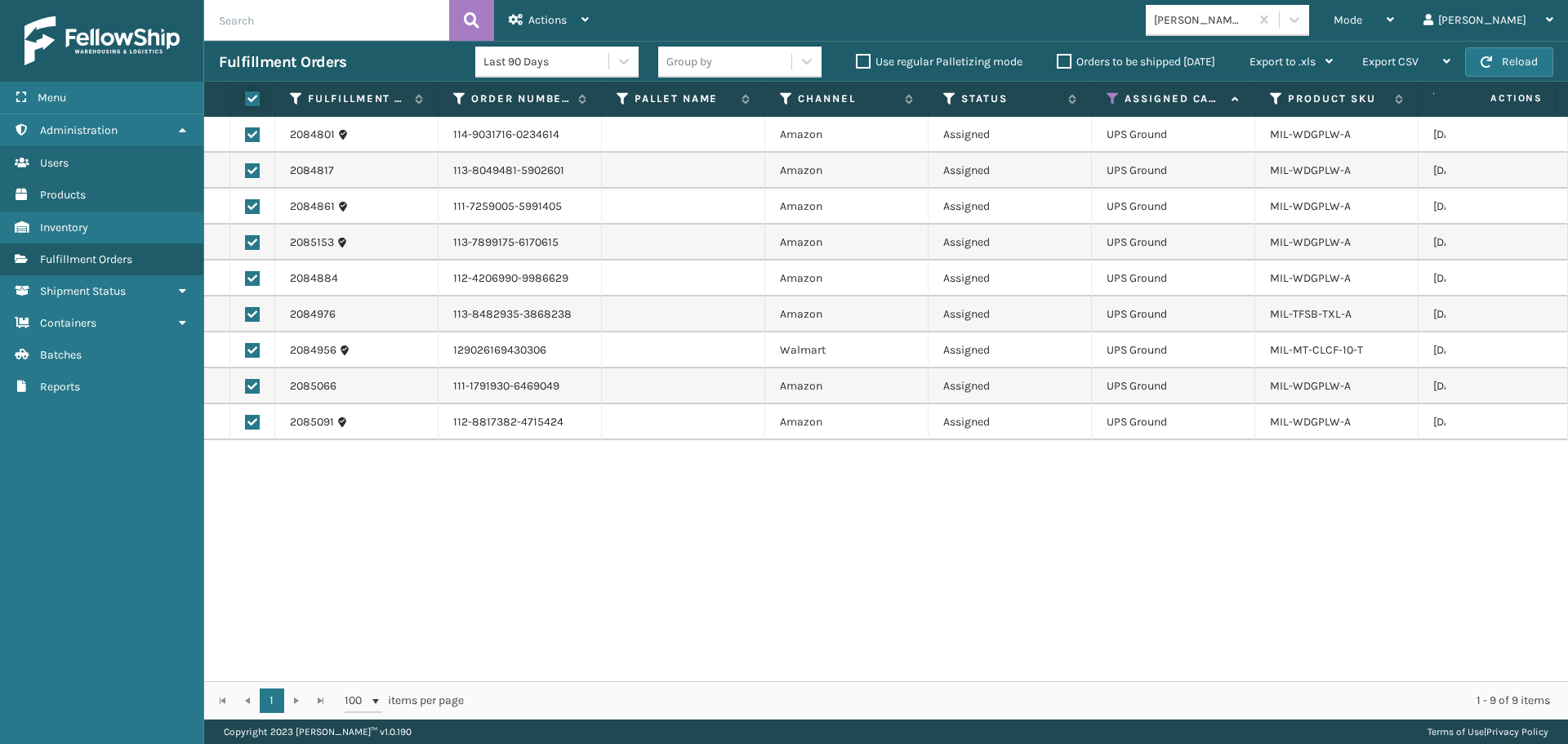
checkbox input "true"
click at [525, 27] on div "Actions" at bounding box center [548, 20] width 80 height 41
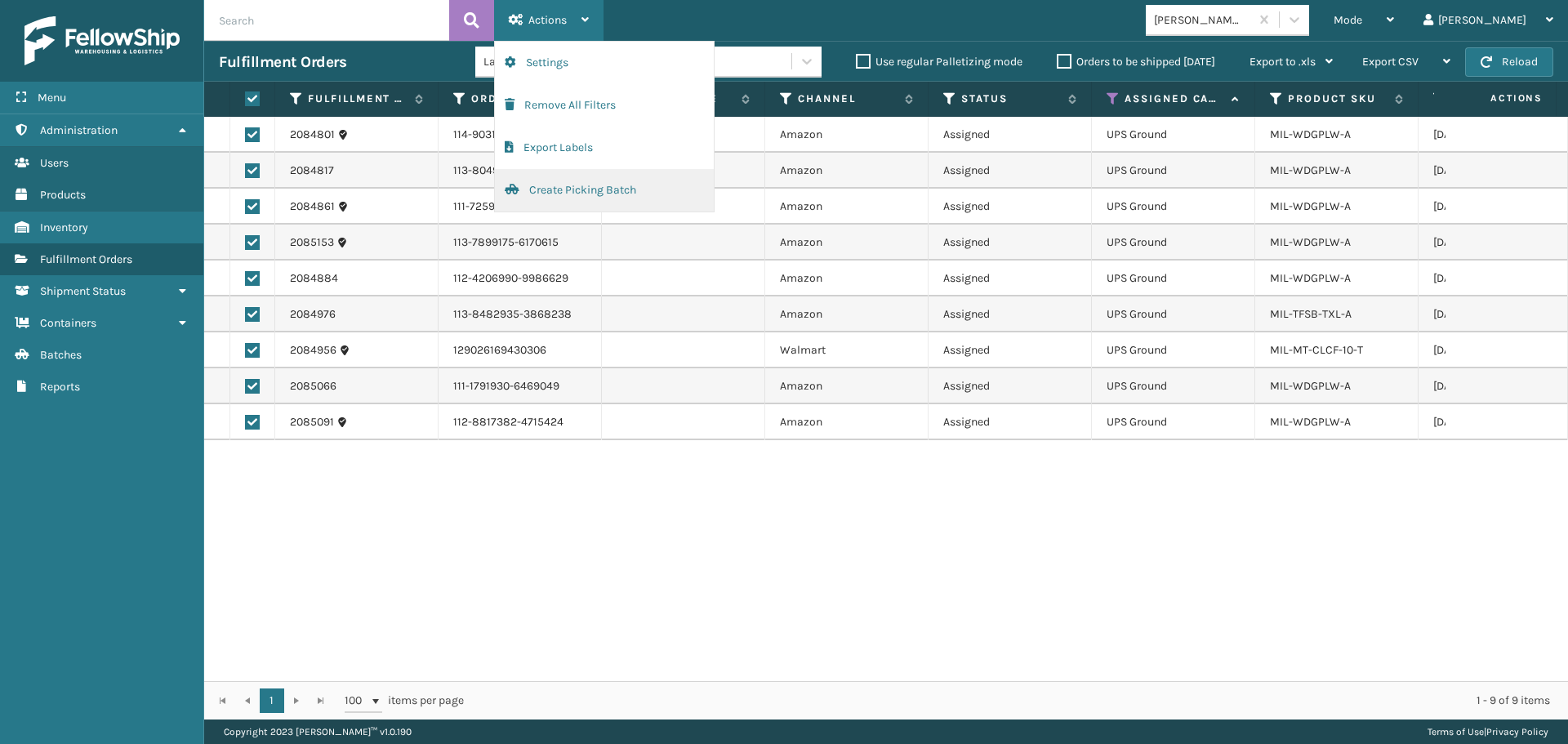
click at [554, 200] on button "Create Picking Batch" at bounding box center [604, 190] width 219 height 42
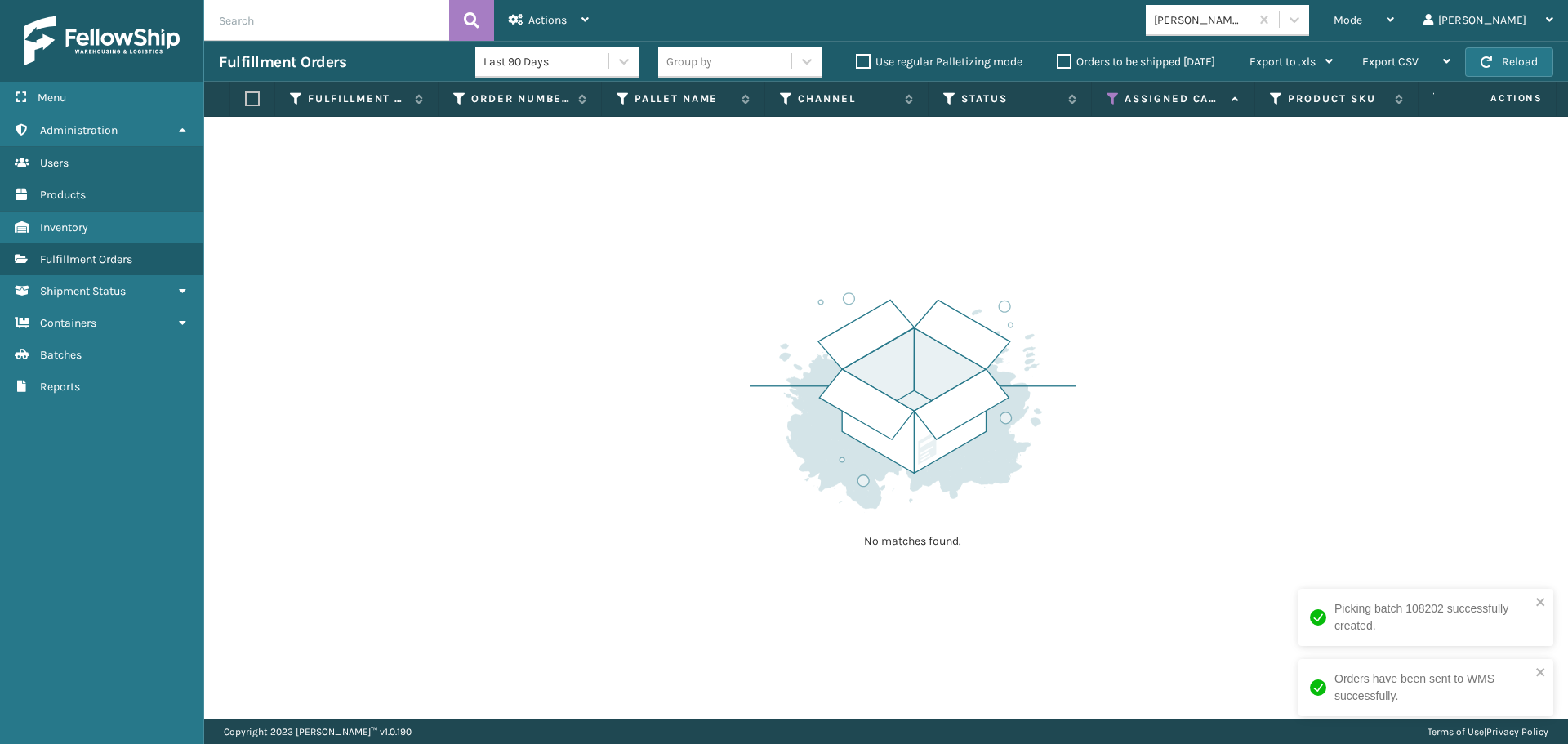
click at [1252, 15] on div "[PERSON_NAME] Brands" at bounding box center [1203, 20] width 97 height 17
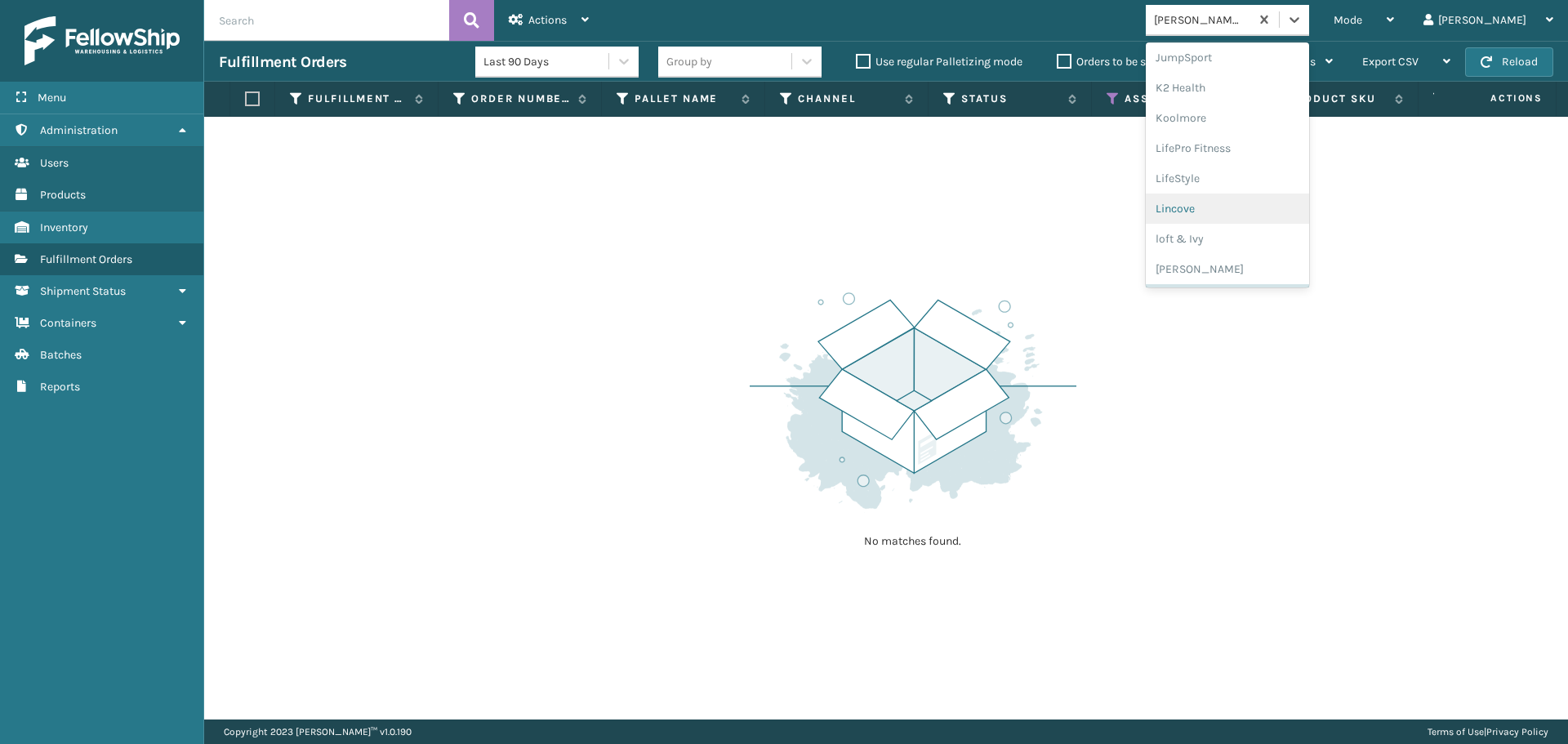
scroll to position [820, 0]
click at [1248, 112] on div "Petcove" at bounding box center [1227, 118] width 163 height 30
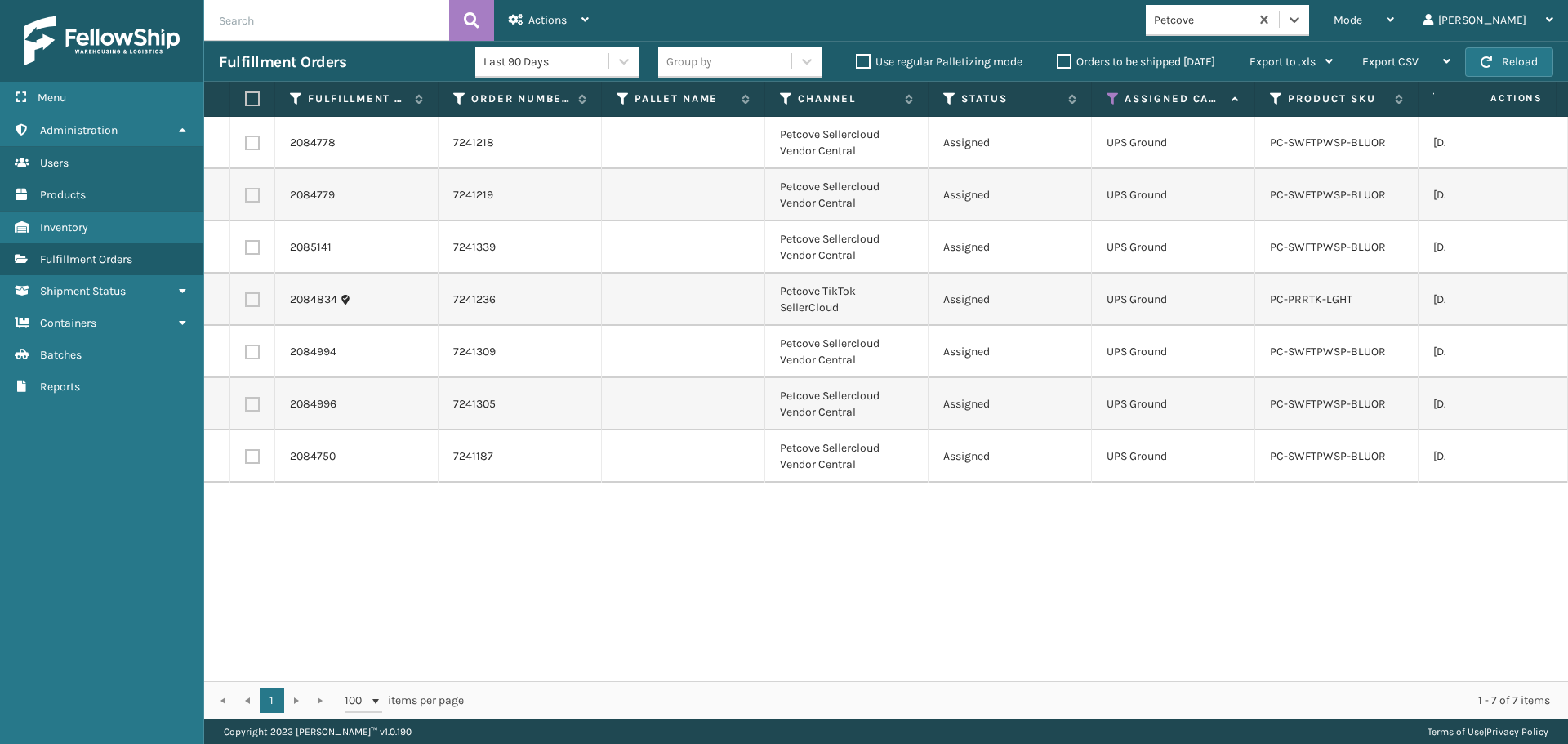
click at [262, 94] on th at bounding box center [253, 99] width 45 height 35
click at [255, 94] on label at bounding box center [250, 99] width 9 height 15
click at [245, 94] on input "checkbox" at bounding box center [245, 99] width 1 height 10
checkbox input "true"
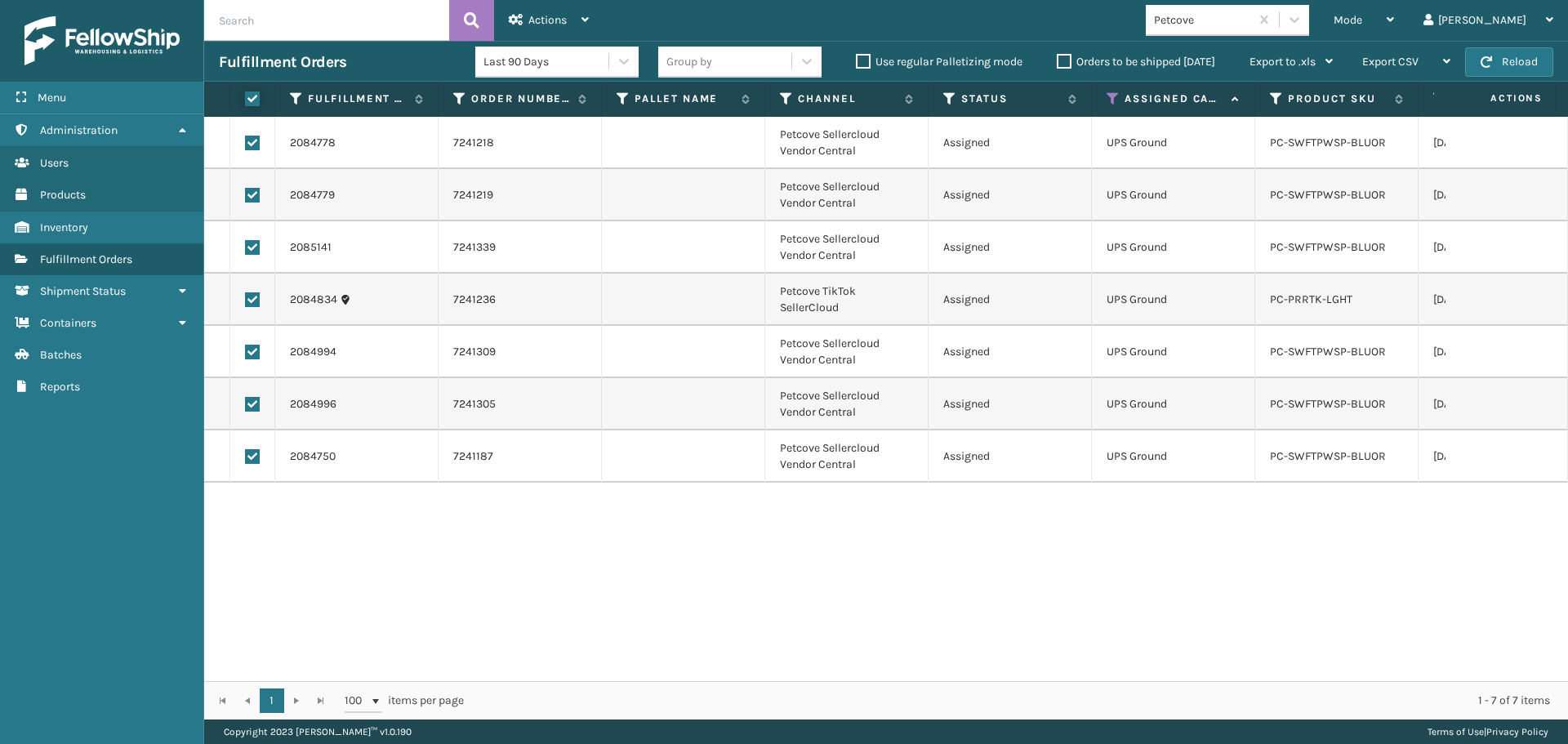
checkbox input "true"
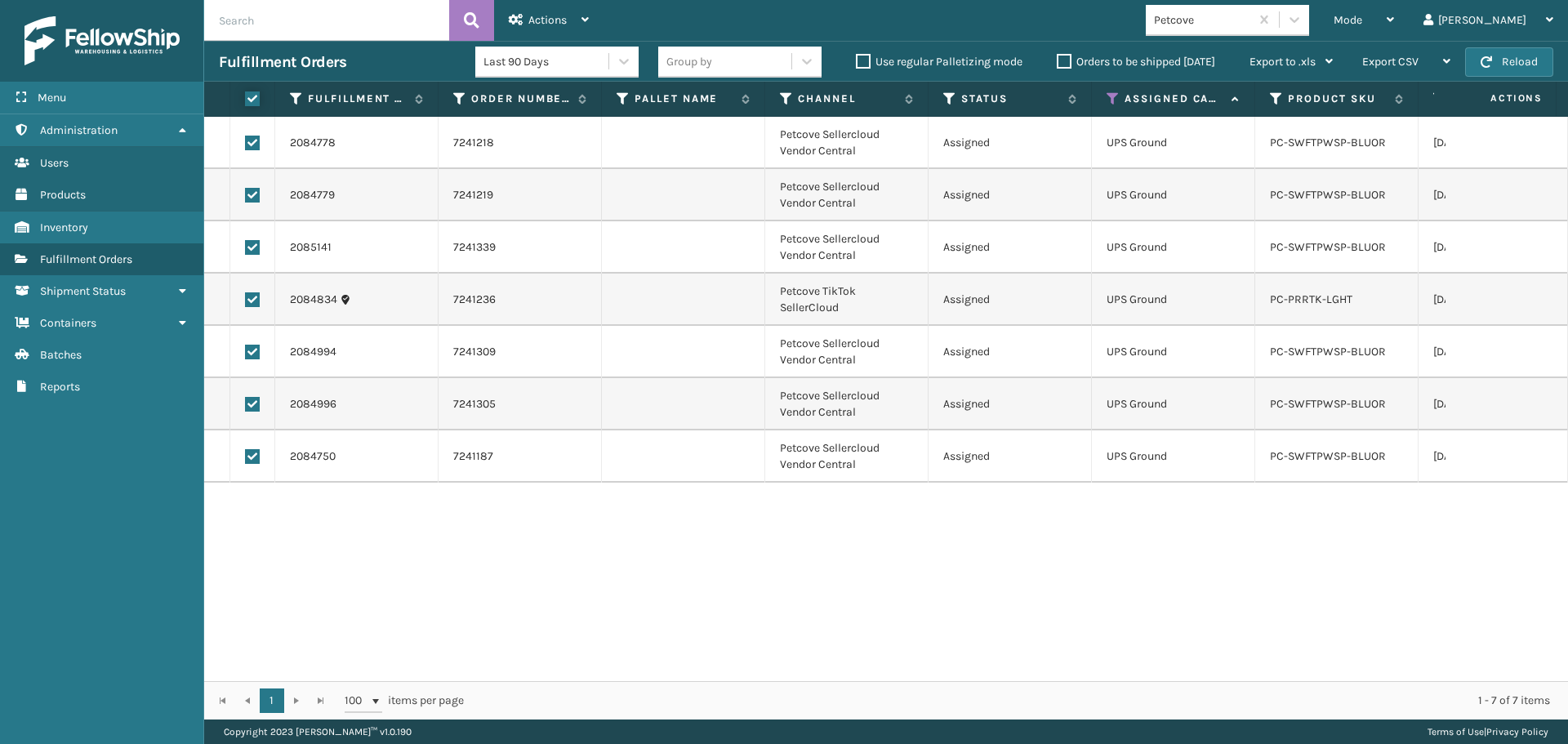
checkbox input "true"
click at [542, 18] on span "Actions" at bounding box center [548, 20] width 39 height 14
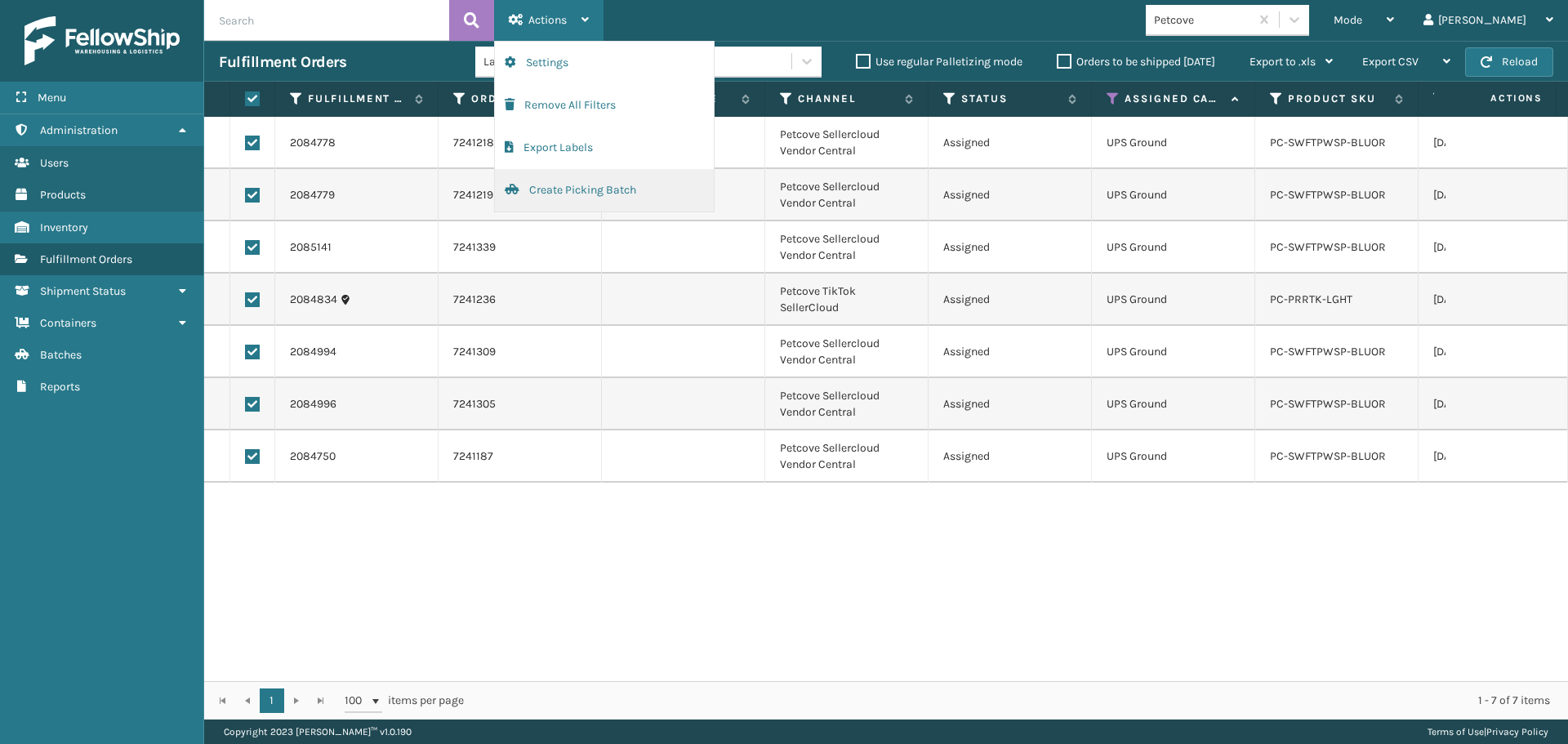
click at [542, 193] on button "Create Picking Batch" at bounding box center [604, 190] width 219 height 42
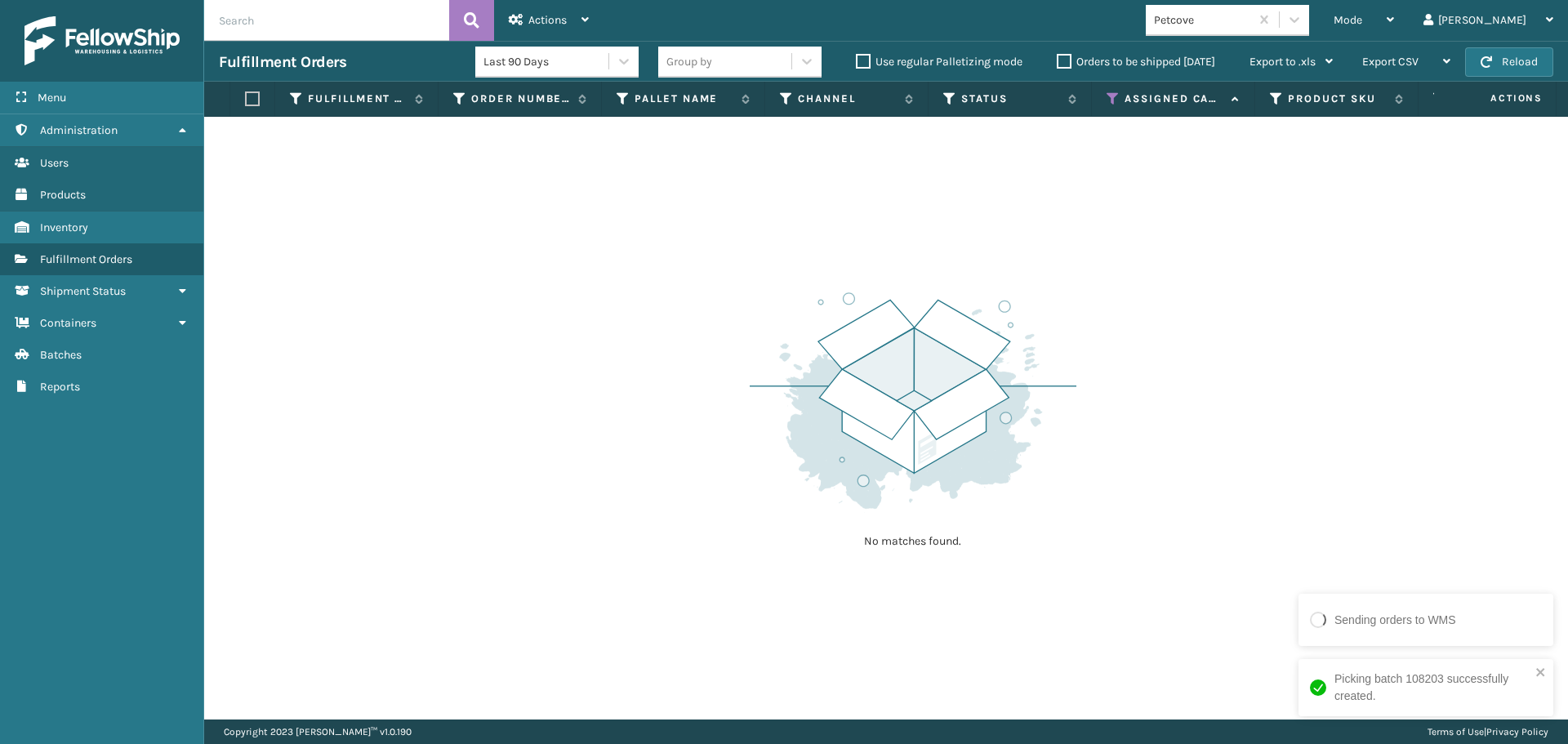
click at [1229, 17] on div "Petcove" at bounding box center [1203, 20] width 97 height 17
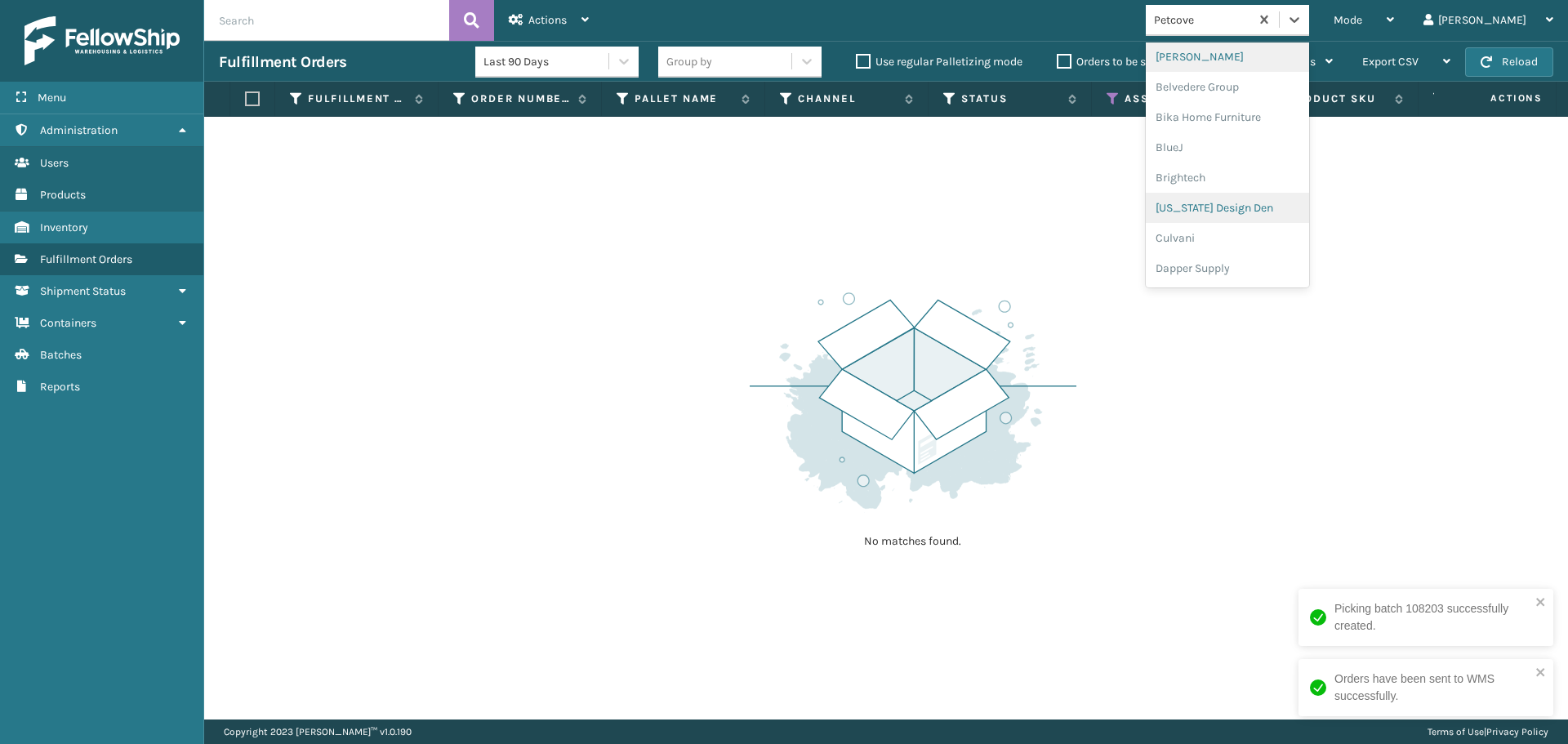
scroll to position [163, 0]
click at [1253, 194] on div "Dapper Supply" at bounding box center [1227, 200] width 163 height 30
click at [1303, 25] on icon at bounding box center [1294, 19] width 16 height 16
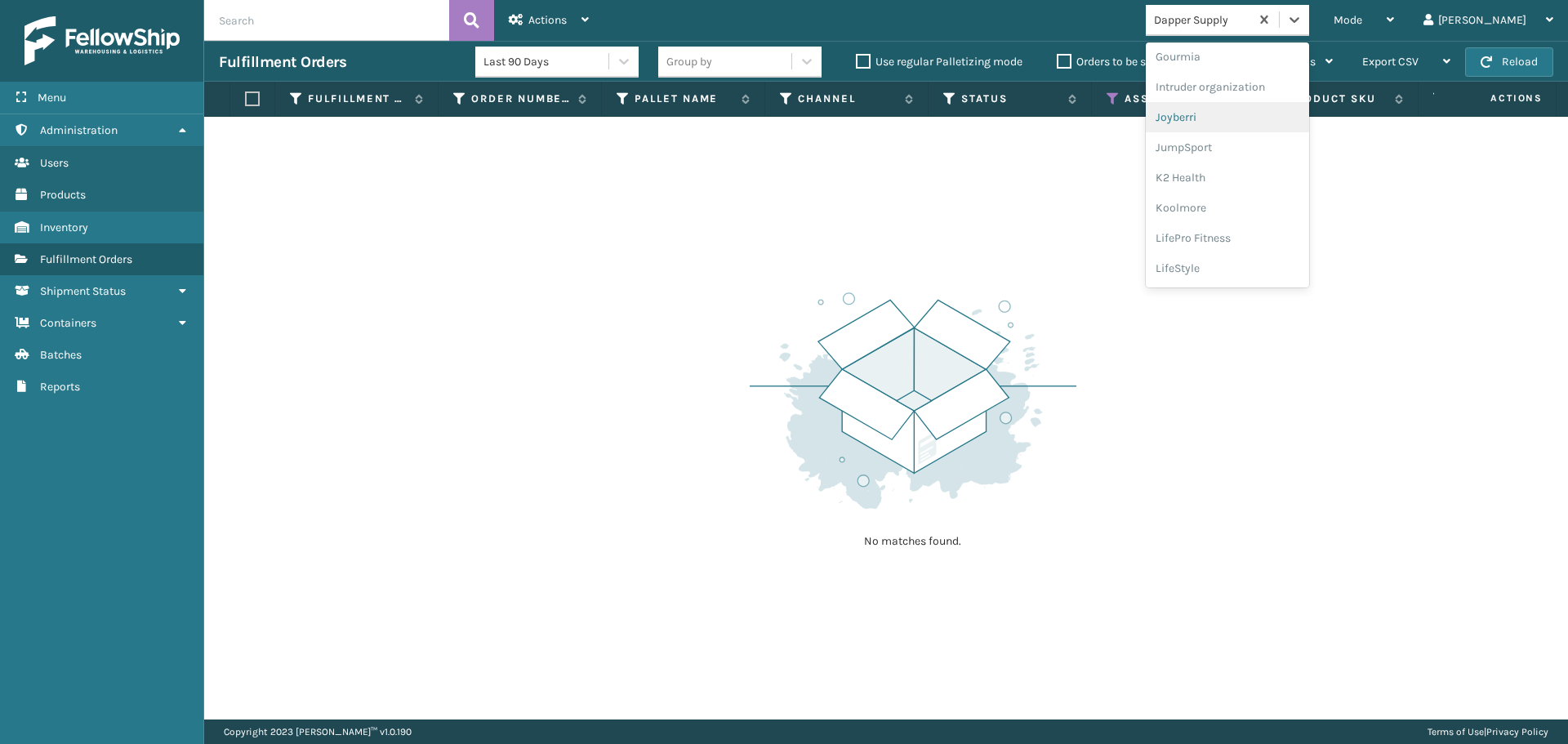
click at [1237, 119] on div "Joyberri" at bounding box center [1227, 117] width 163 height 30
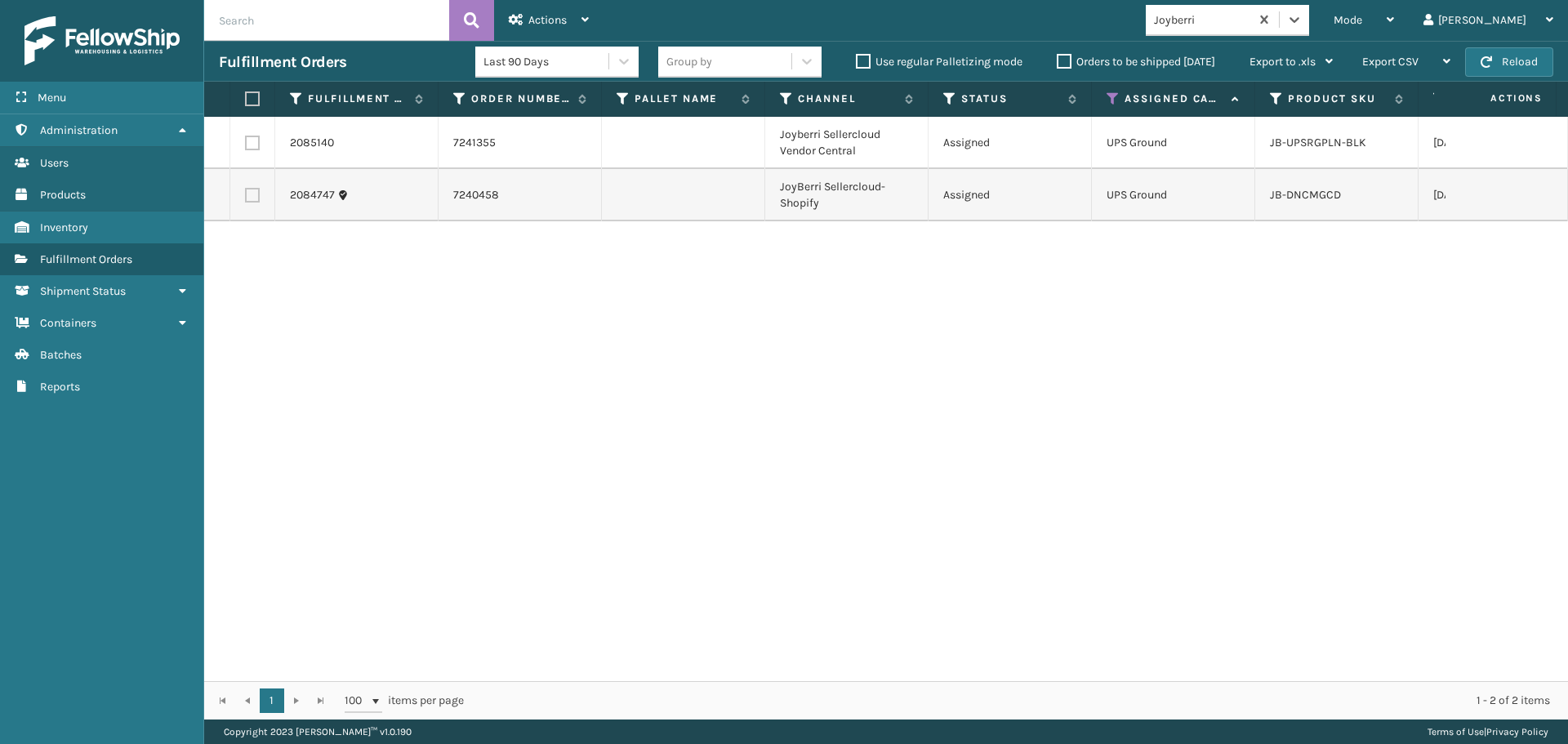
click at [253, 94] on label at bounding box center [250, 99] width 9 height 15
click at [245, 94] on input "checkbox" at bounding box center [245, 99] width 1 height 10
checkbox input "true"
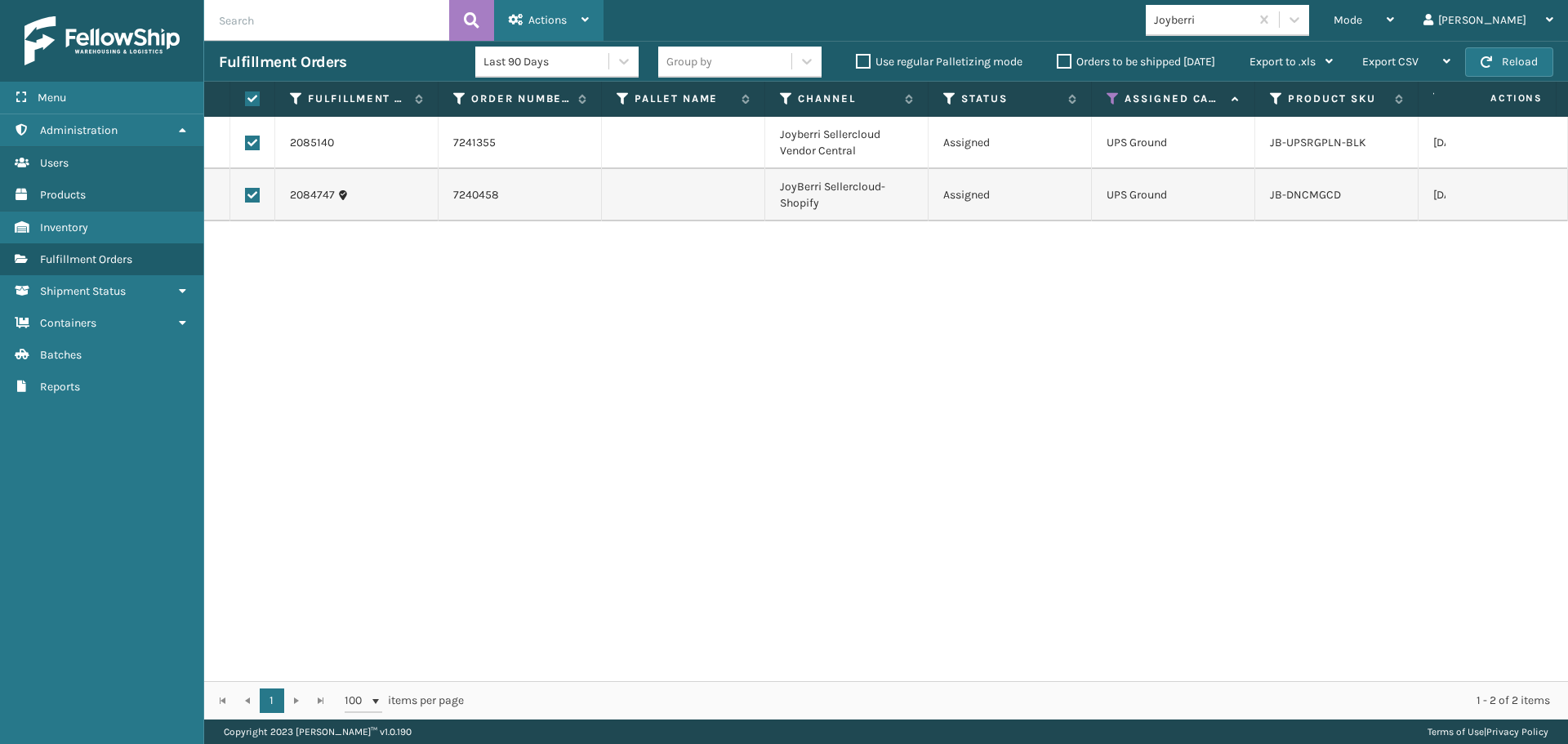
click at [533, 13] on div "Actions" at bounding box center [548, 20] width 80 height 41
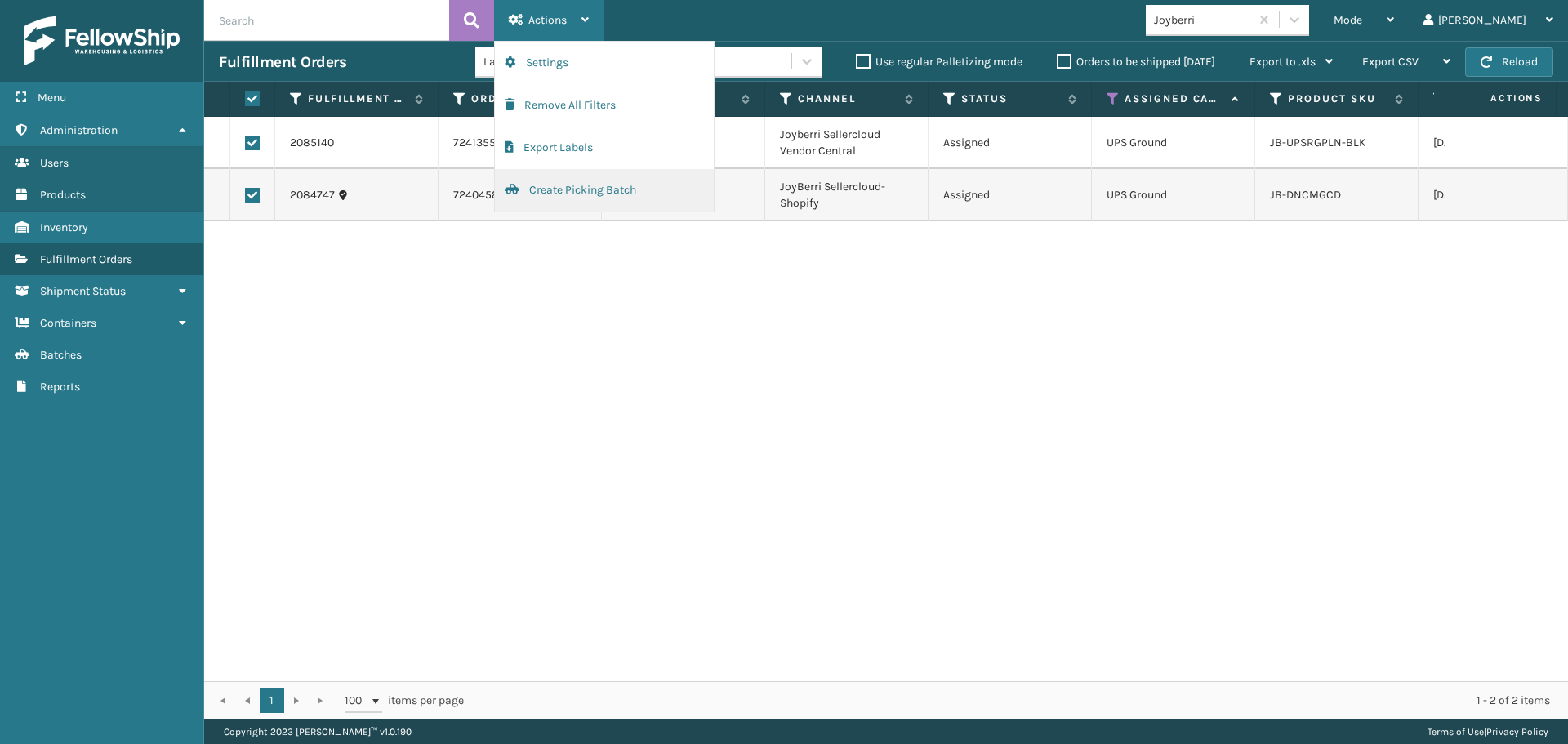
click at [605, 178] on button "Create Picking Batch" at bounding box center [604, 190] width 219 height 42
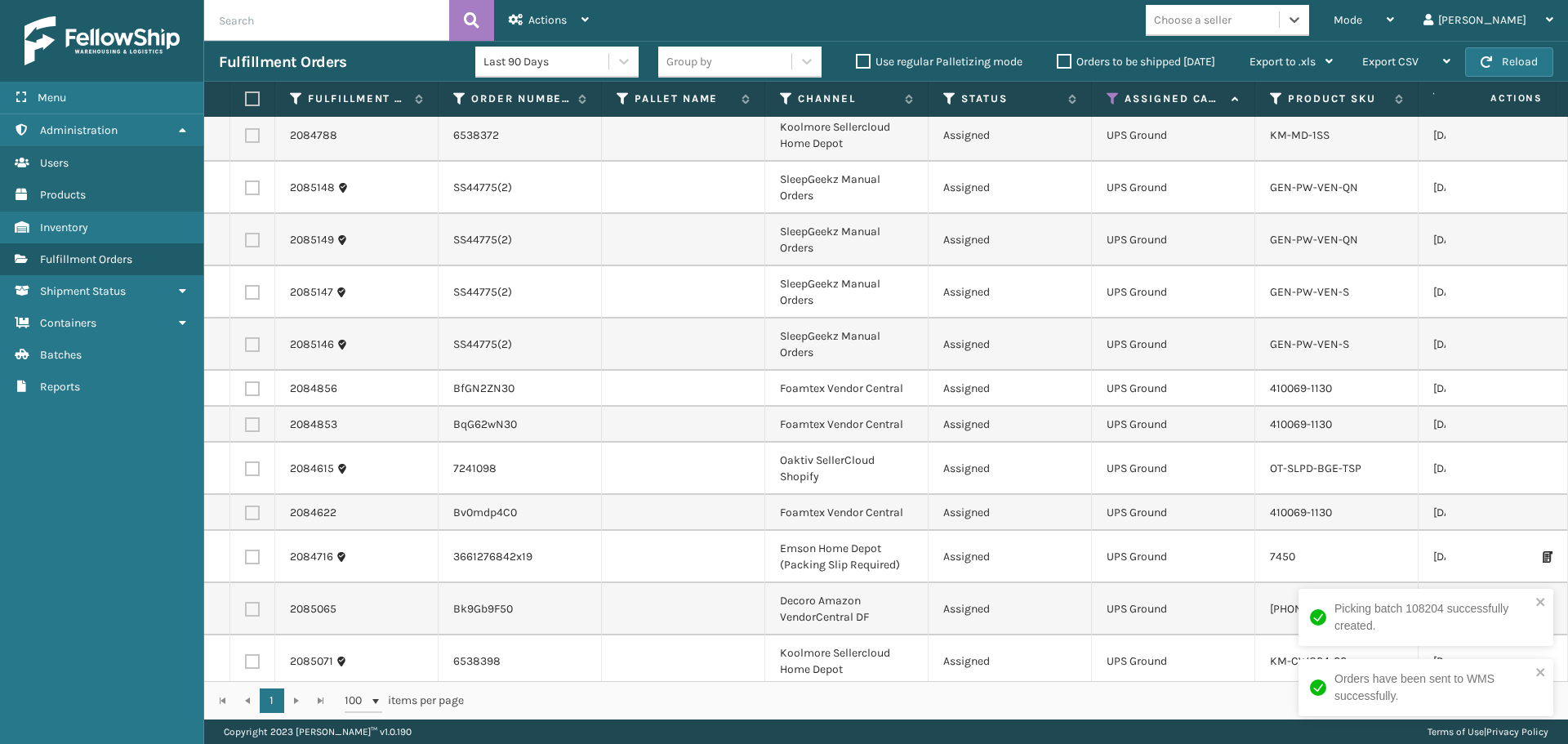
scroll to position [0, 0]
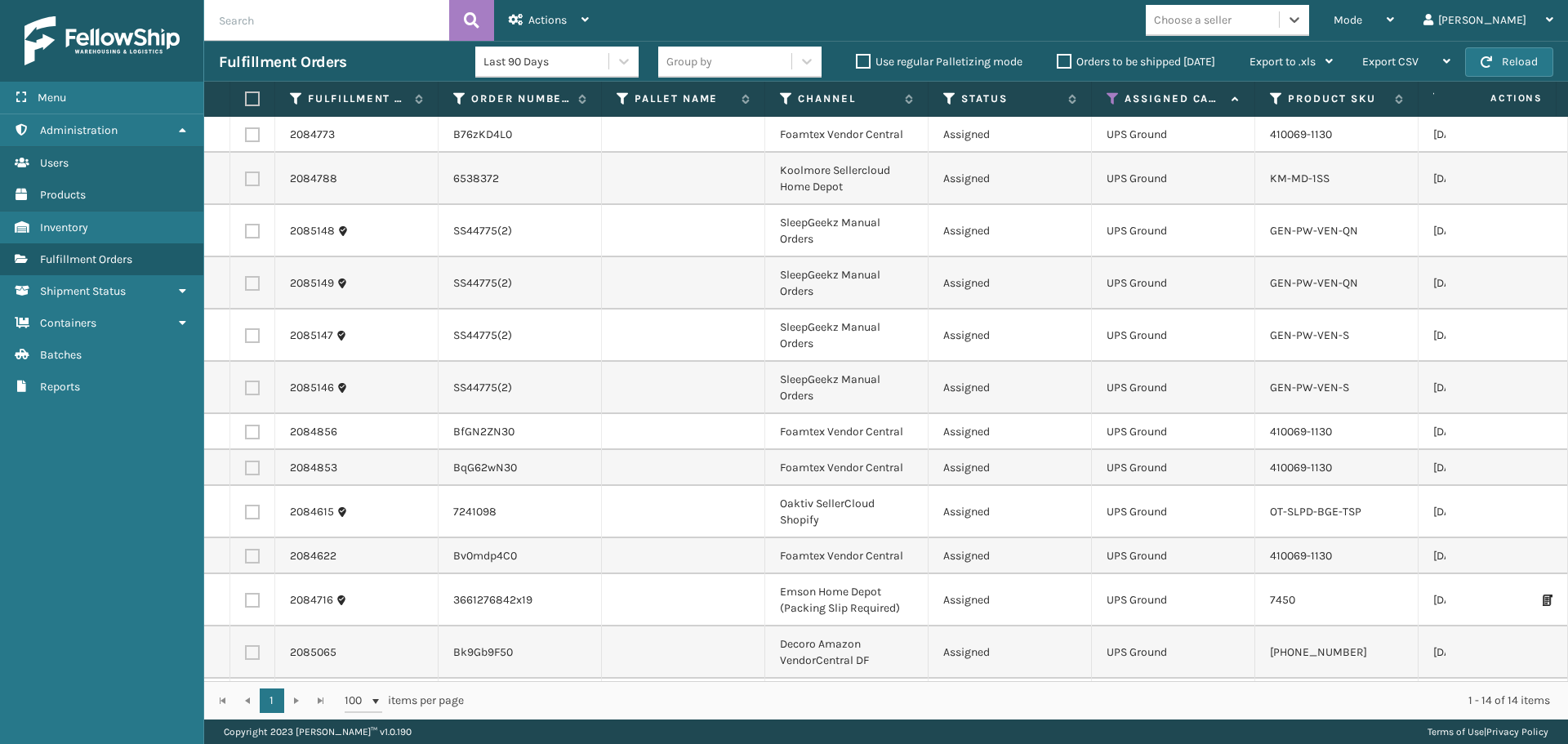
click at [1279, 18] on div "Choose a seller" at bounding box center [1212, 20] width 133 height 27
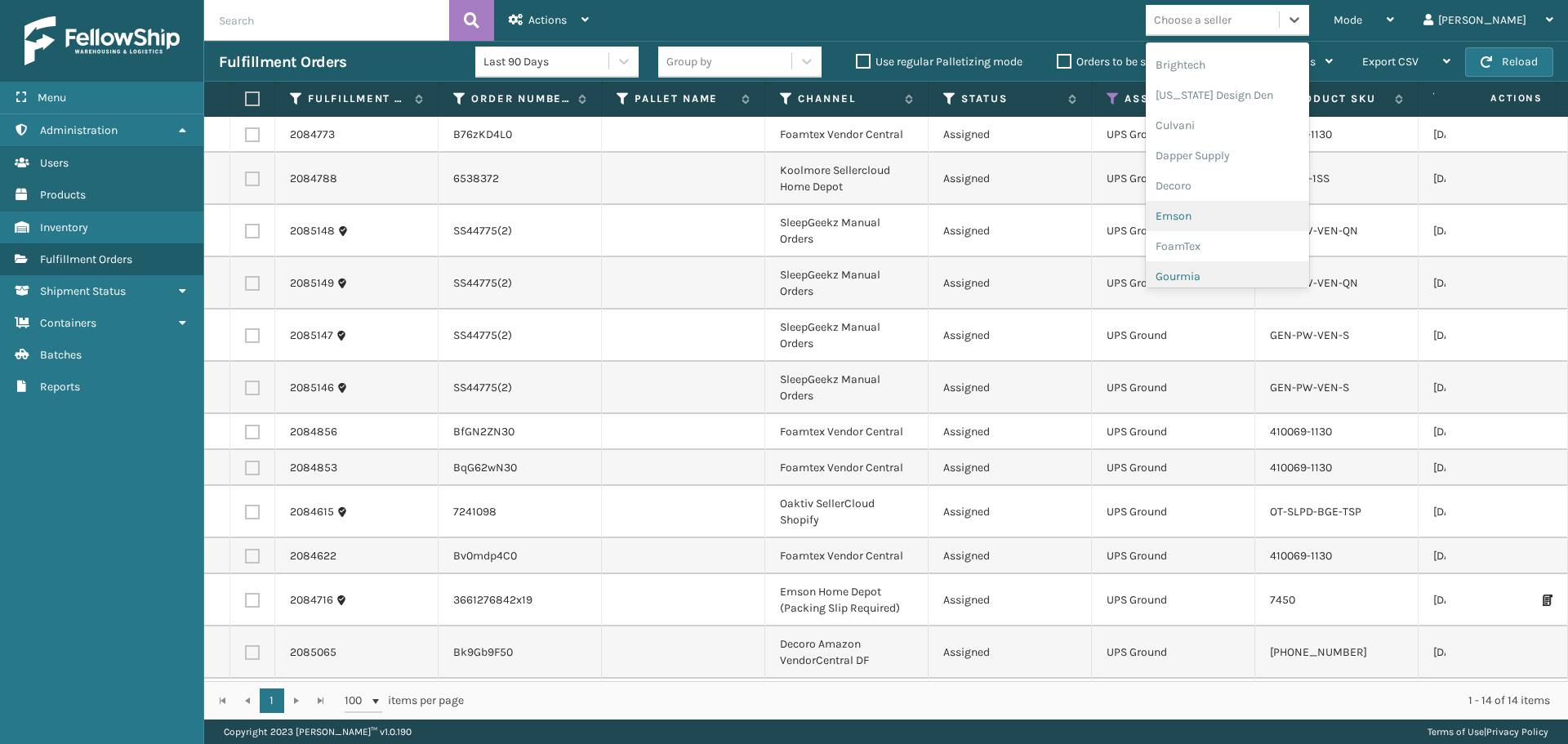
scroll to position [245, 0]
click at [1246, 215] on div "FoamTex" at bounding box center [1227, 209] width 163 height 30
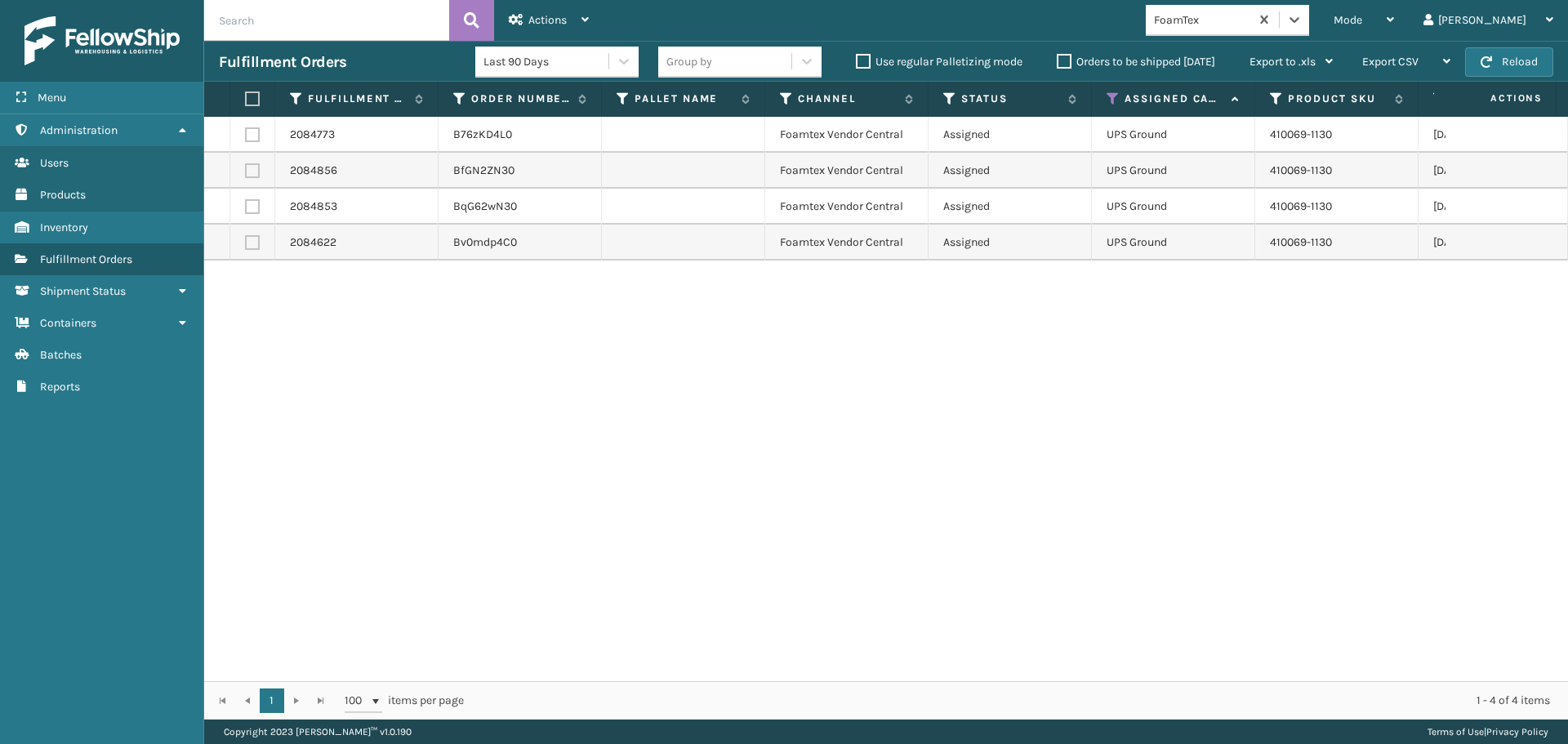
click at [252, 93] on label at bounding box center [250, 99] width 9 height 15
click at [245, 94] on input "checkbox" at bounding box center [245, 99] width 1 height 10
checkbox input "true"
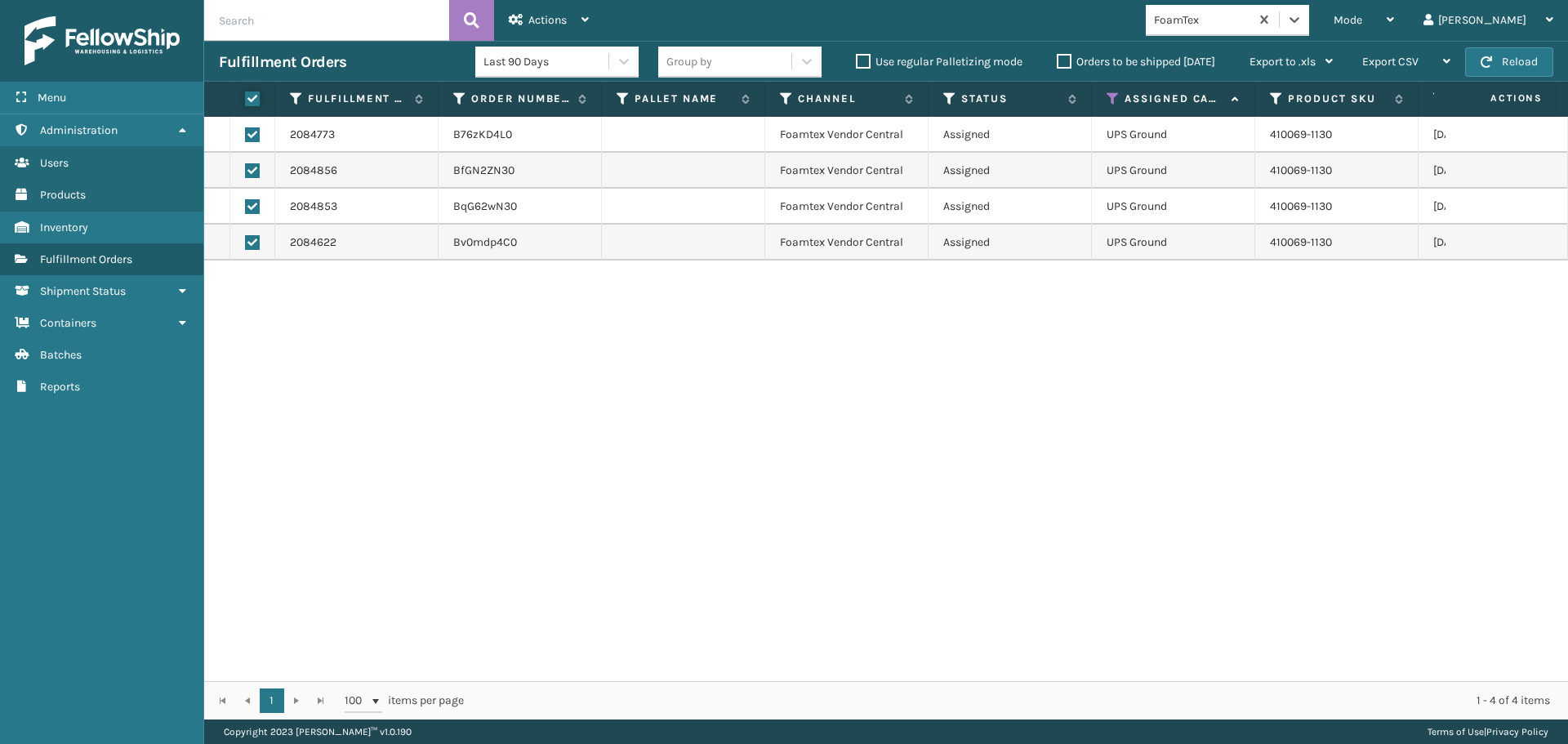
checkbox input "true"
click at [517, 15] on icon at bounding box center [516, 20] width 15 height 11
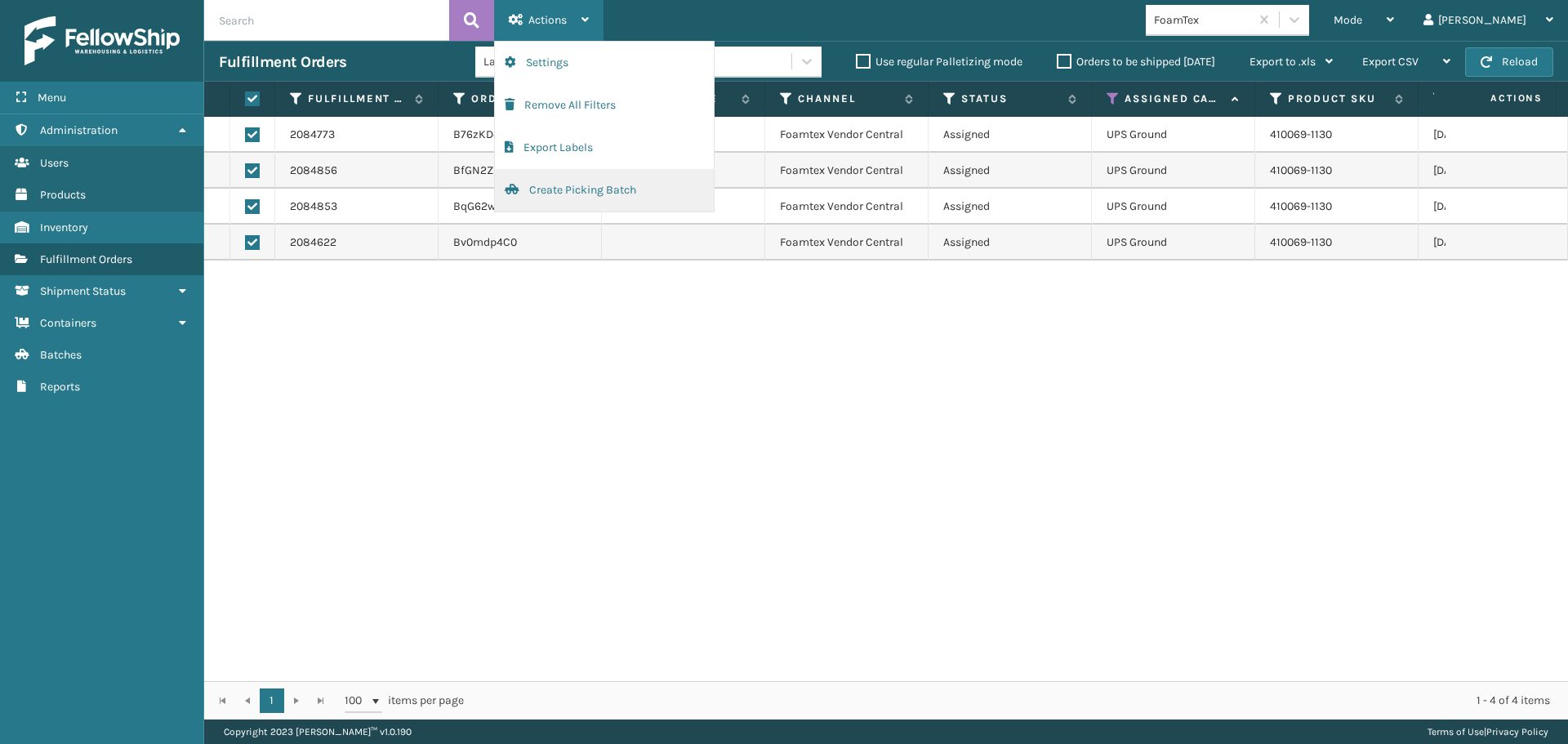
click at [590, 194] on button "Create Picking Batch" at bounding box center [604, 190] width 219 height 42
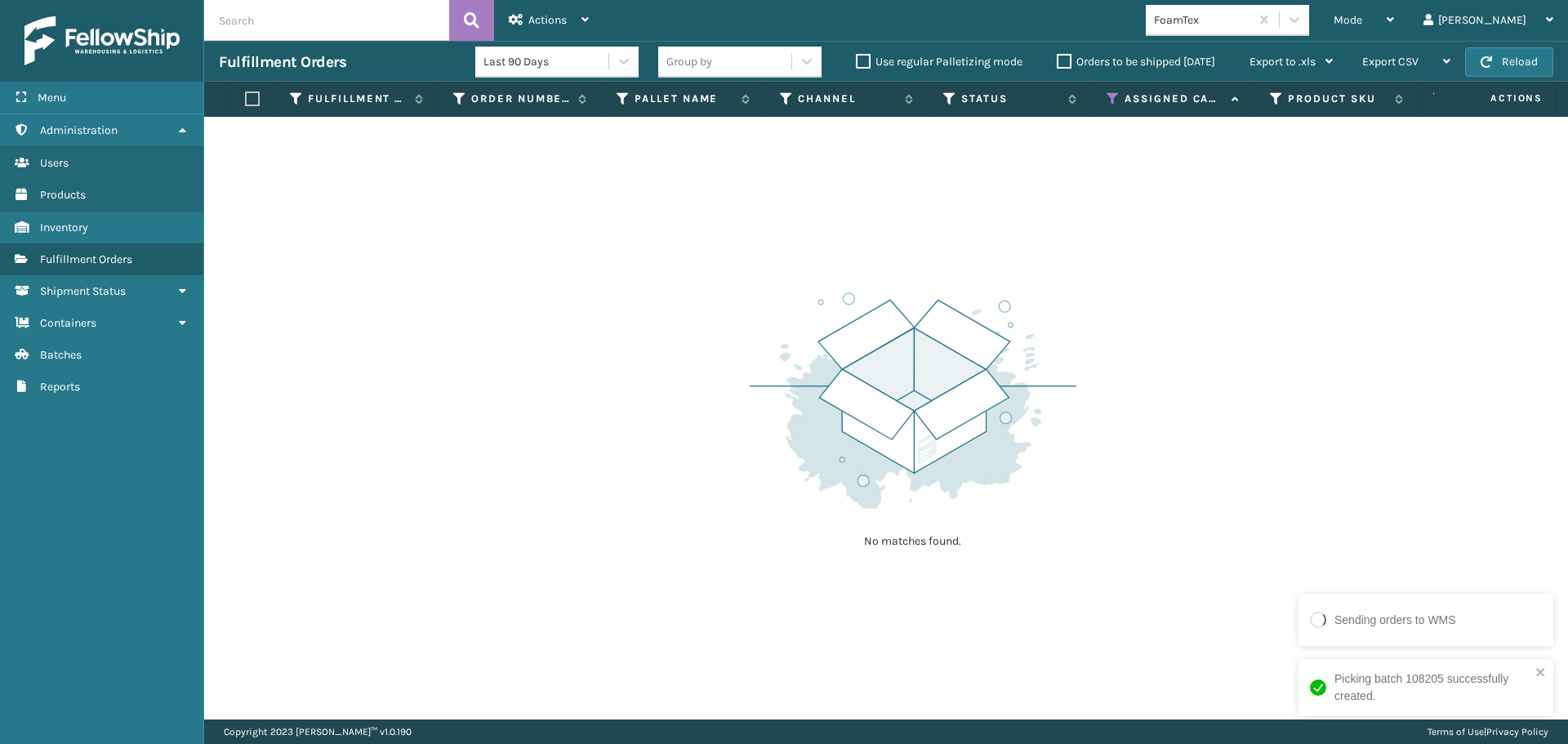
click at [1252, 25] on div "FoamTex" at bounding box center [1203, 20] width 97 height 17
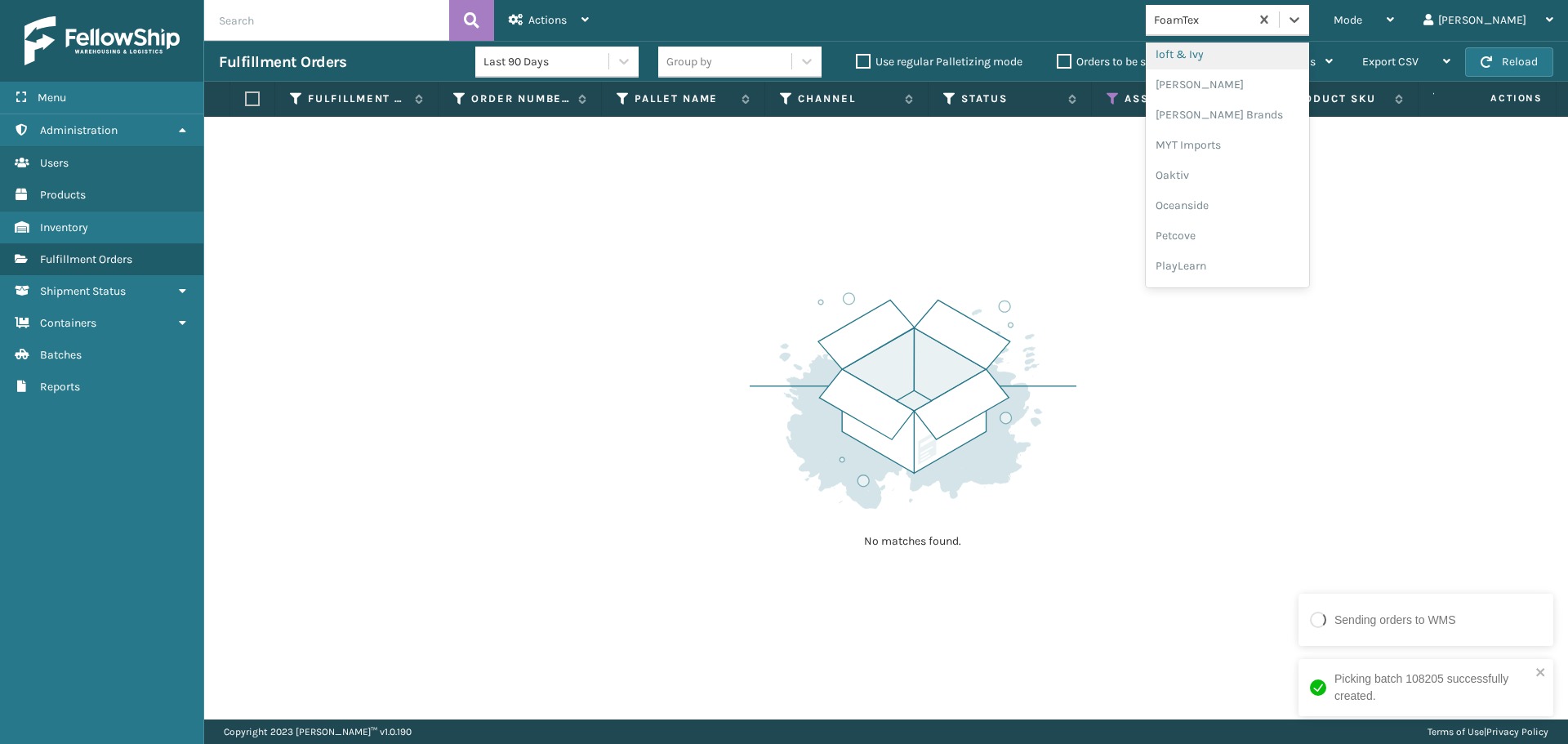
scroll to position [820, 0]
click at [1249, 239] on div "SleepGeekz" at bounding box center [1227, 239] width 163 height 30
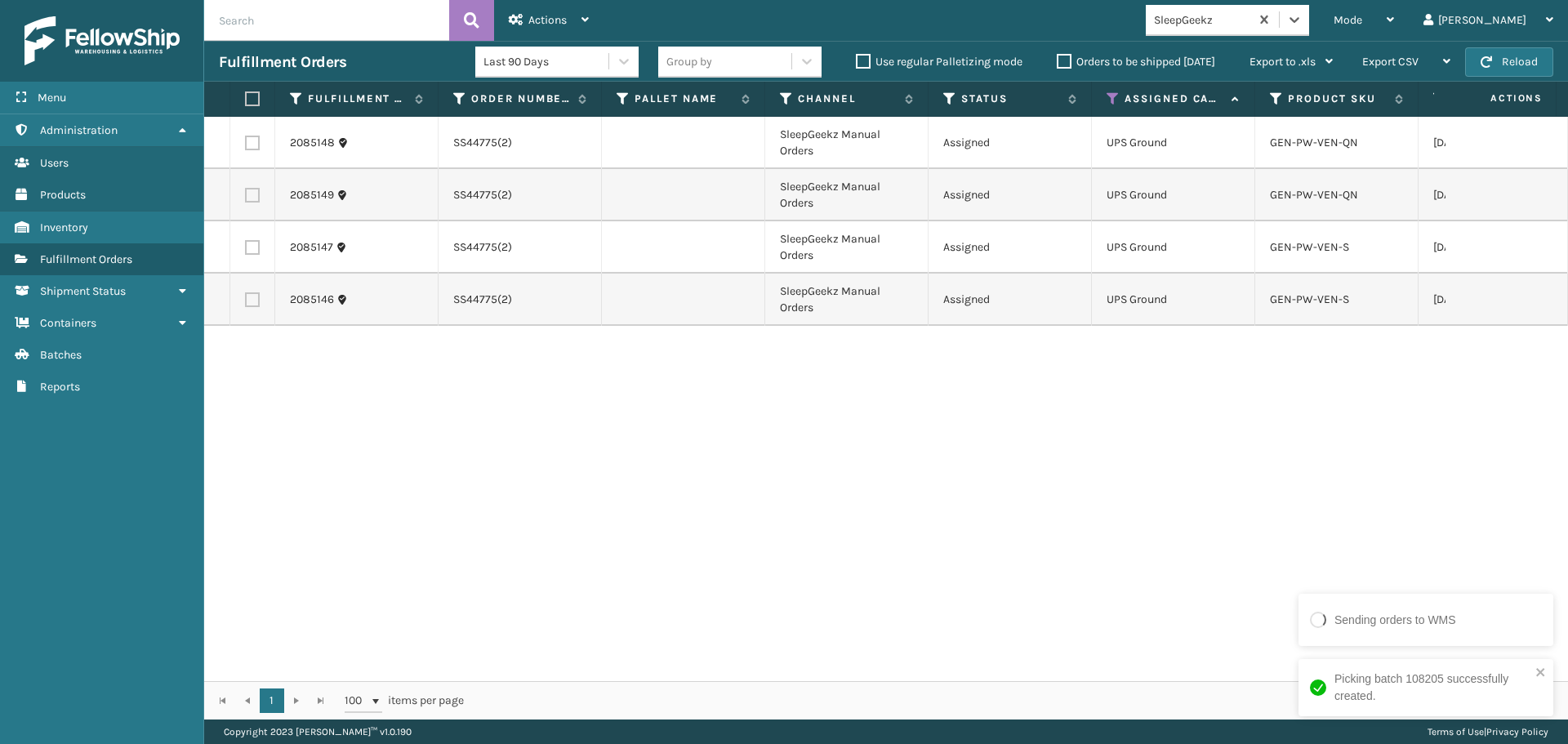
click at [250, 100] on label at bounding box center [250, 99] width 9 height 15
click at [245, 100] on input "checkbox" at bounding box center [245, 99] width 1 height 10
checkbox input "true"
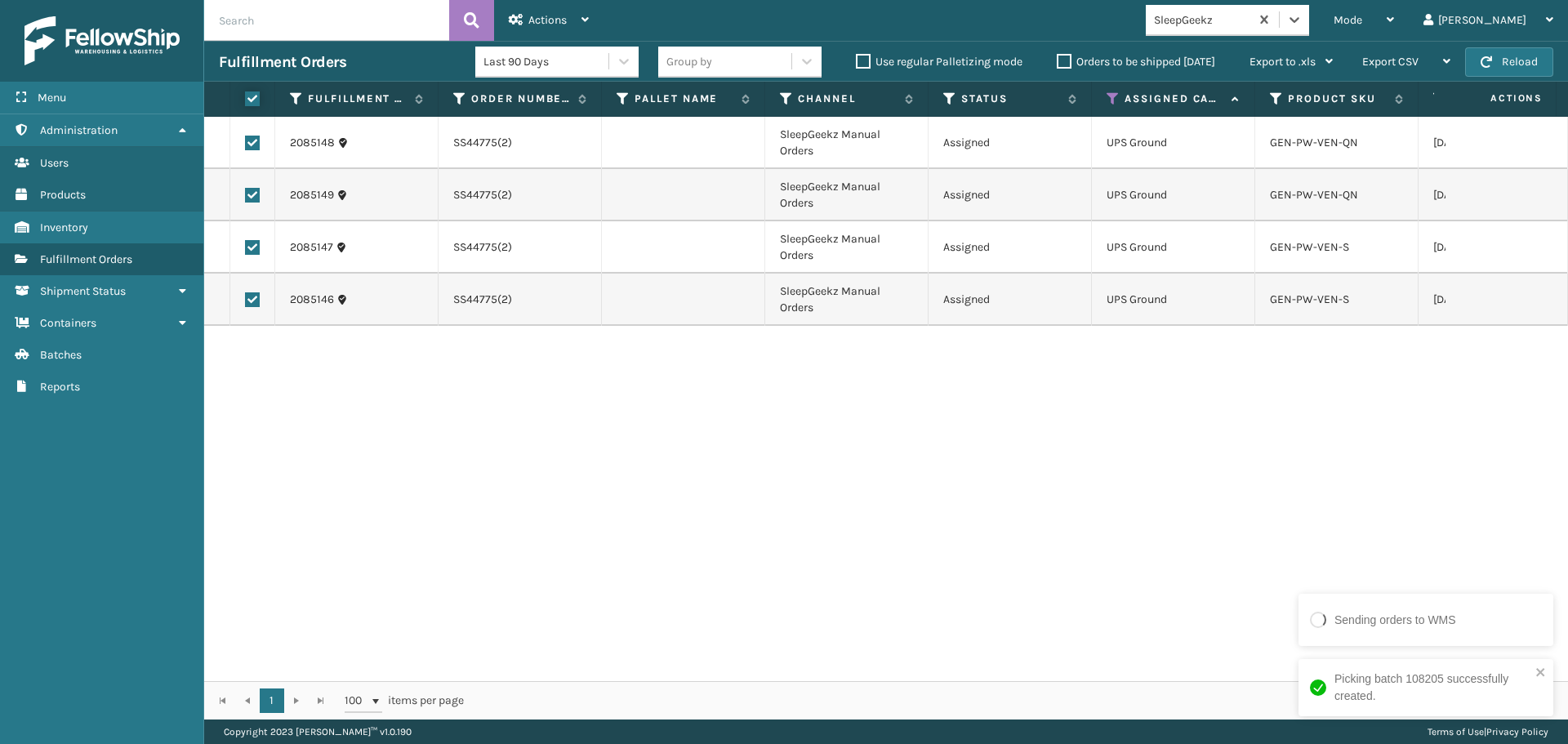
checkbox input "true"
click at [521, 17] on icon at bounding box center [516, 20] width 15 height 11
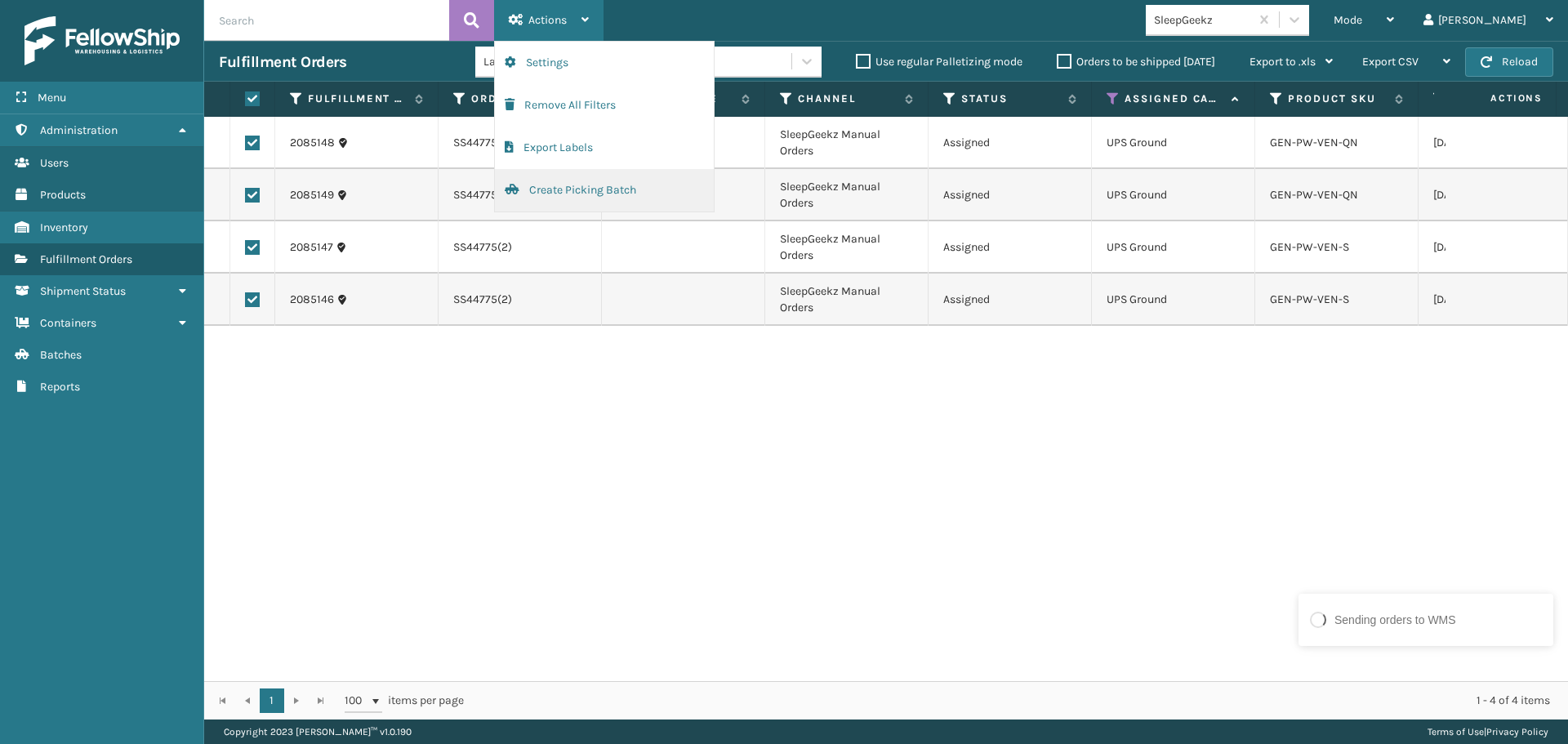
click at [586, 200] on button "Create Picking Batch" at bounding box center [604, 190] width 219 height 42
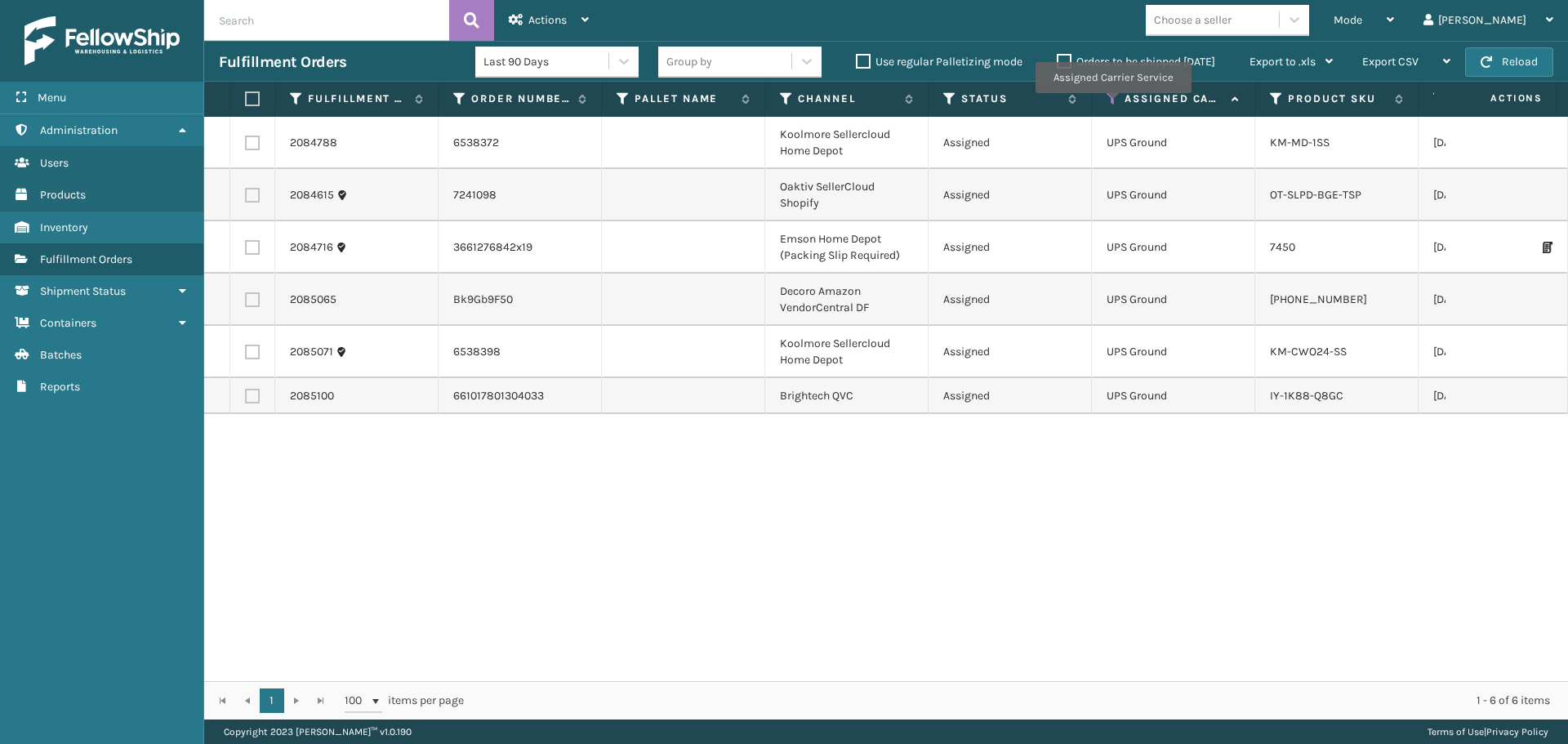
click at [1111, 104] on icon at bounding box center [1113, 99] width 13 height 15
